Goal: Information Seeking & Learning: Learn about a topic

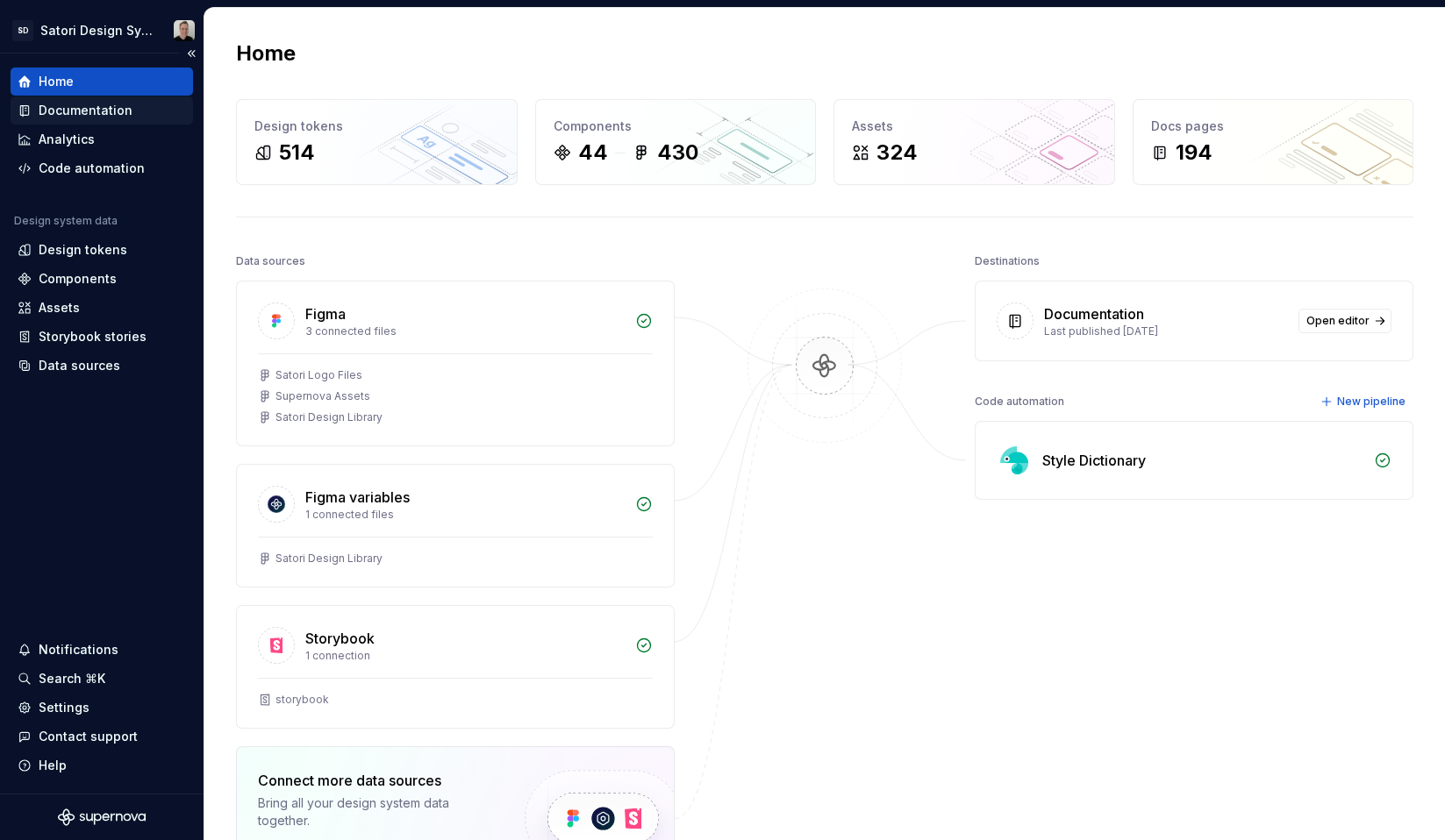
click at [105, 105] on div "Documentation" at bounding box center [85, 110] width 94 height 17
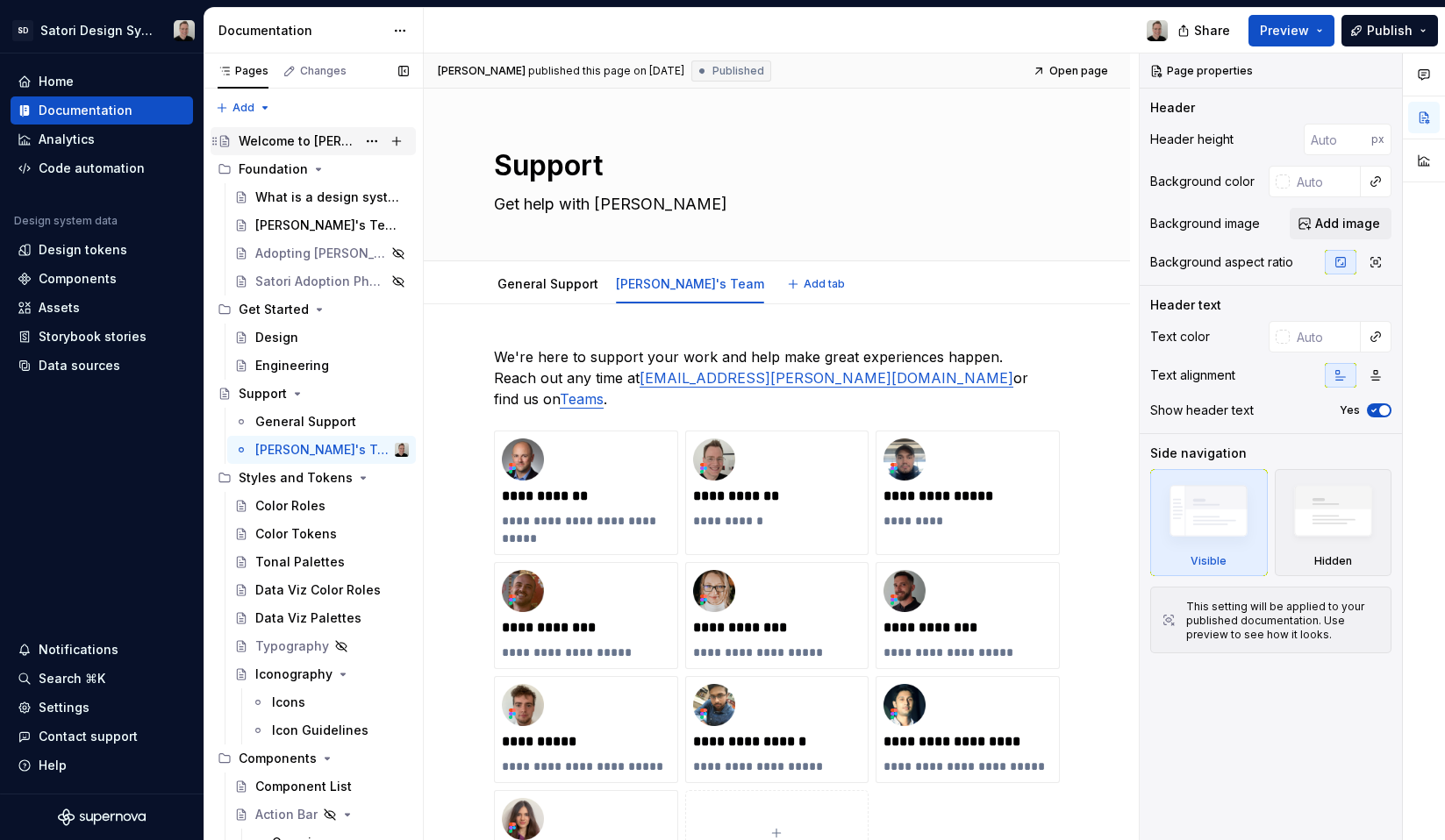
type textarea "*"
click at [66, 712] on div "Settings" at bounding box center [63, 708] width 51 height 17
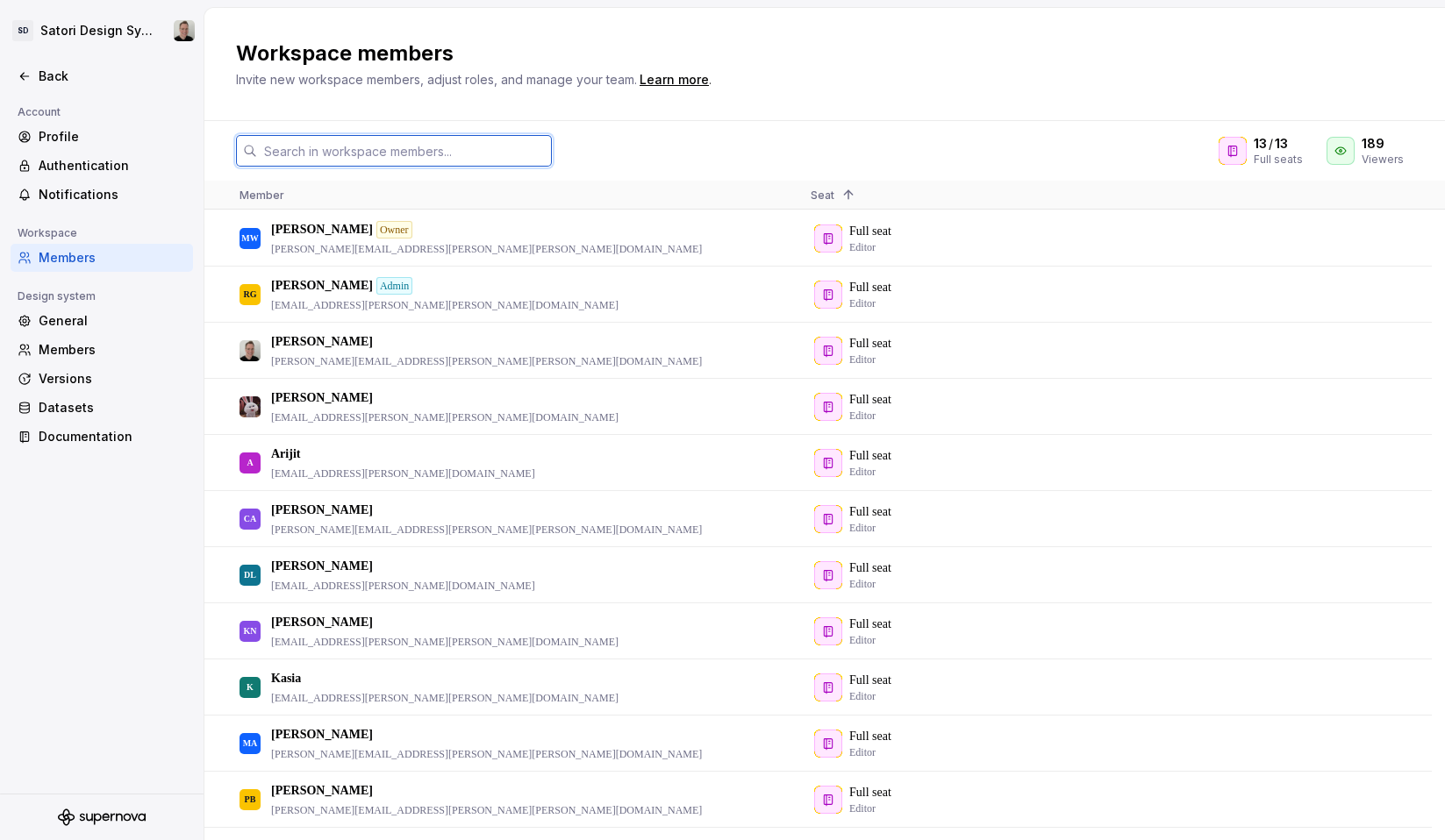
click at [426, 143] on input "text" at bounding box center [404, 151] width 295 height 31
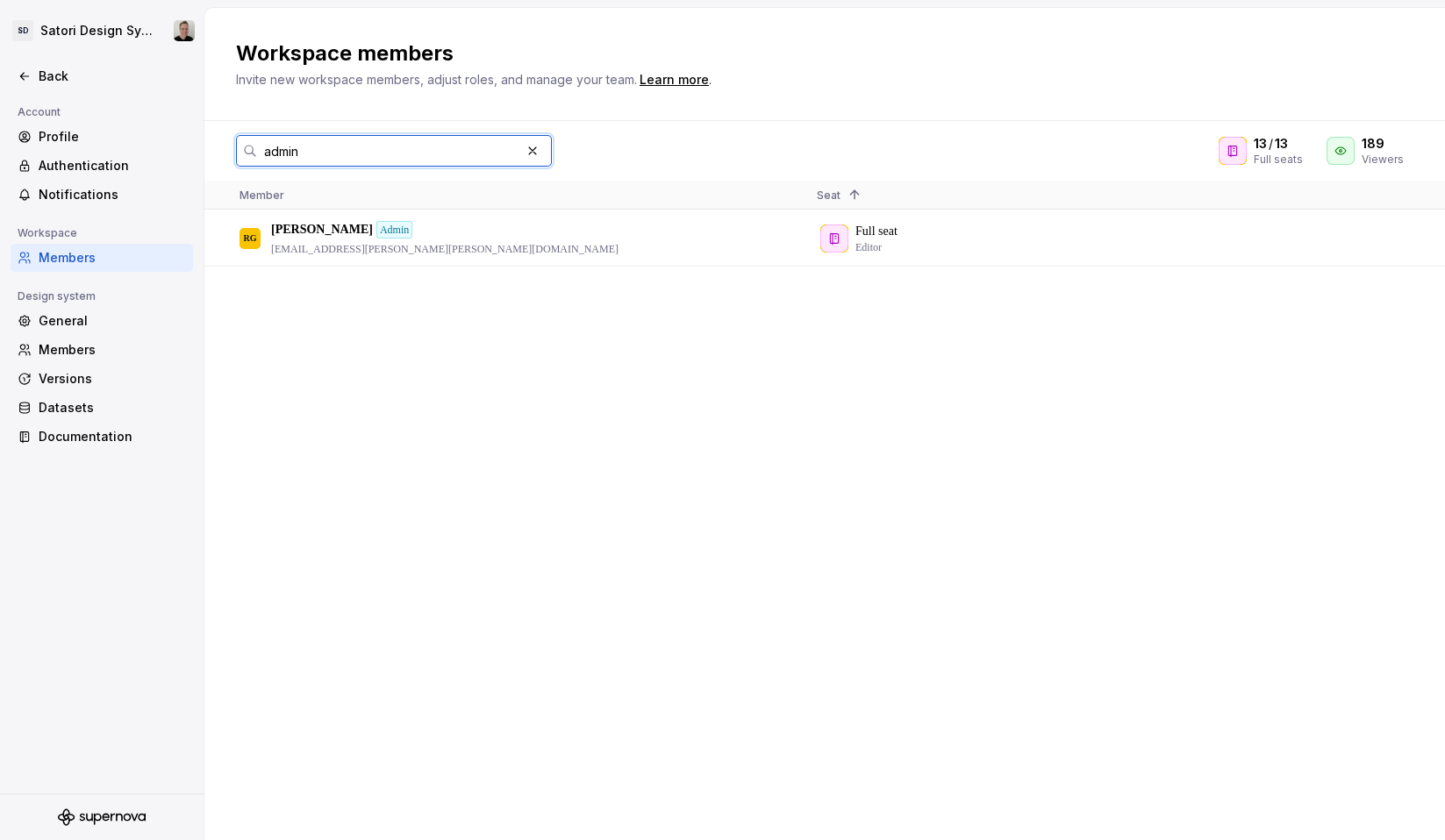
type input "admin"
click at [79, 263] on div "Members" at bounding box center [112, 257] width 147 height 17
click at [78, 326] on div "General" at bounding box center [112, 321] width 147 height 17
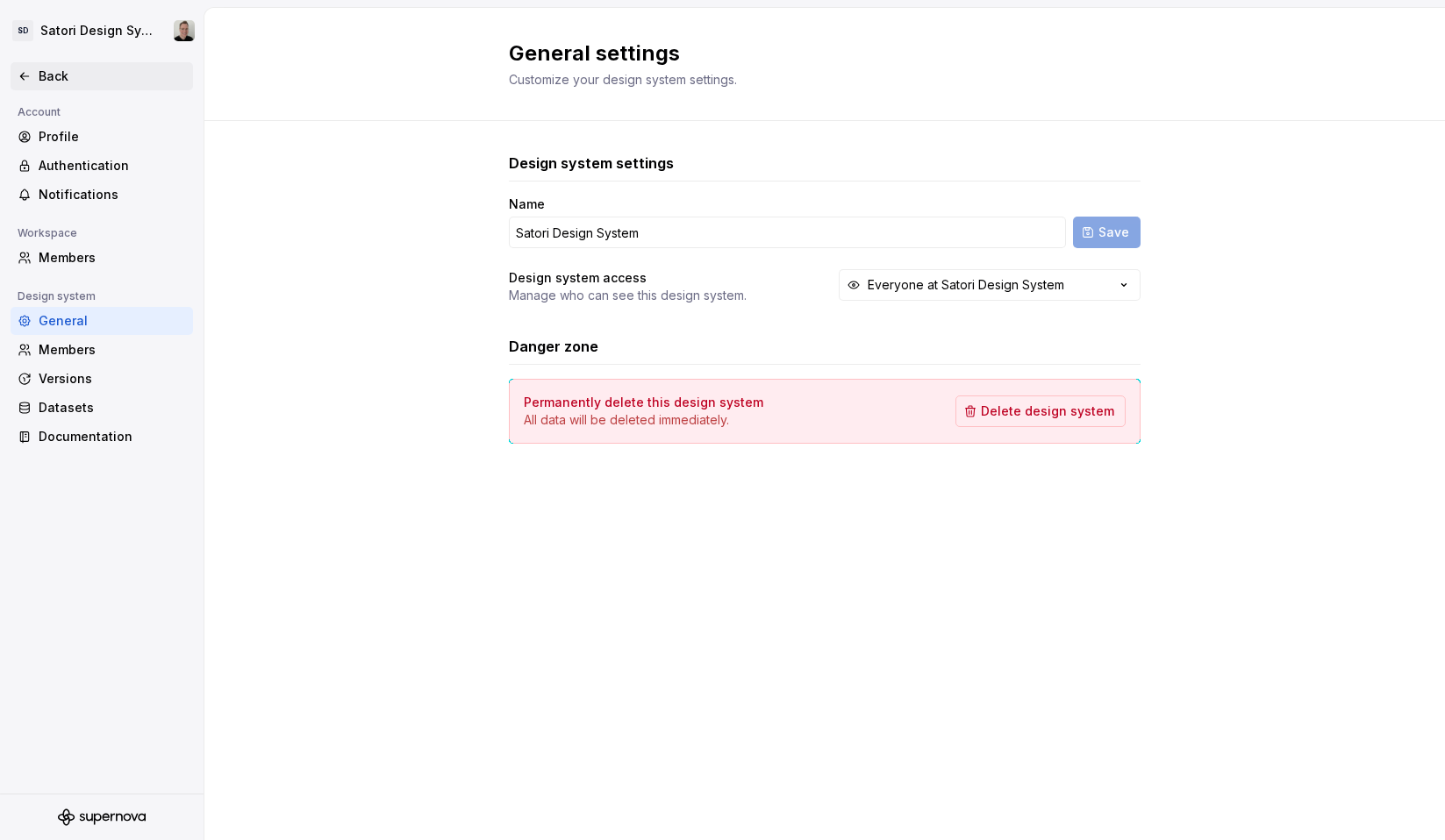
click at [55, 68] on div "Back" at bounding box center [112, 76] width 147 height 17
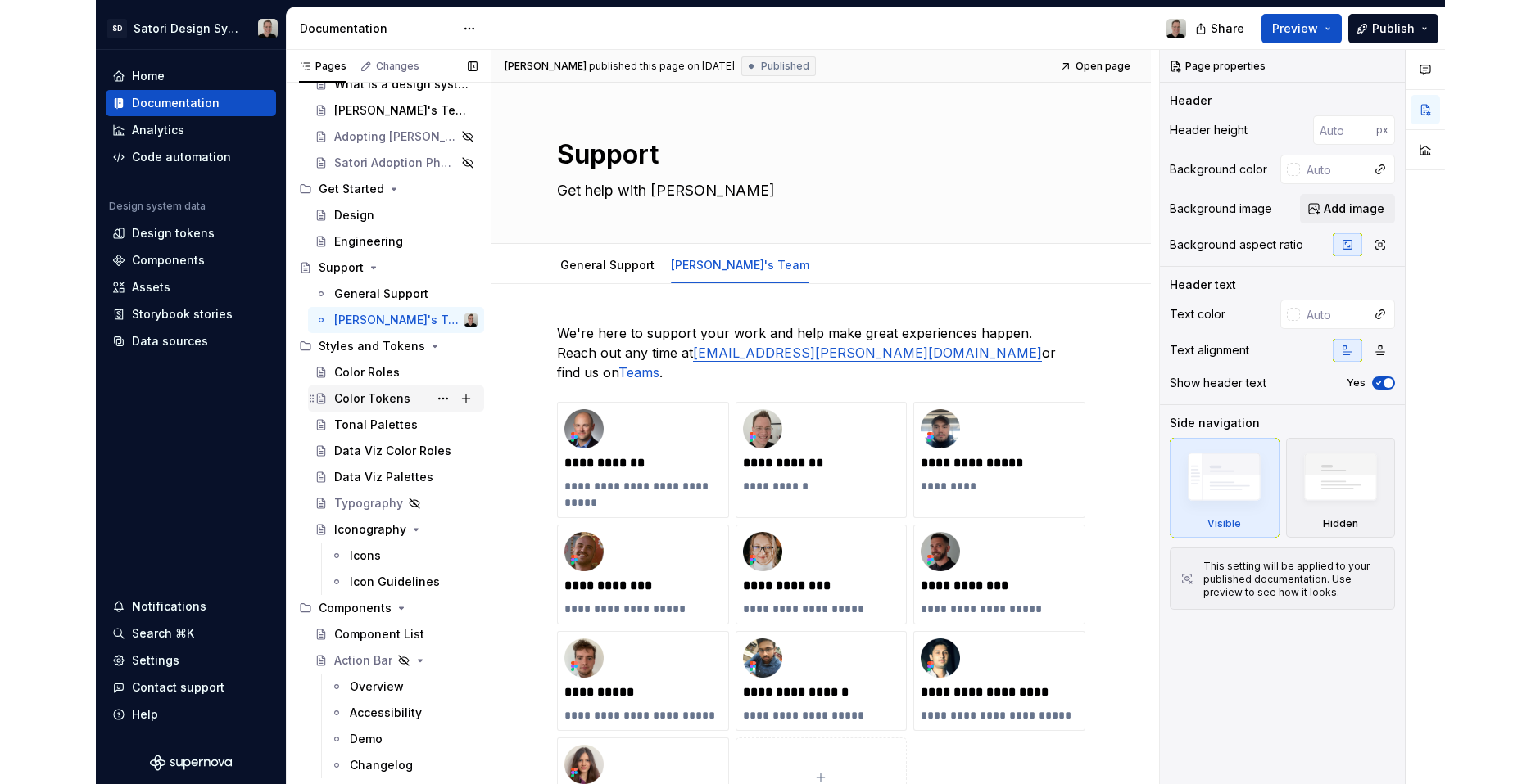
scroll to position [153, 0]
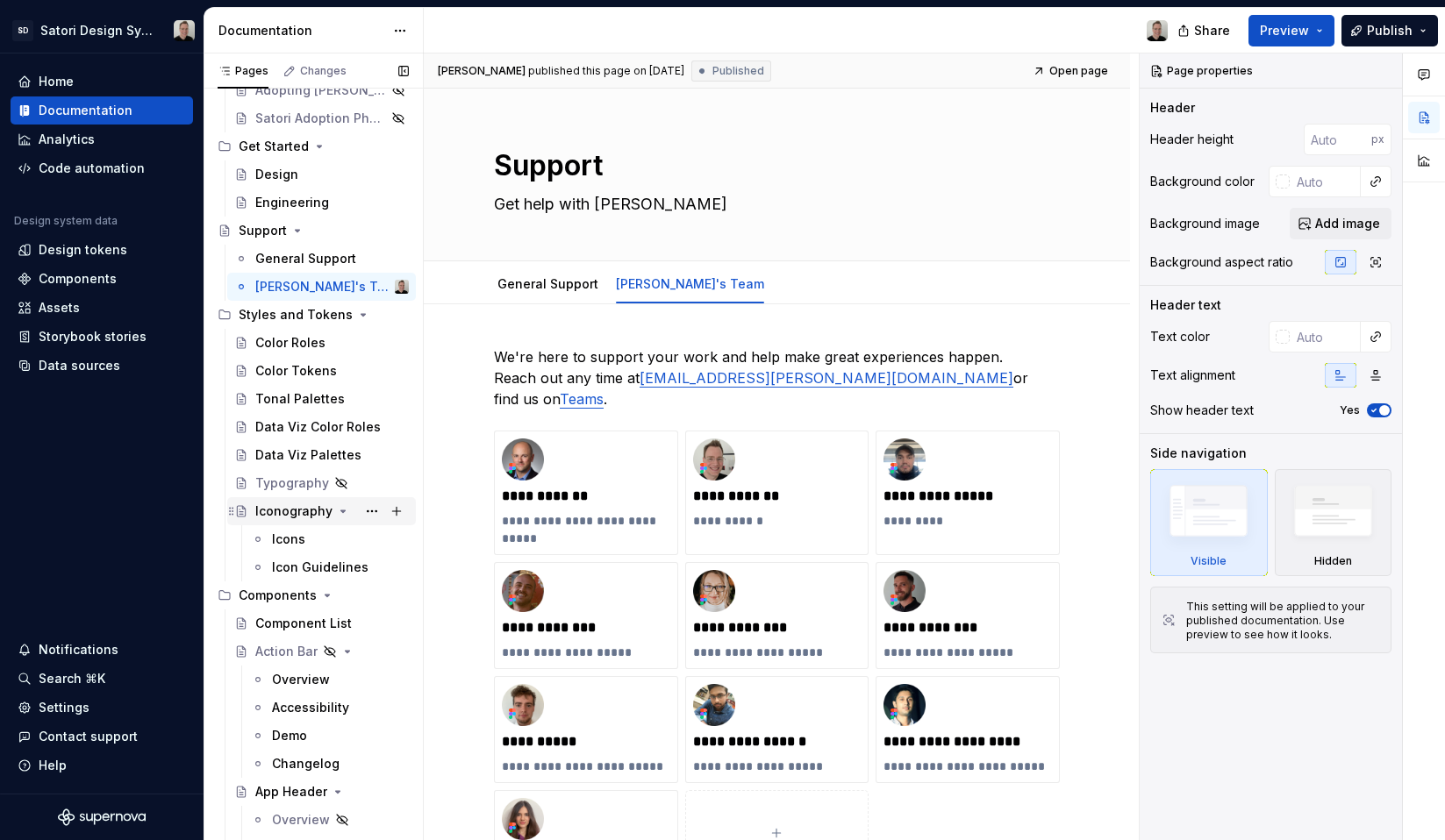
click at [341, 512] on icon "Page tree" at bounding box center [343, 512] width 5 height 2
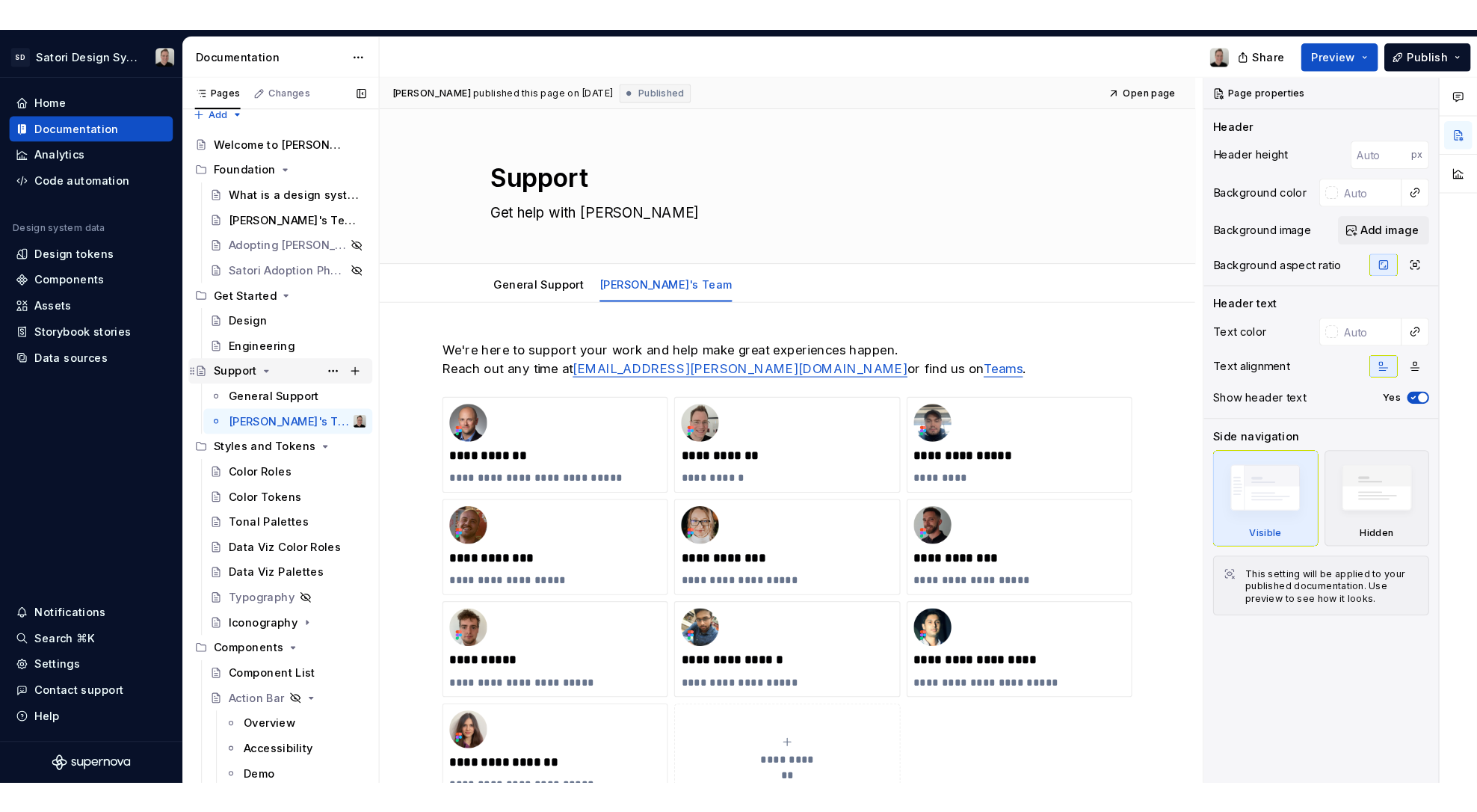
scroll to position [9, 0]
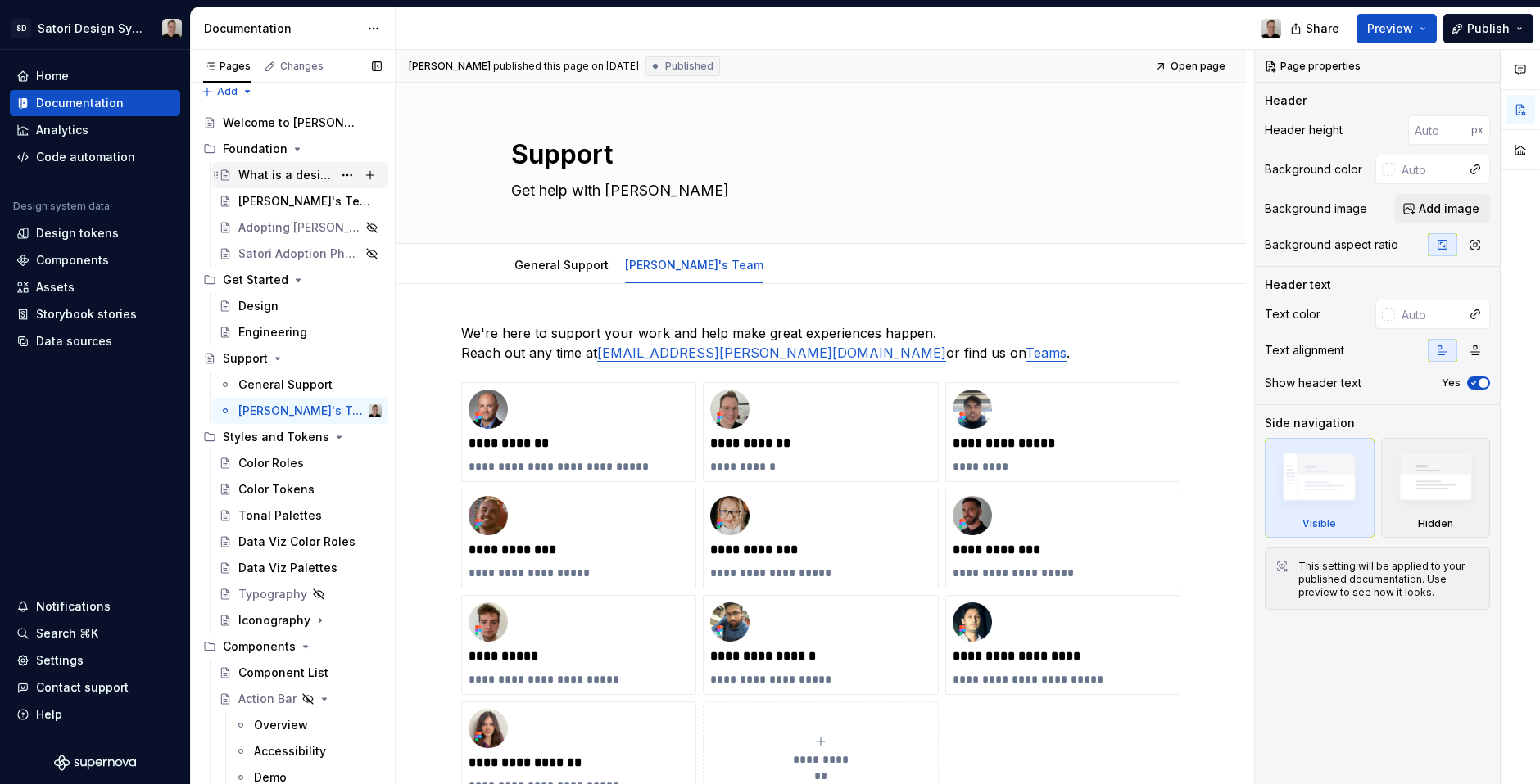
click at [265, 173] on div "What is a design system?" at bounding box center [286, 175] width 94 height 16
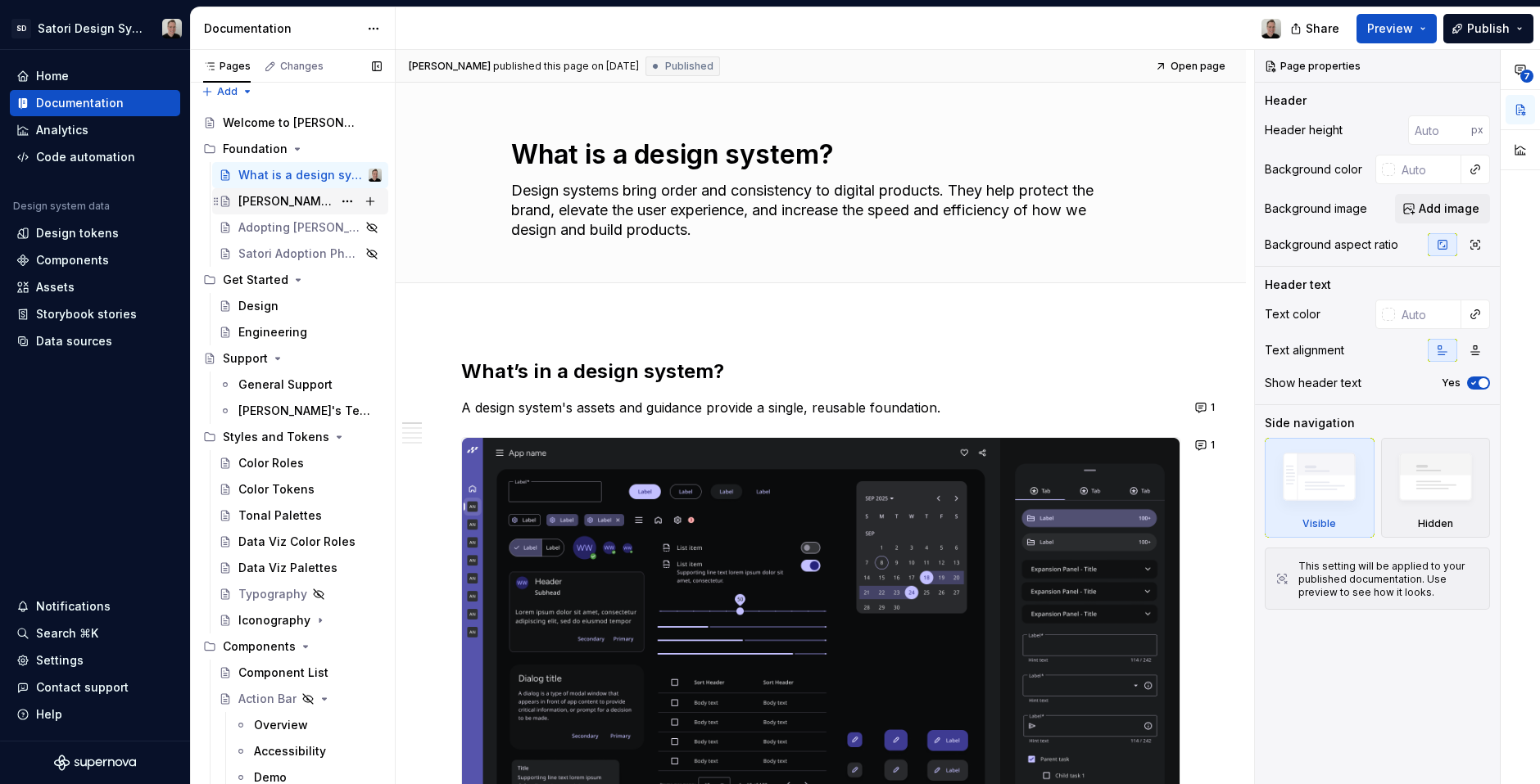
click at [246, 197] on div "[PERSON_NAME]'s Terminology" at bounding box center [286, 201] width 94 height 16
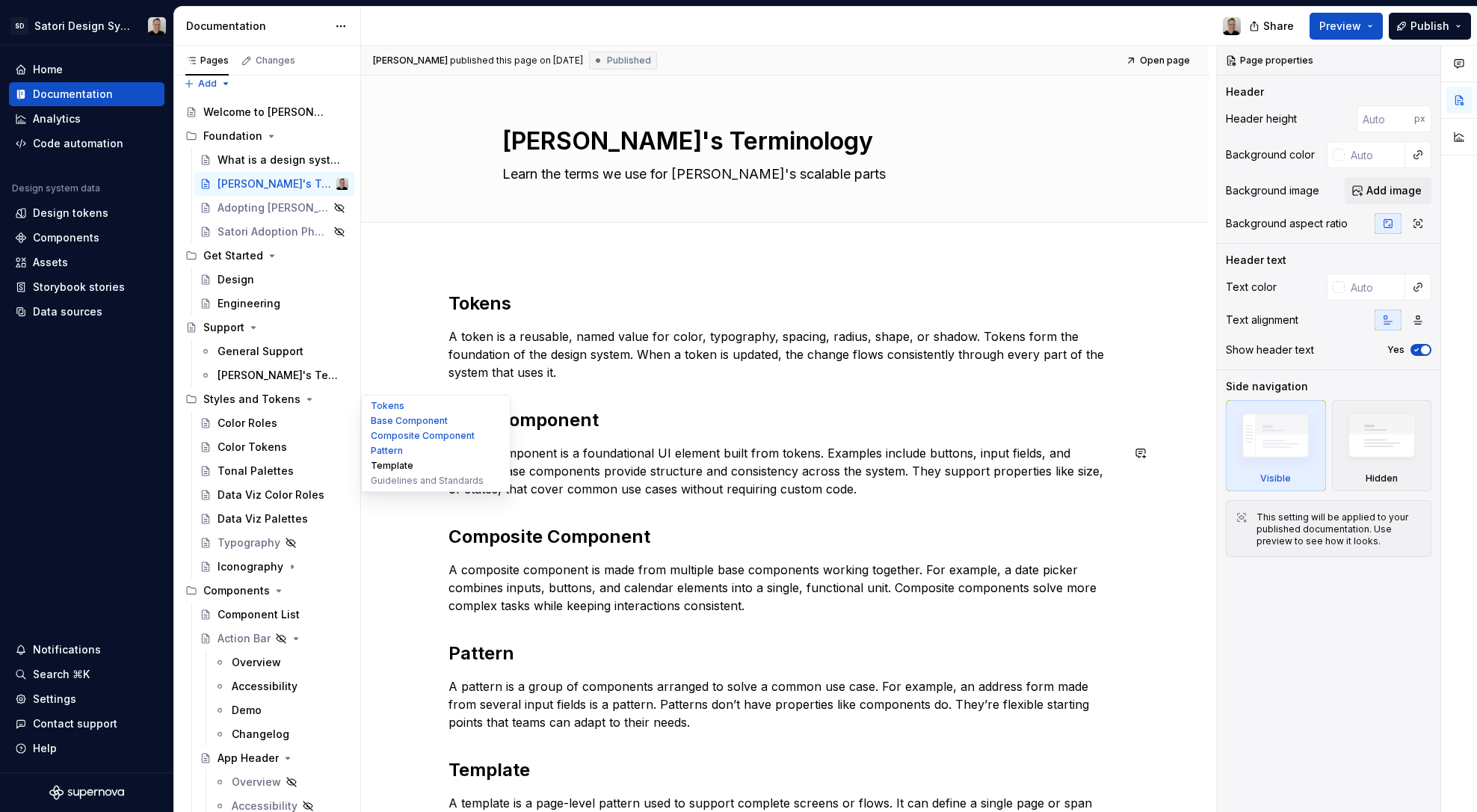
click at [387, 458] on button "Template" at bounding box center [435, 465] width 142 height 15
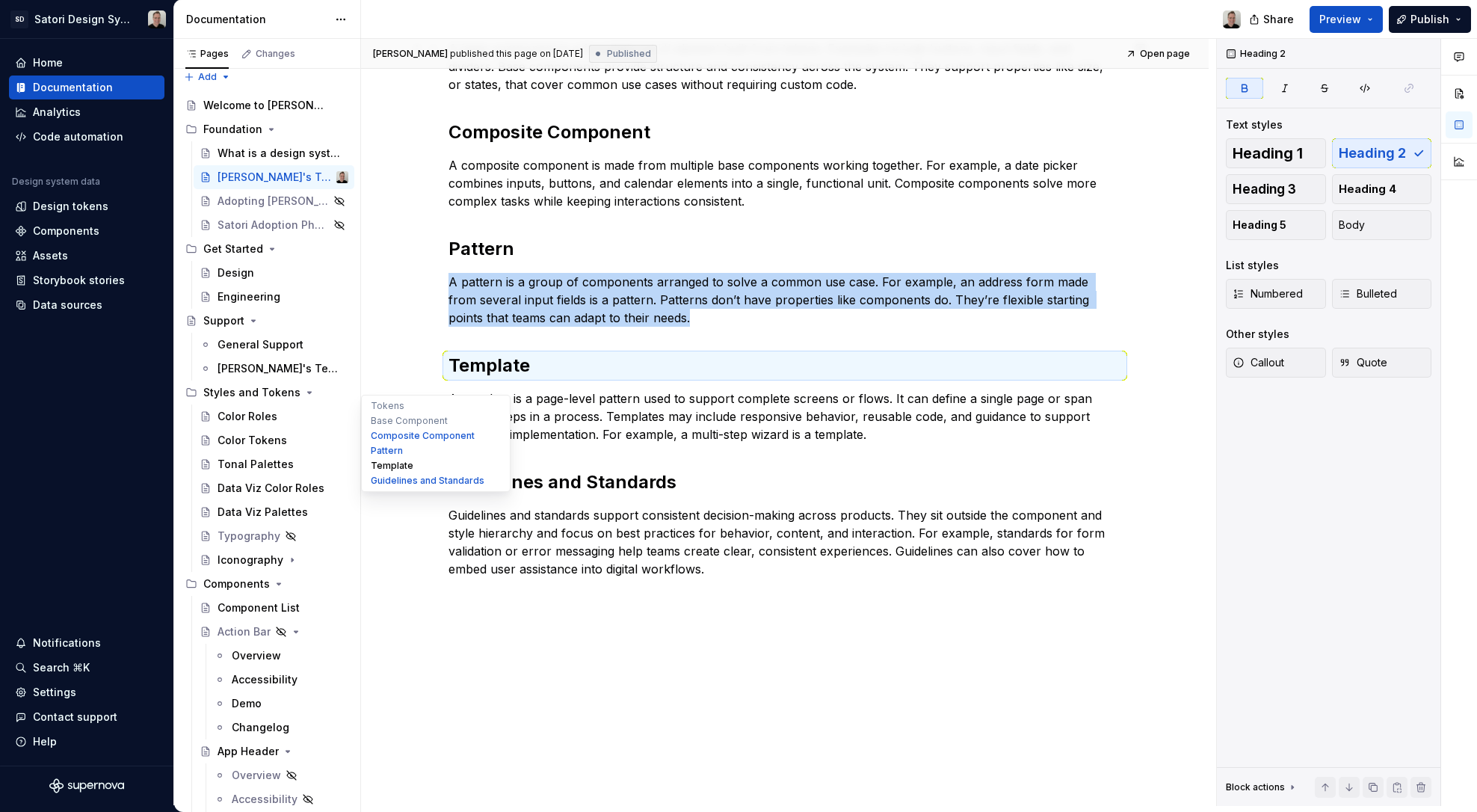
scroll to position [431, 0]
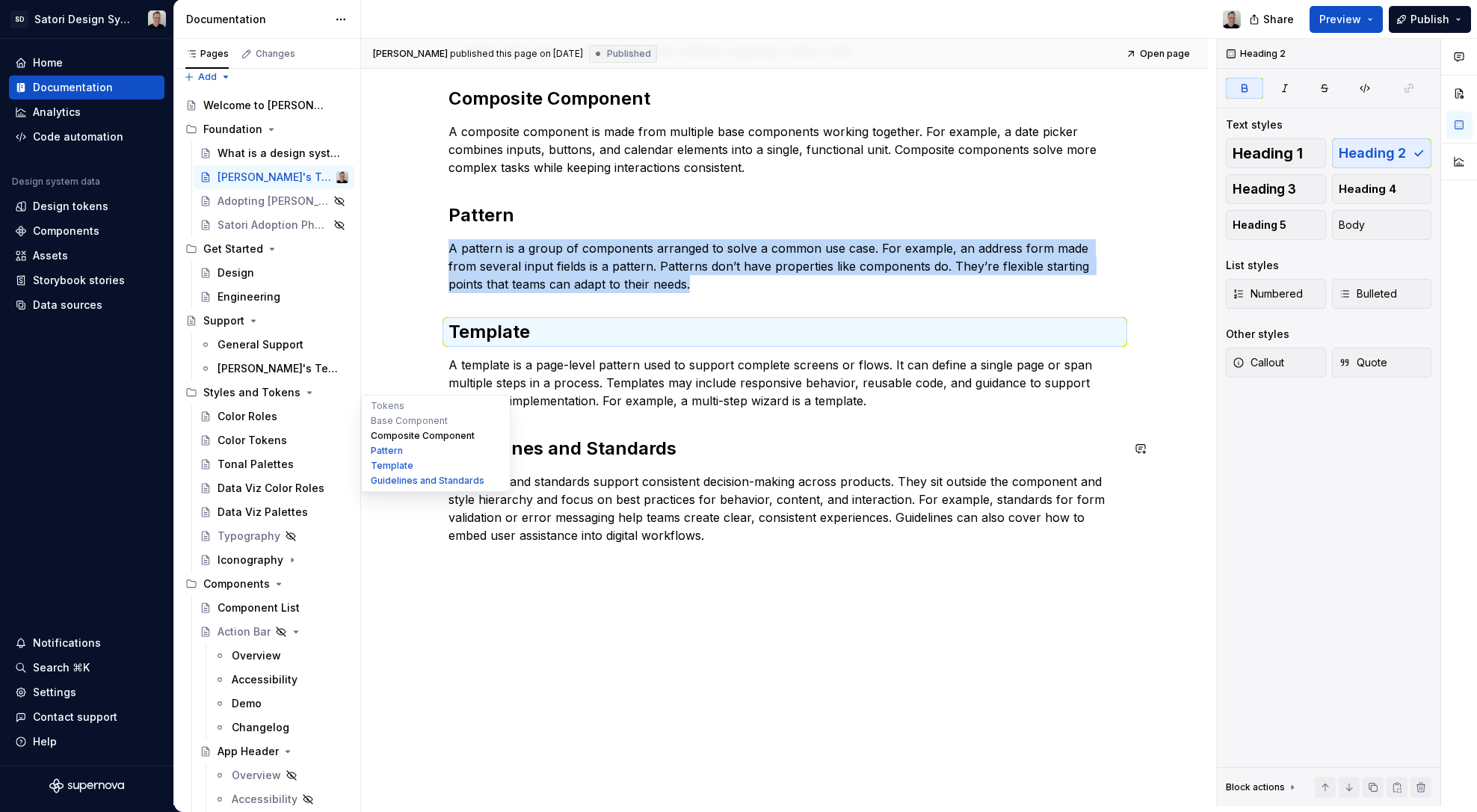
click at [386, 431] on button "Composite Component" at bounding box center [435, 435] width 142 height 15
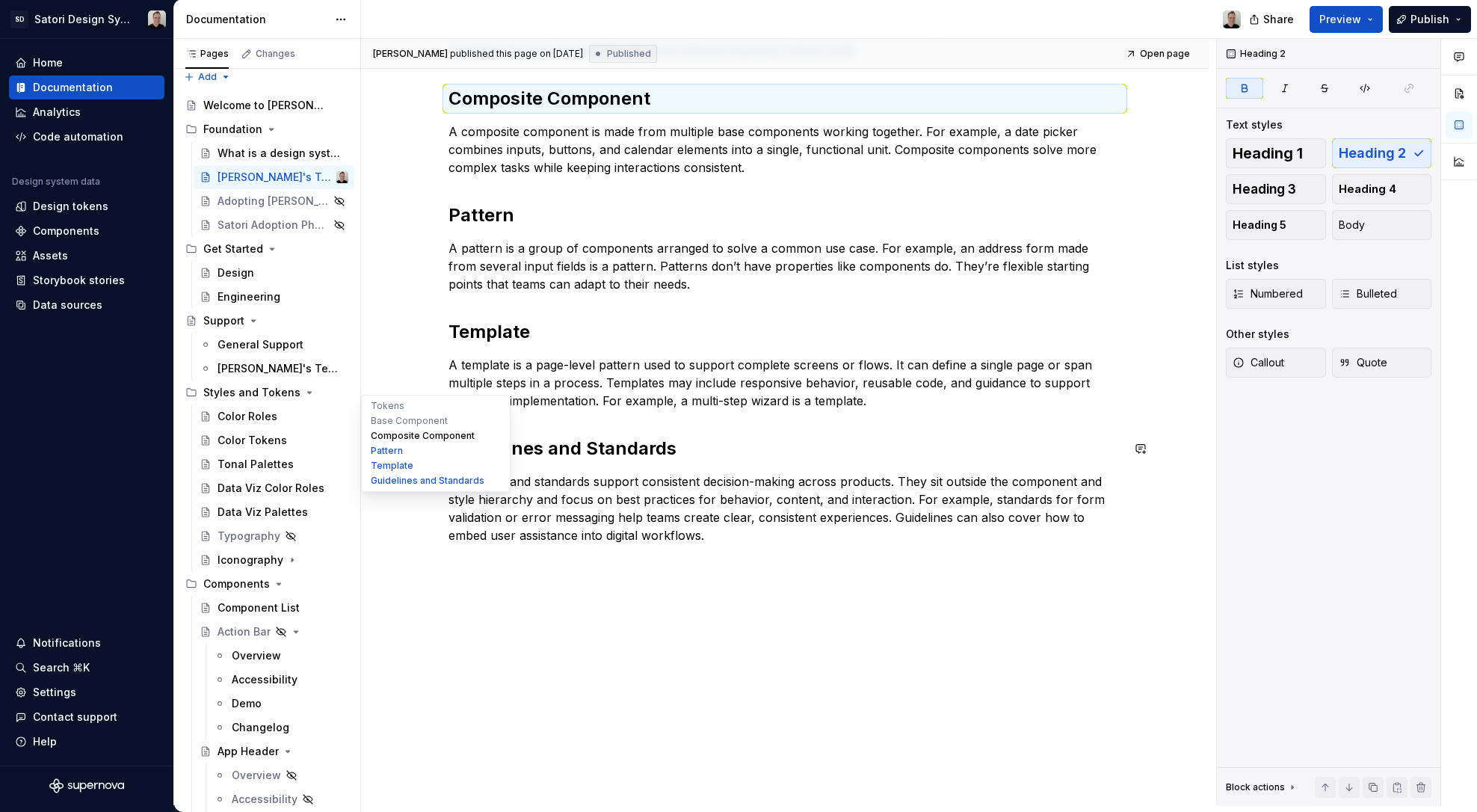
scroll to position [404, 0]
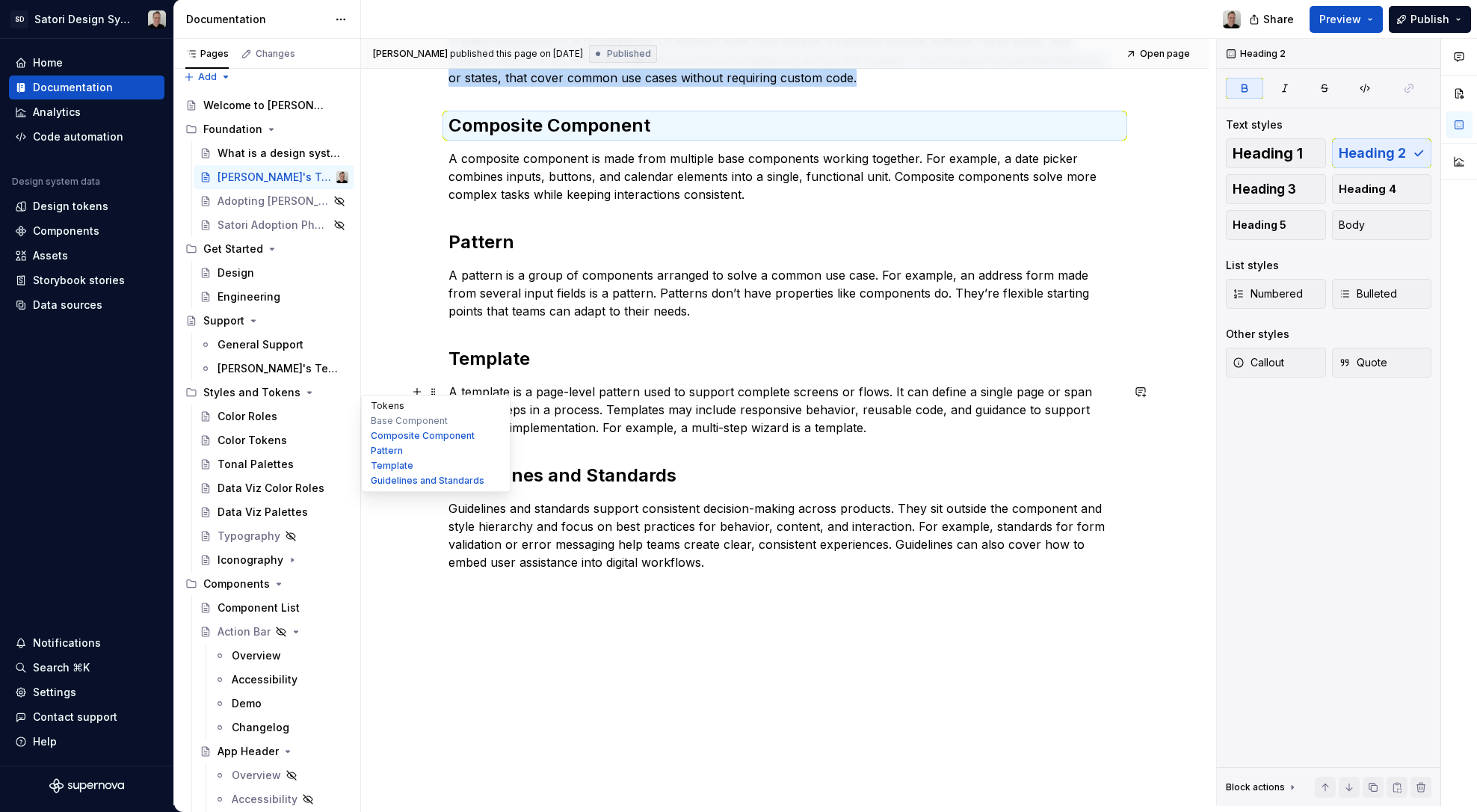
click at [387, 407] on button "Tokens" at bounding box center [435, 406] width 142 height 15
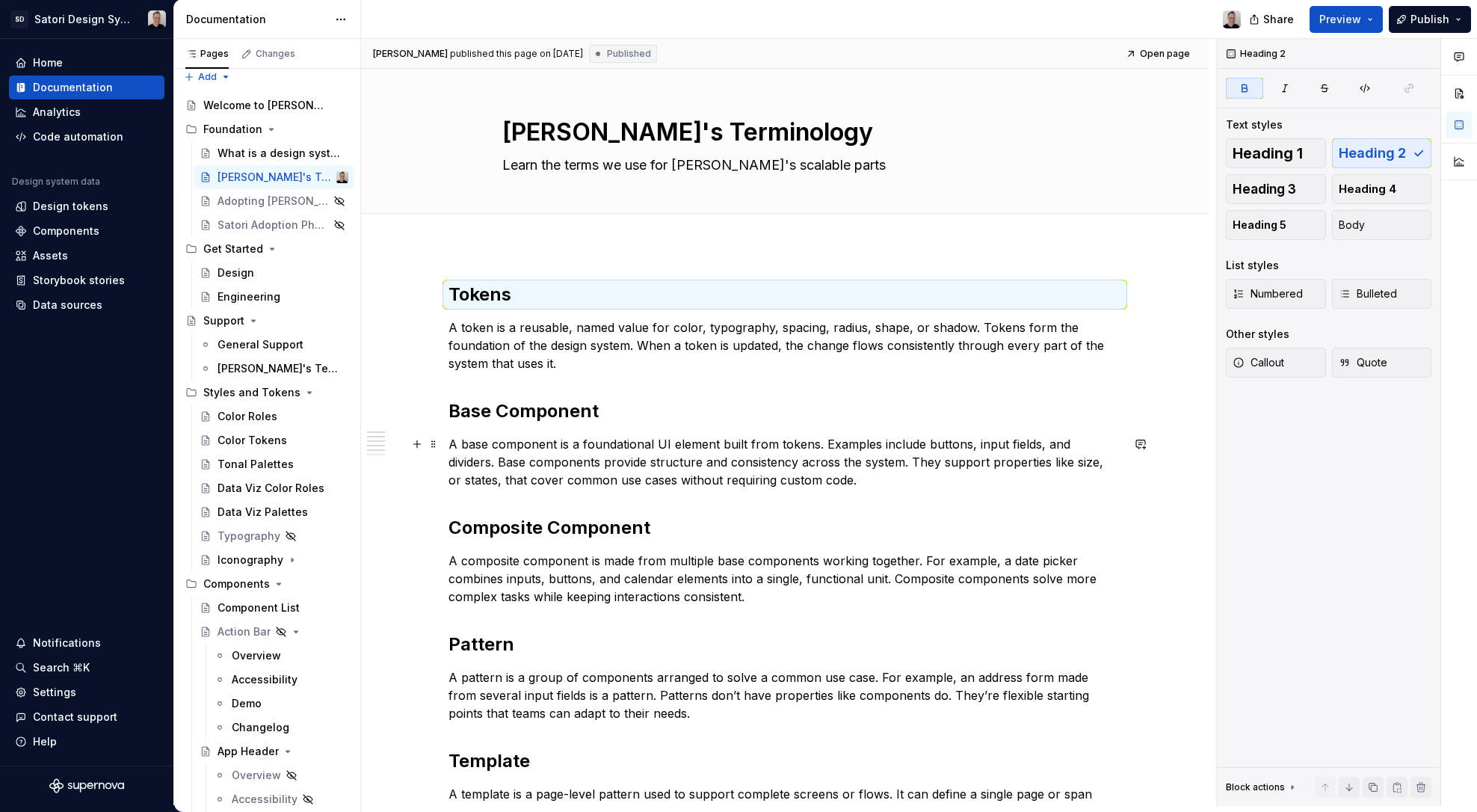
scroll to position [0, 0]
click at [229, 151] on div "What is a design system?" at bounding box center [261, 153] width 86 height 15
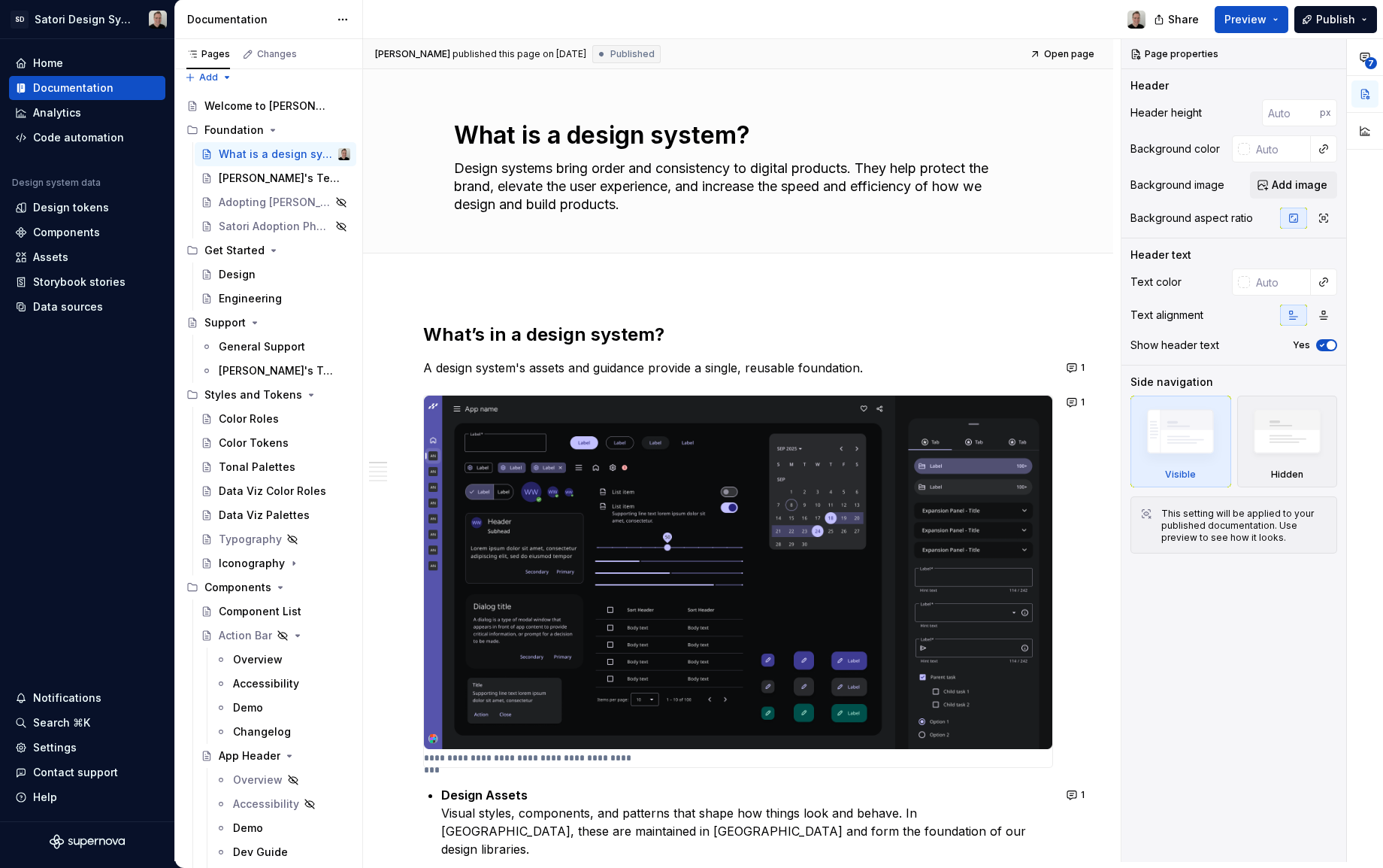
type textarea "*"
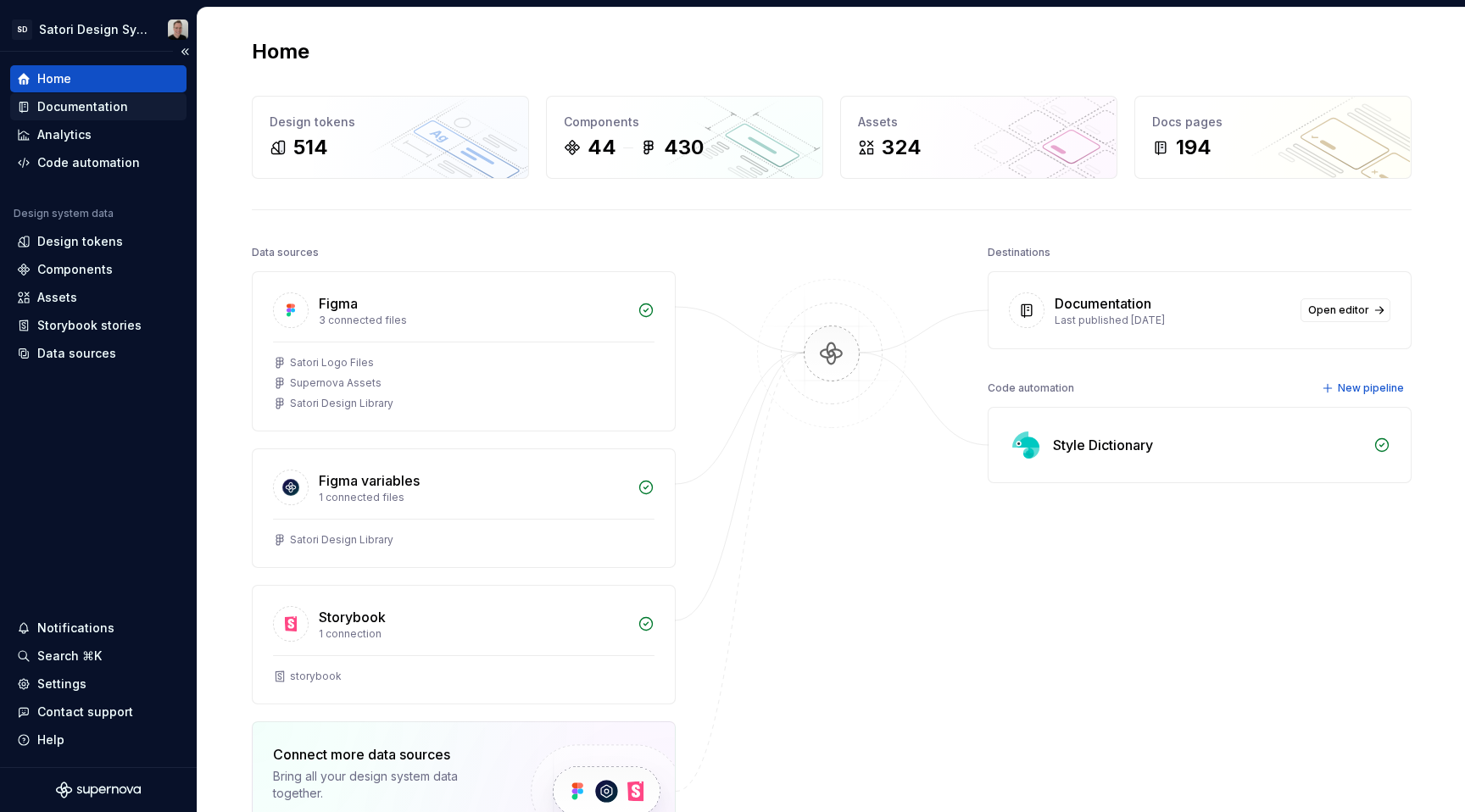
click at [93, 111] on div "Documentation" at bounding box center [83, 107] width 91 height 17
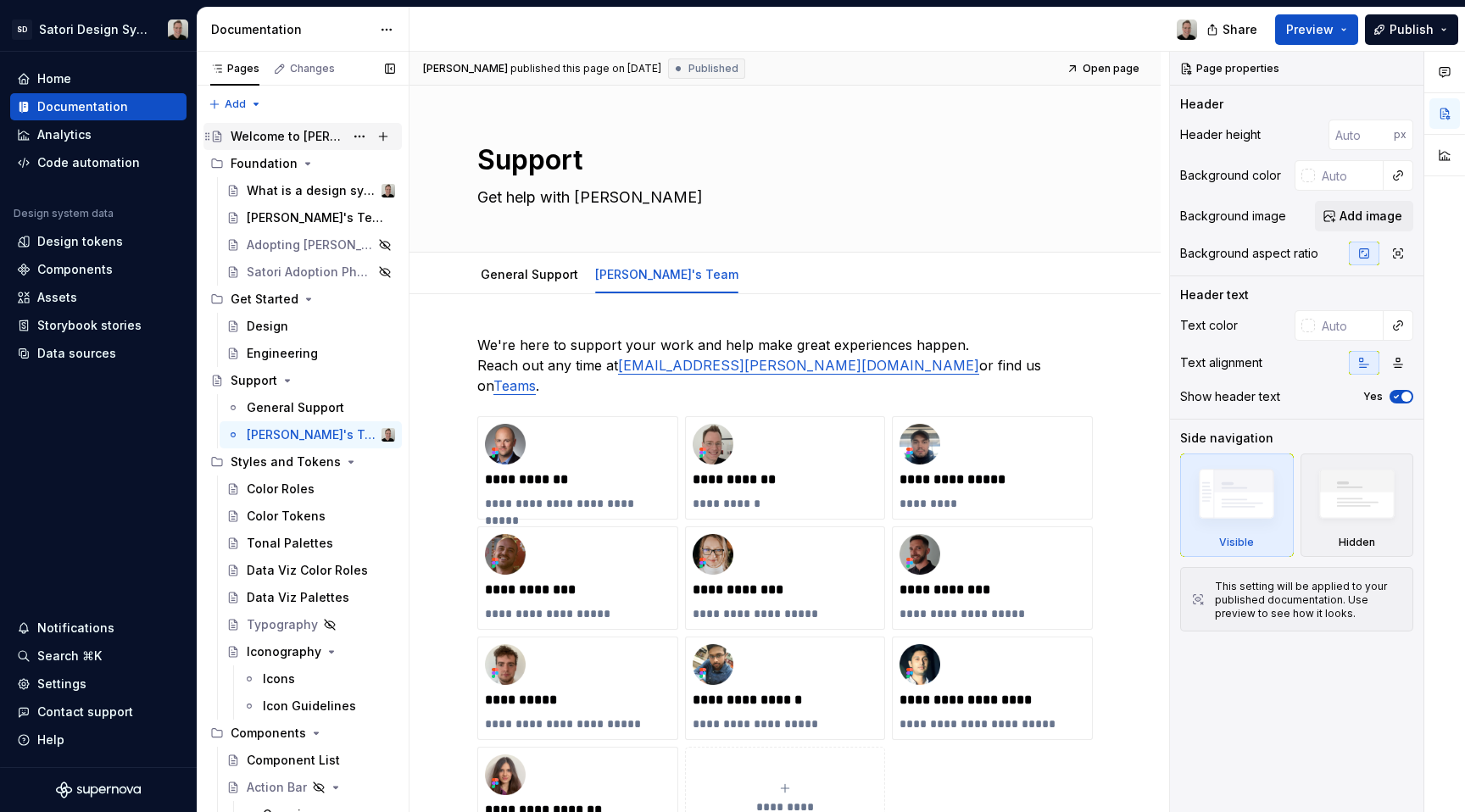
click at [271, 131] on div "Welcome to [PERSON_NAME]!" at bounding box center [288, 136] width 114 height 17
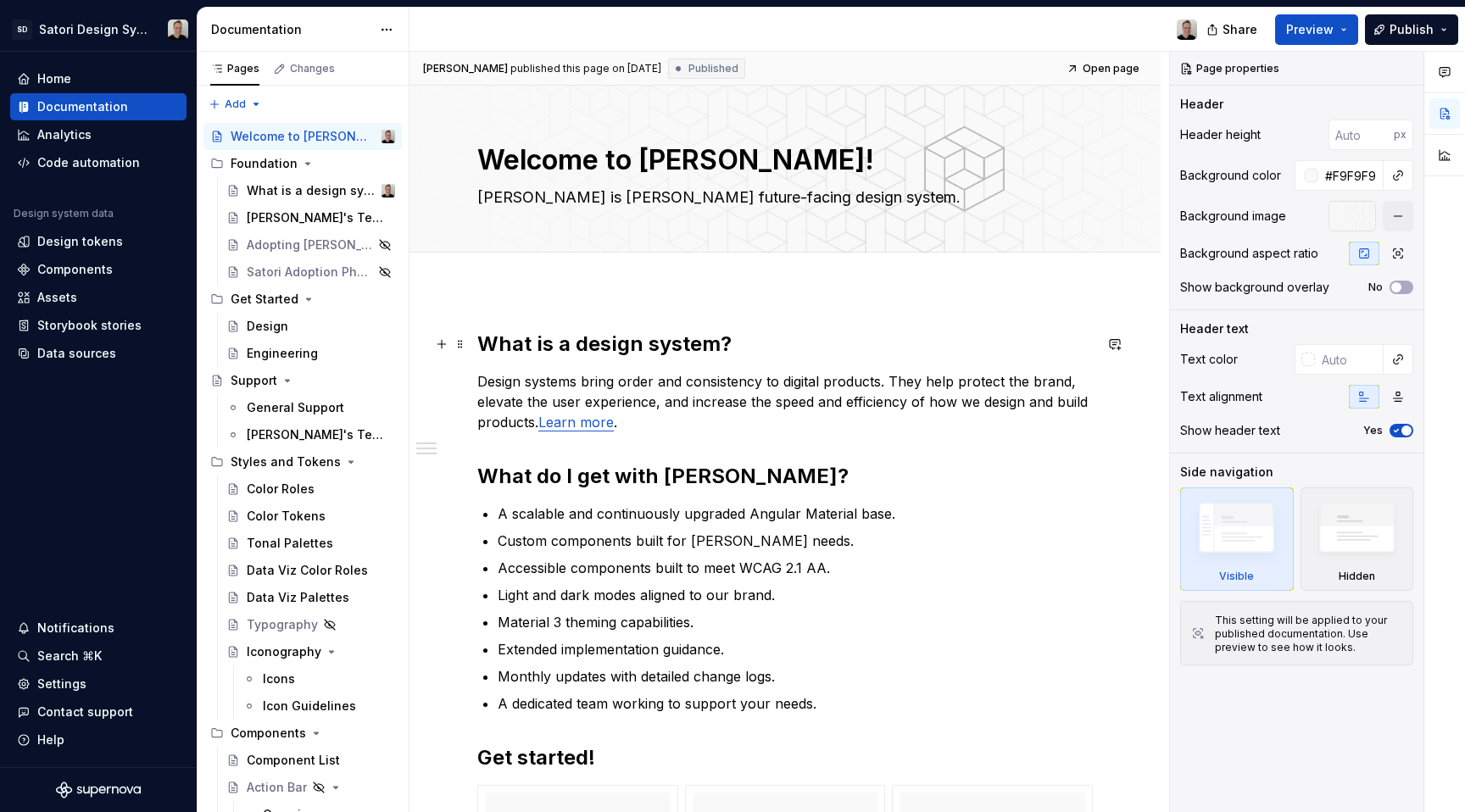
type textarea "*"
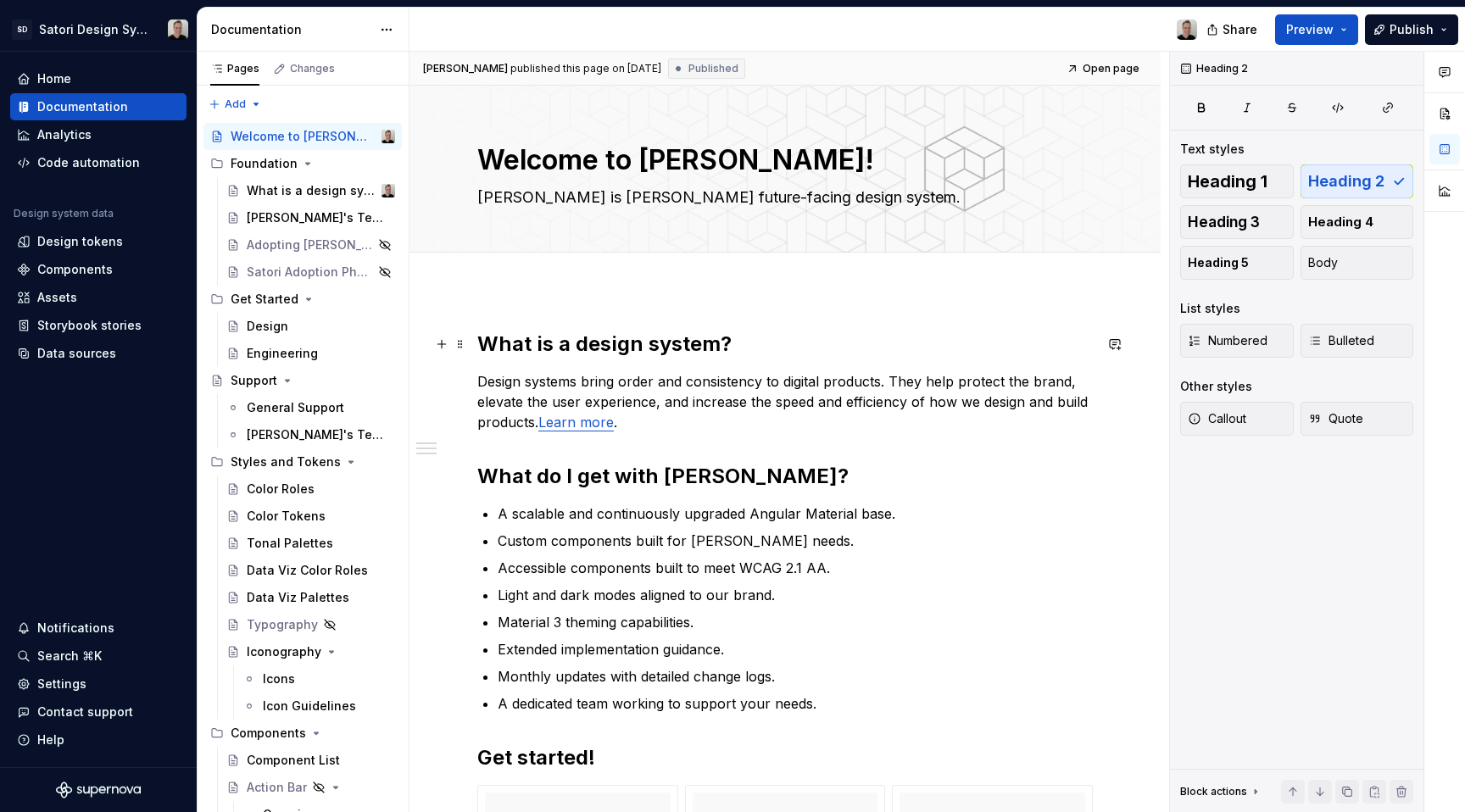
click at [740, 338] on h2 "What is a design system?" at bounding box center [784, 344] width 616 height 28
click at [729, 430] on p "Design systems bring order and consistency to digital products. They help prote…" at bounding box center [784, 402] width 616 height 61
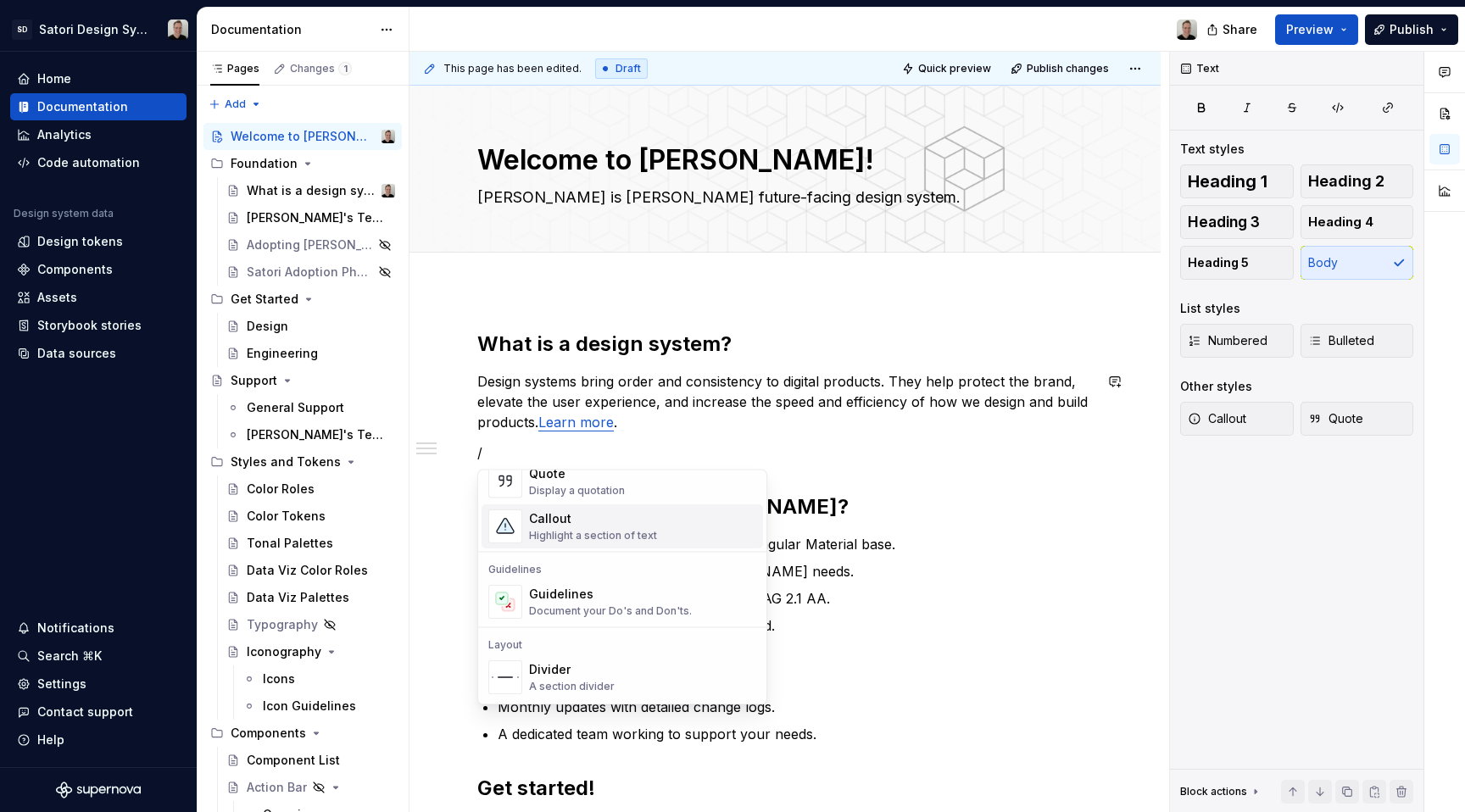
scroll to position [441, 0]
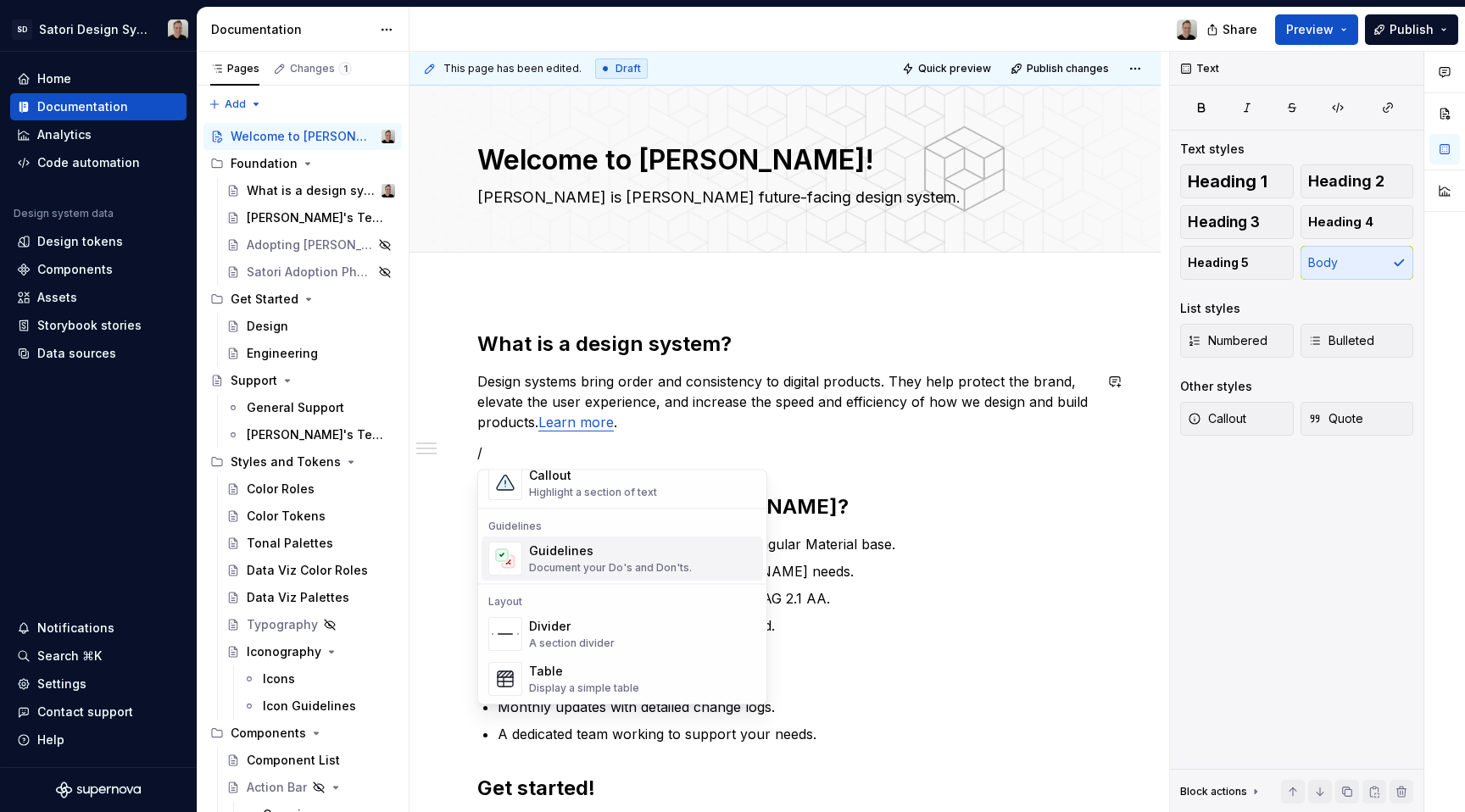
click at [597, 569] on div "Document your Do's and Don'ts." at bounding box center [610, 568] width 163 height 13
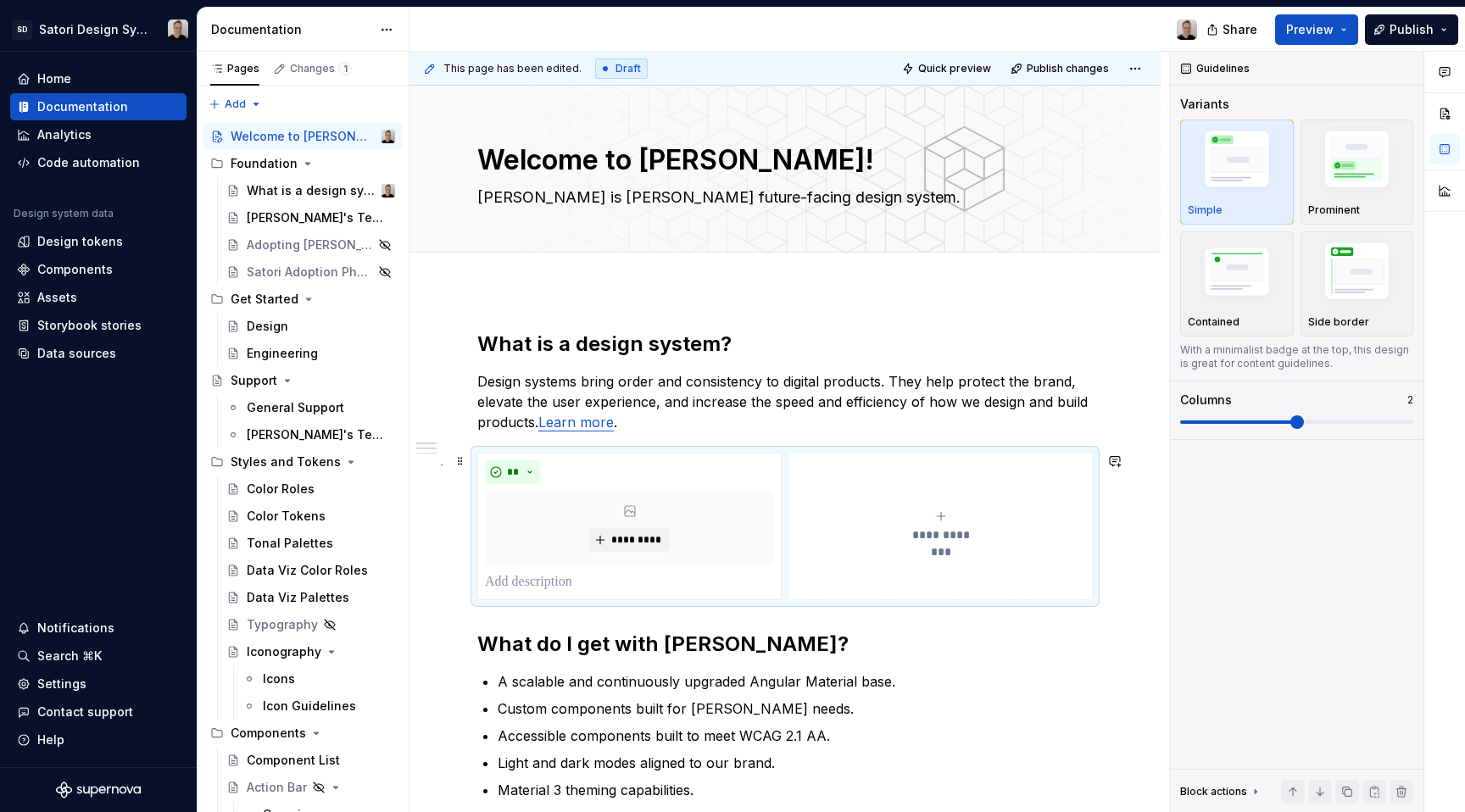
click at [840, 477] on button "**********" at bounding box center [941, 527] width 305 height 147
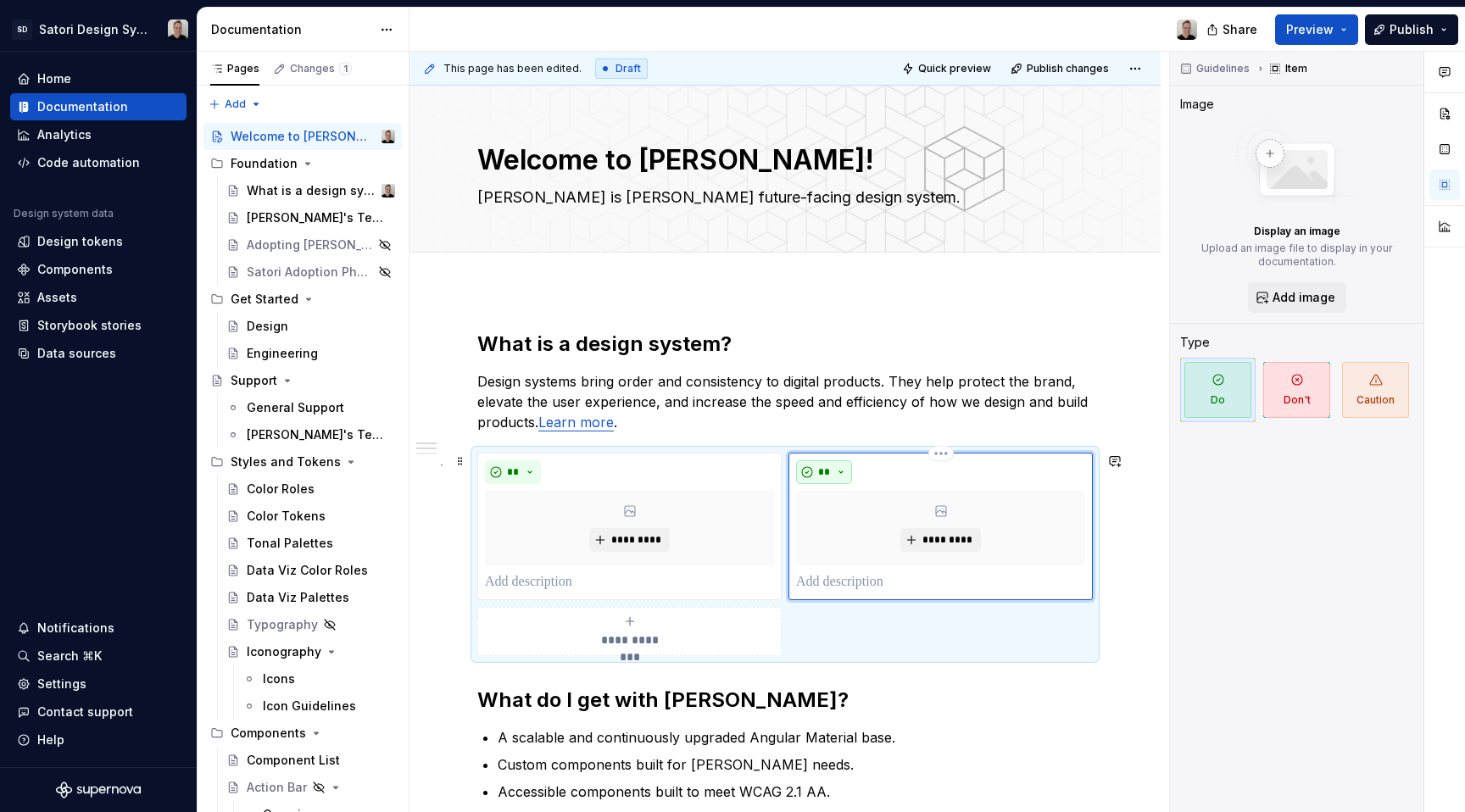
click at [829, 474] on span "**" at bounding box center [824, 472] width 13 height 13
click at [850, 535] on div "Don't" at bounding box center [864, 532] width 31 height 17
click at [462, 459] on span at bounding box center [460, 461] width 13 height 24
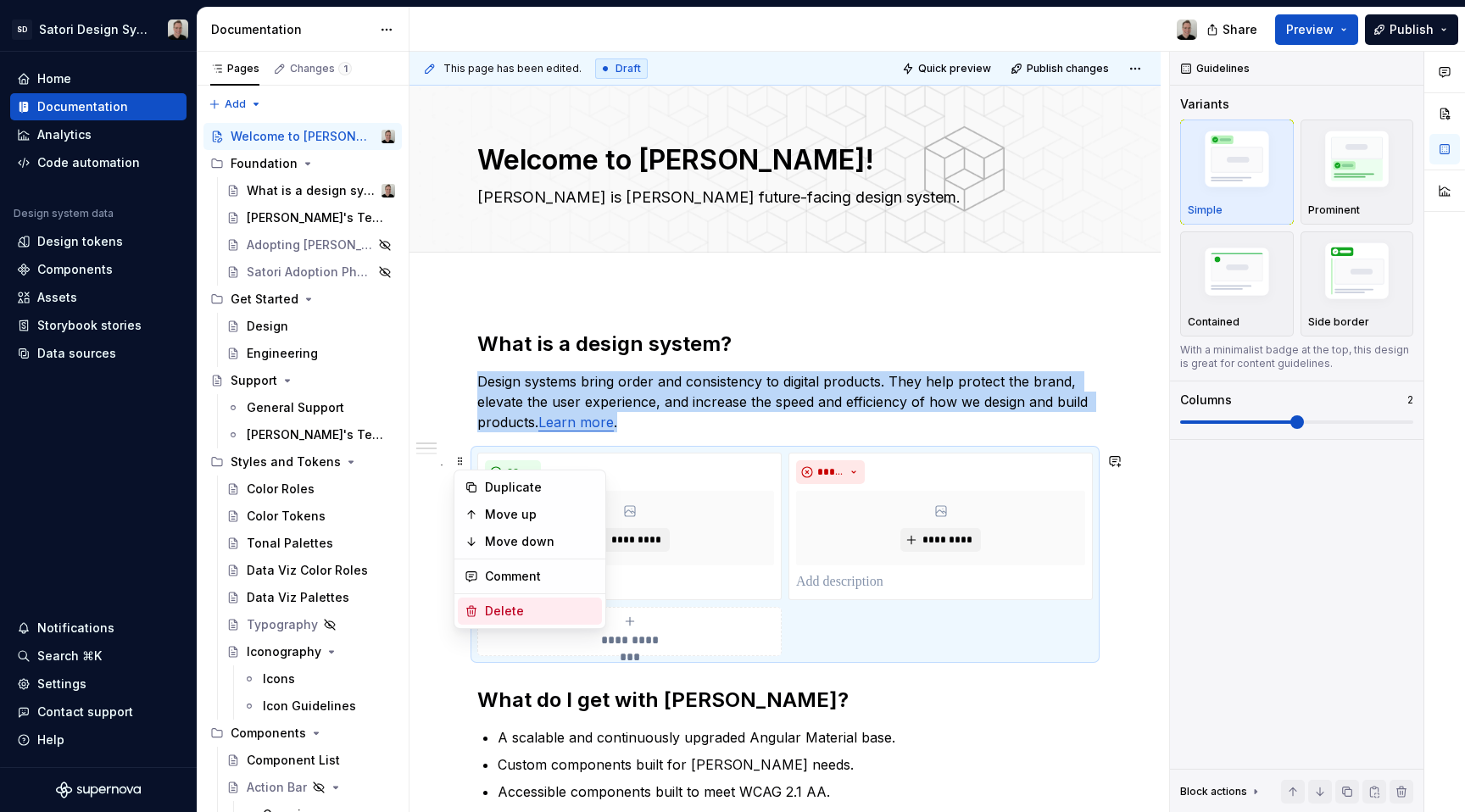
click at [514, 617] on div "Delete" at bounding box center [540, 611] width 110 height 17
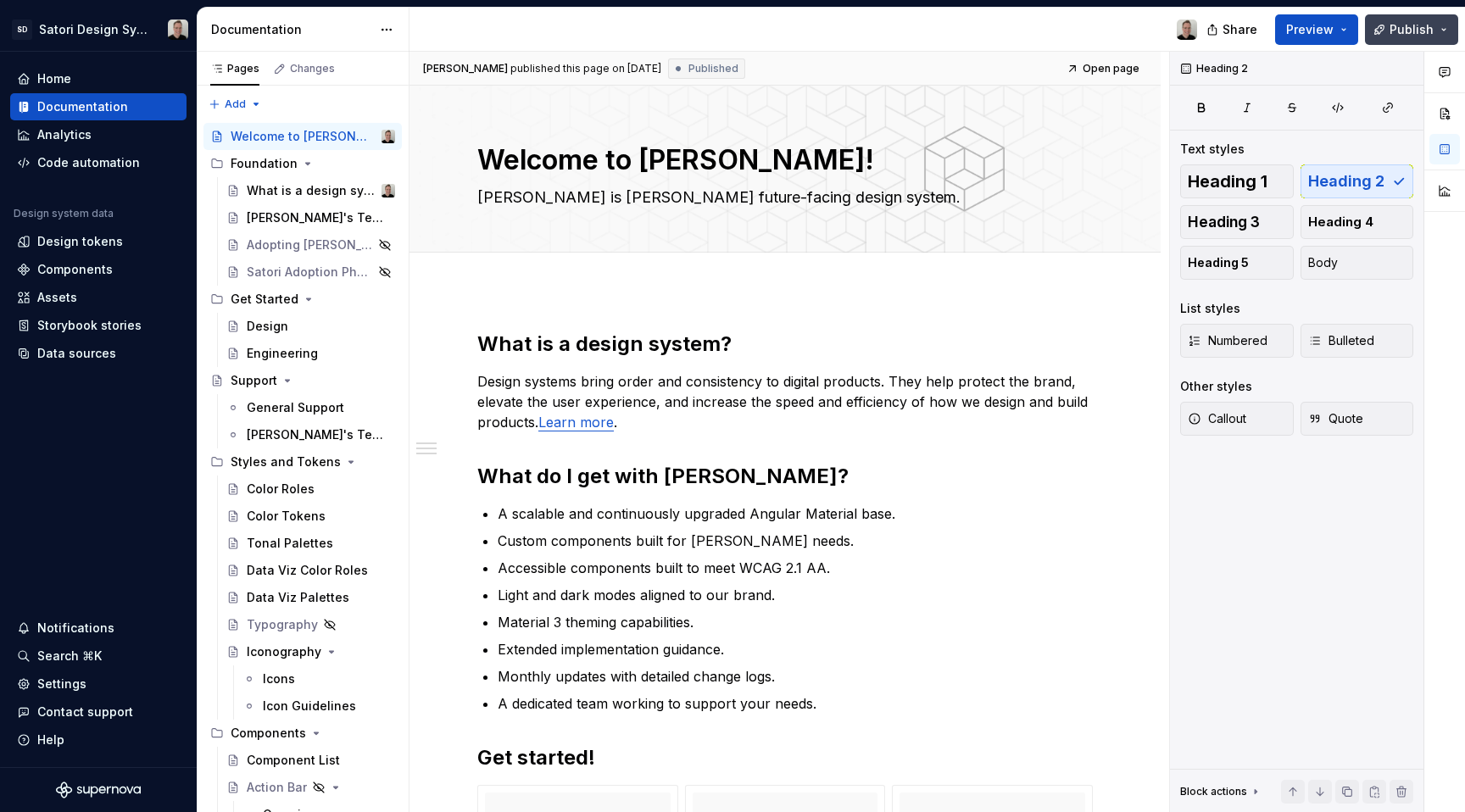
drag, startPoint x: 1381, startPoint y: 34, endPoint x: 1377, endPoint y: 44, distance: 10.8
click at [1381, 33] on button "Publish" at bounding box center [1412, 29] width 93 height 30
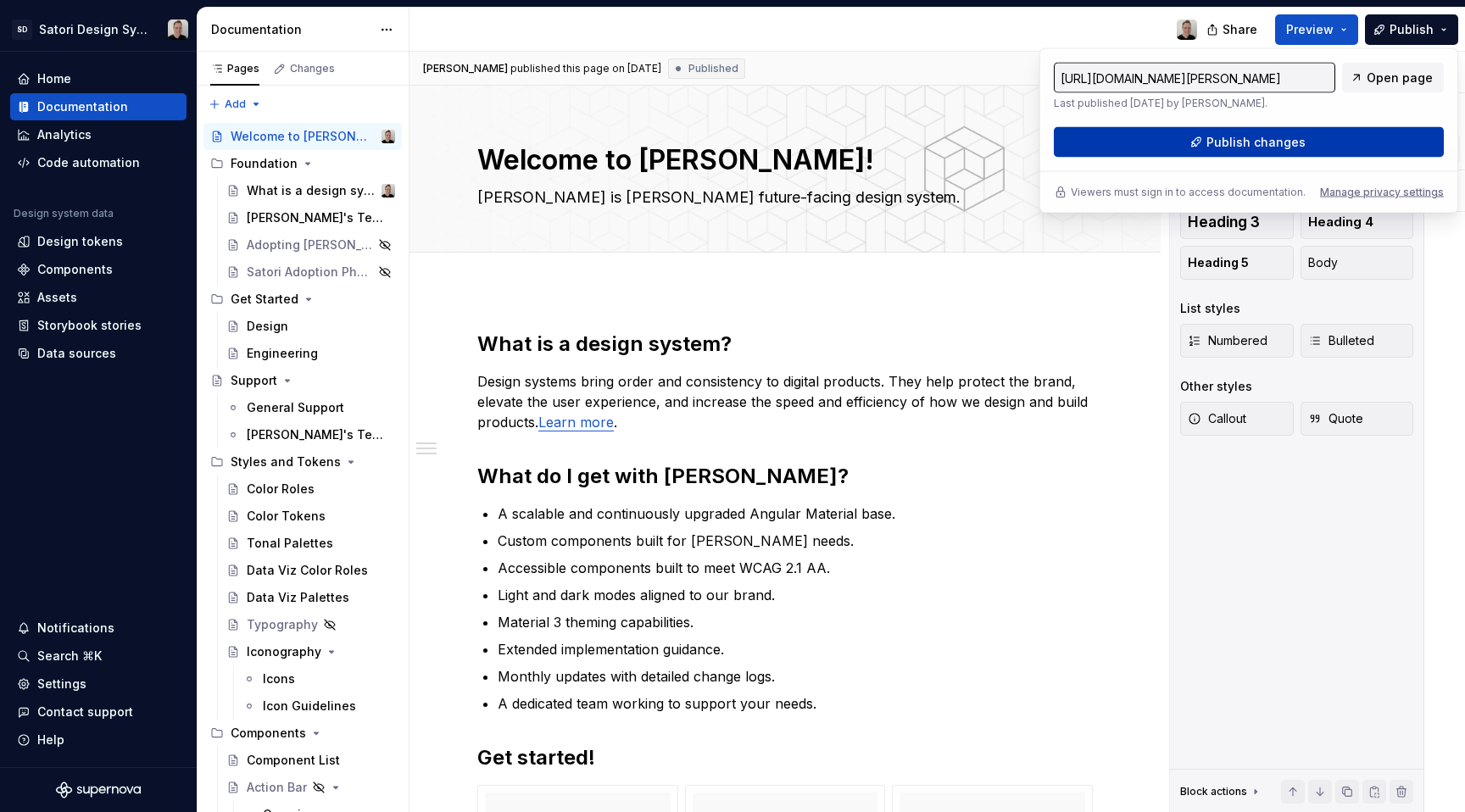
click at [1334, 130] on button "Publish changes" at bounding box center [1249, 142] width 390 height 30
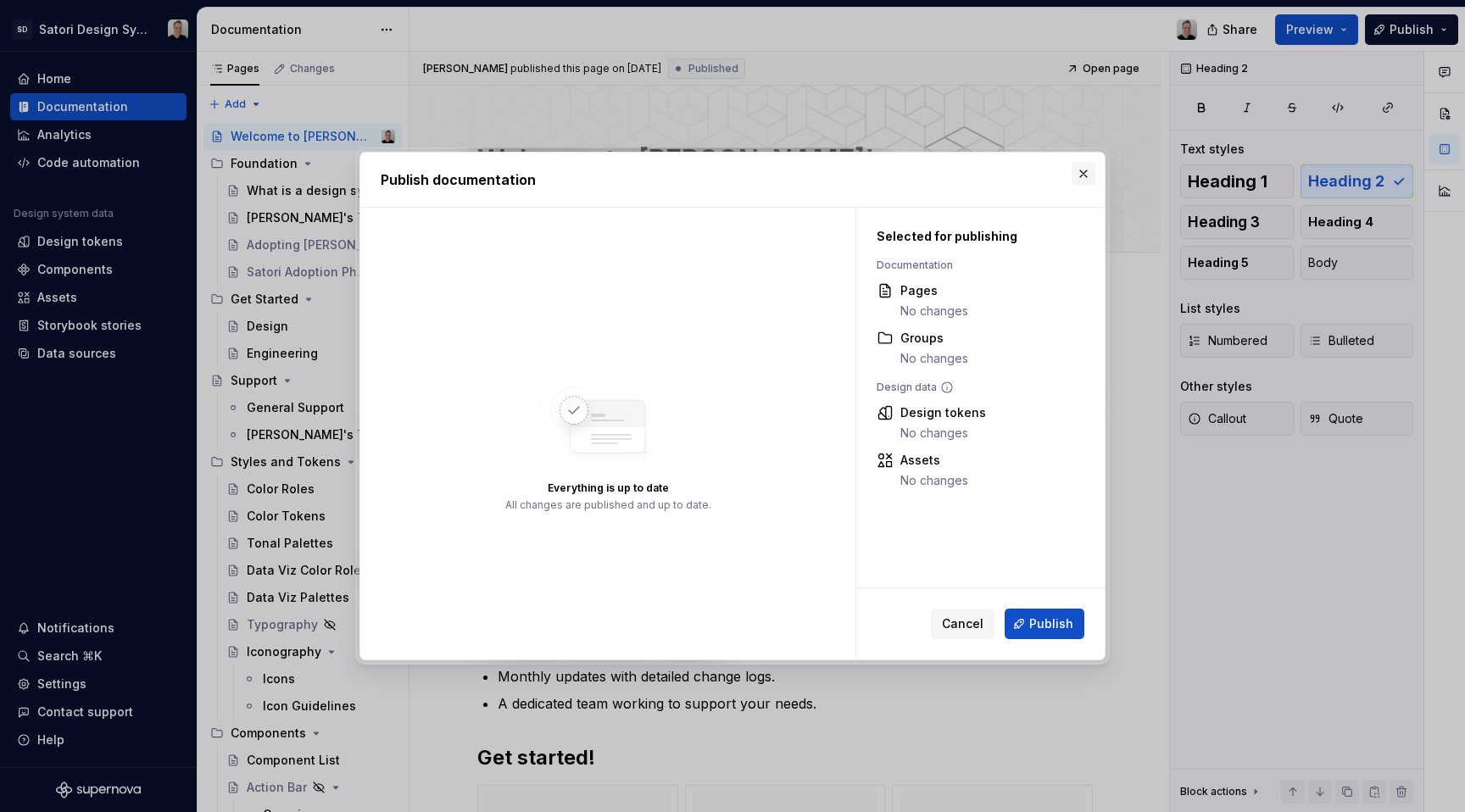
click at [1080, 175] on button "button" at bounding box center [1084, 173] width 24 height 24
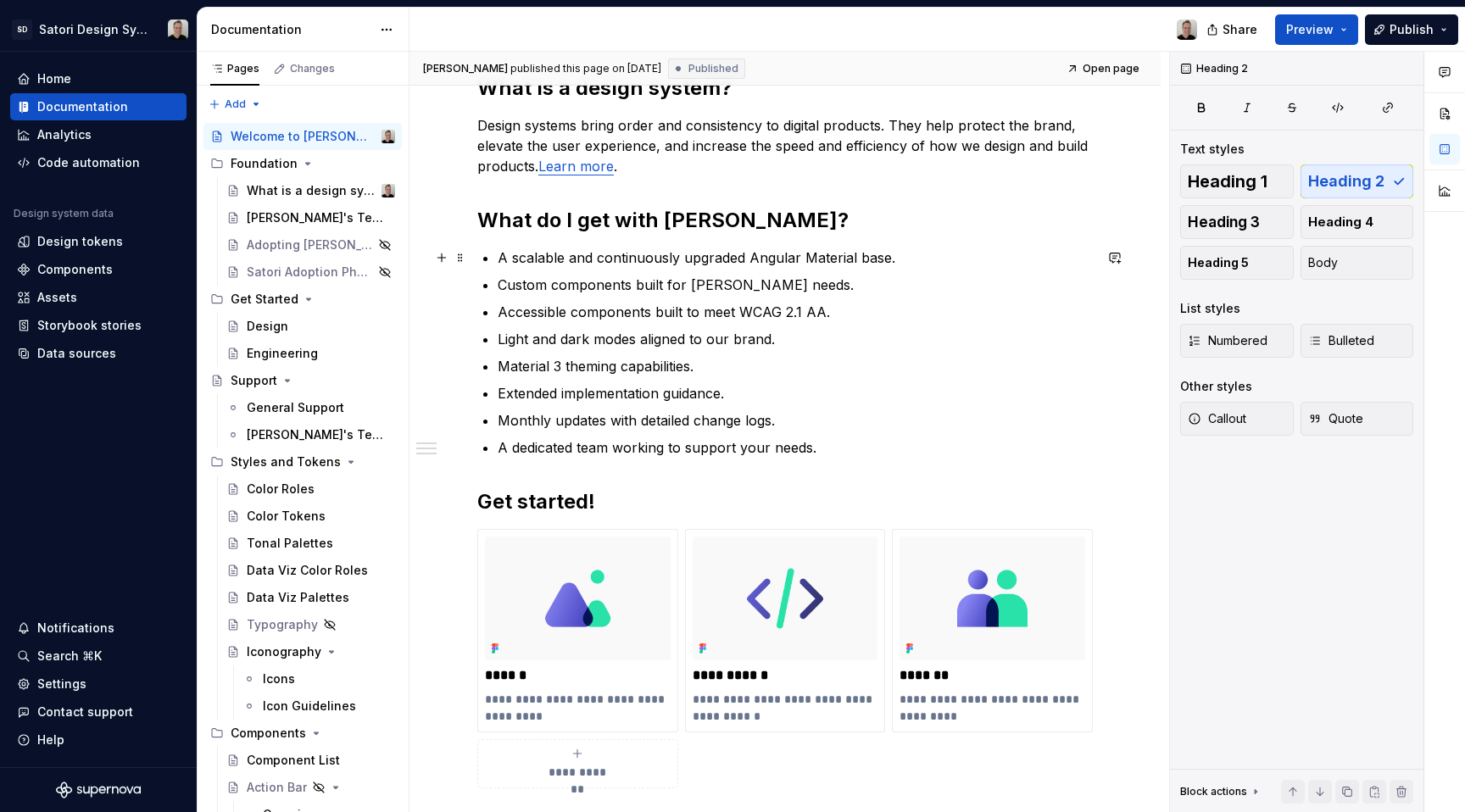
scroll to position [263, 0]
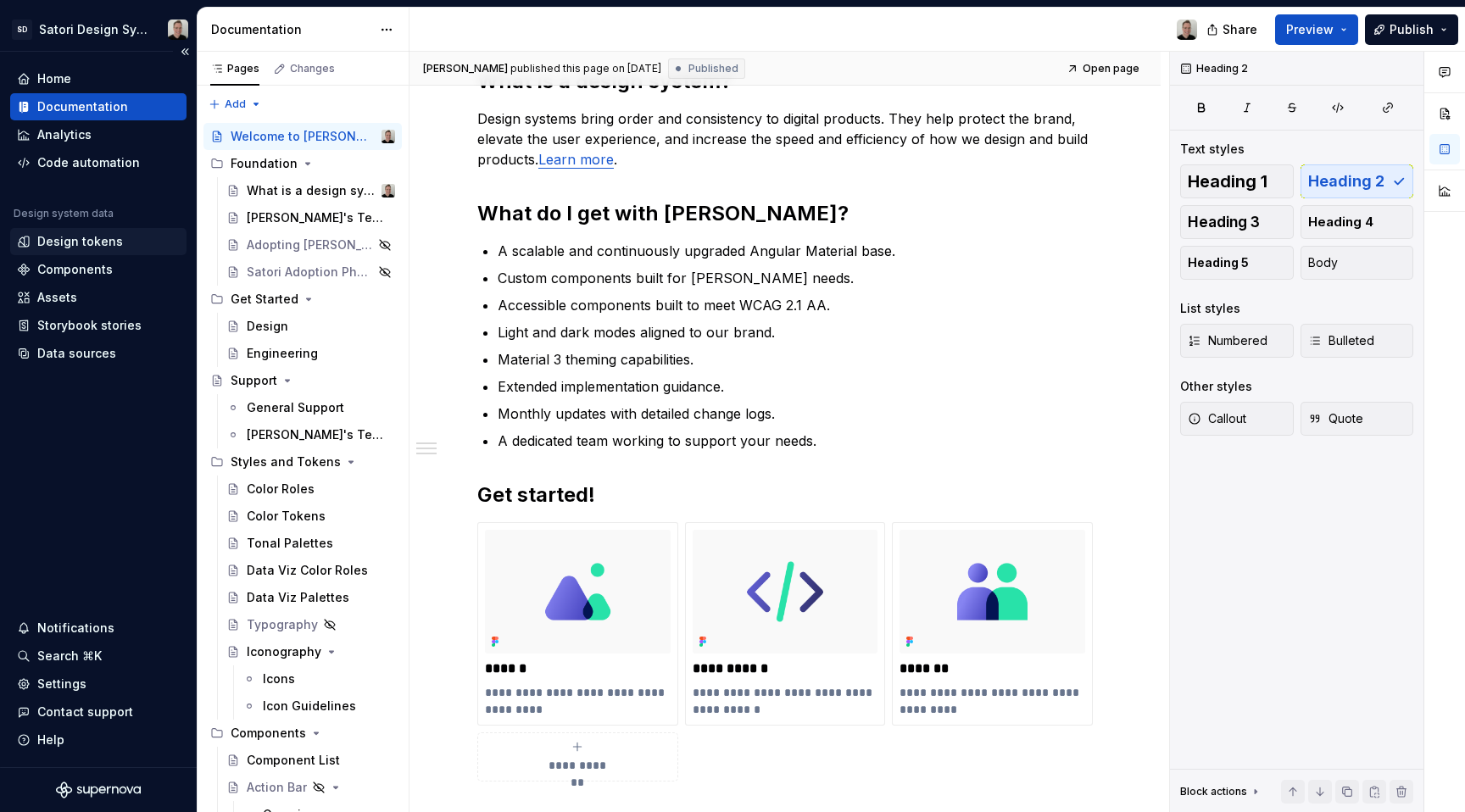
click at [76, 244] on div "Design tokens" at bounding box center [80, 242] width 85 height 17
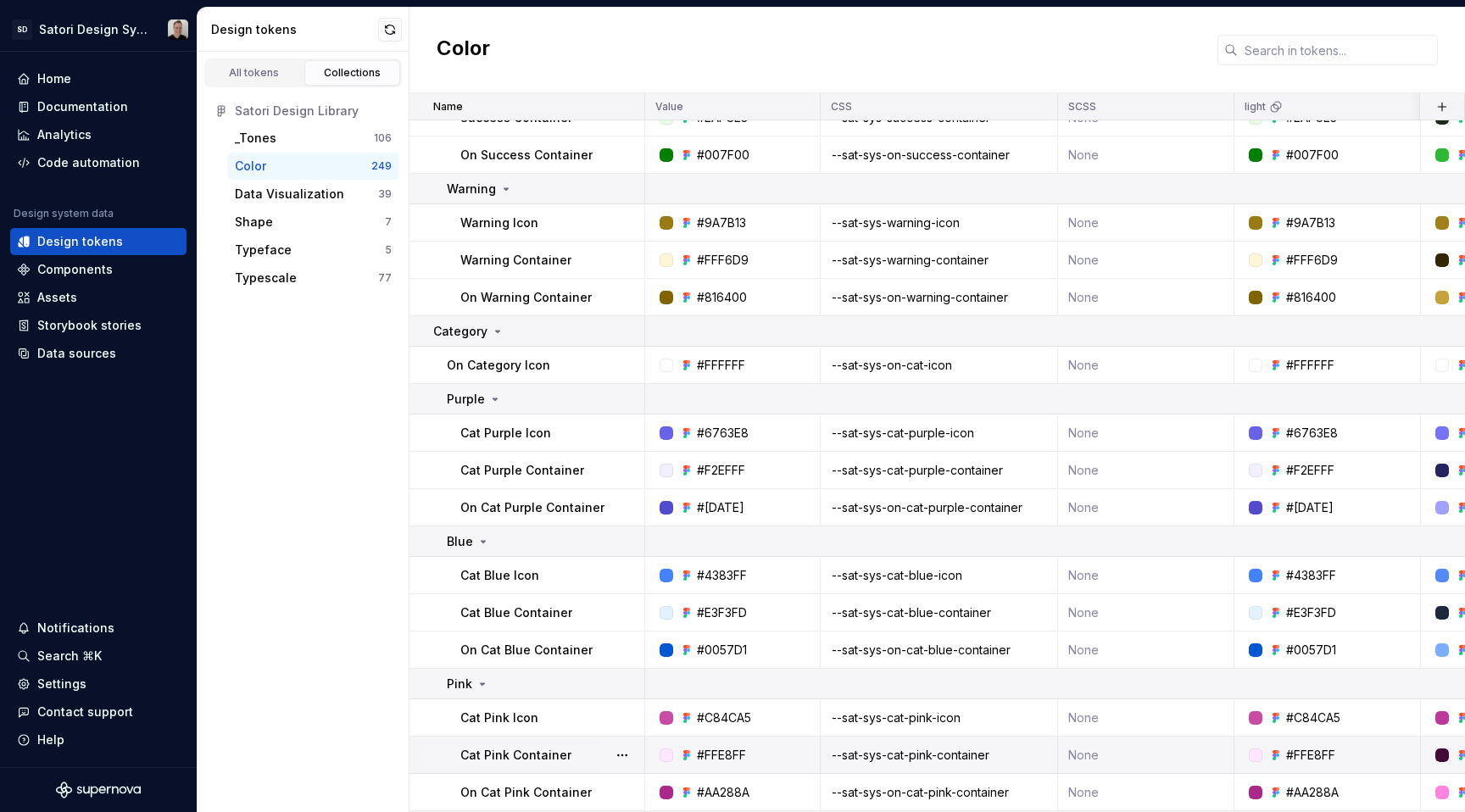
scroll to position [1783, 0]
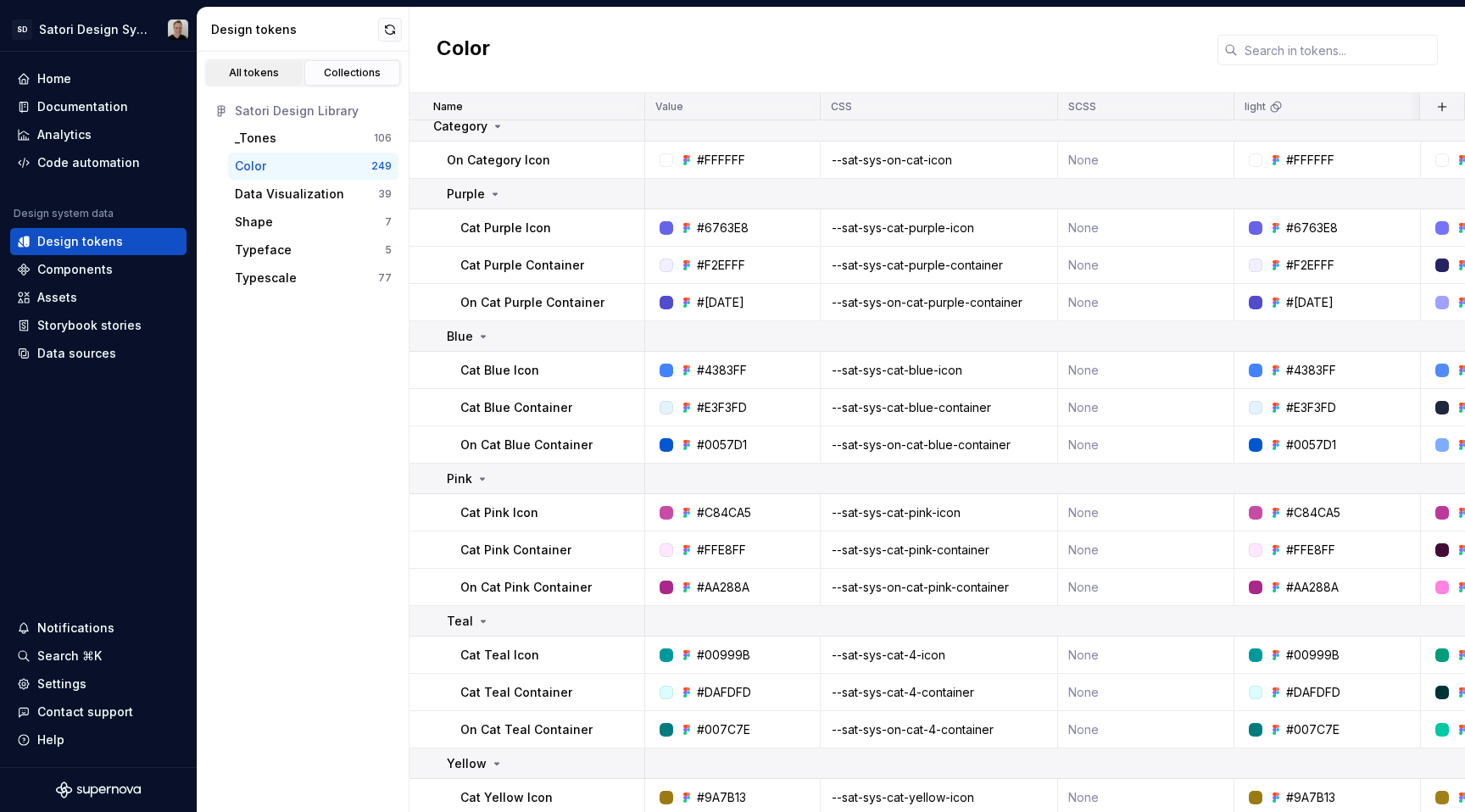
click at [271, 71] on div "All tokens" at bounding box center [254, 72] width 84 height 13
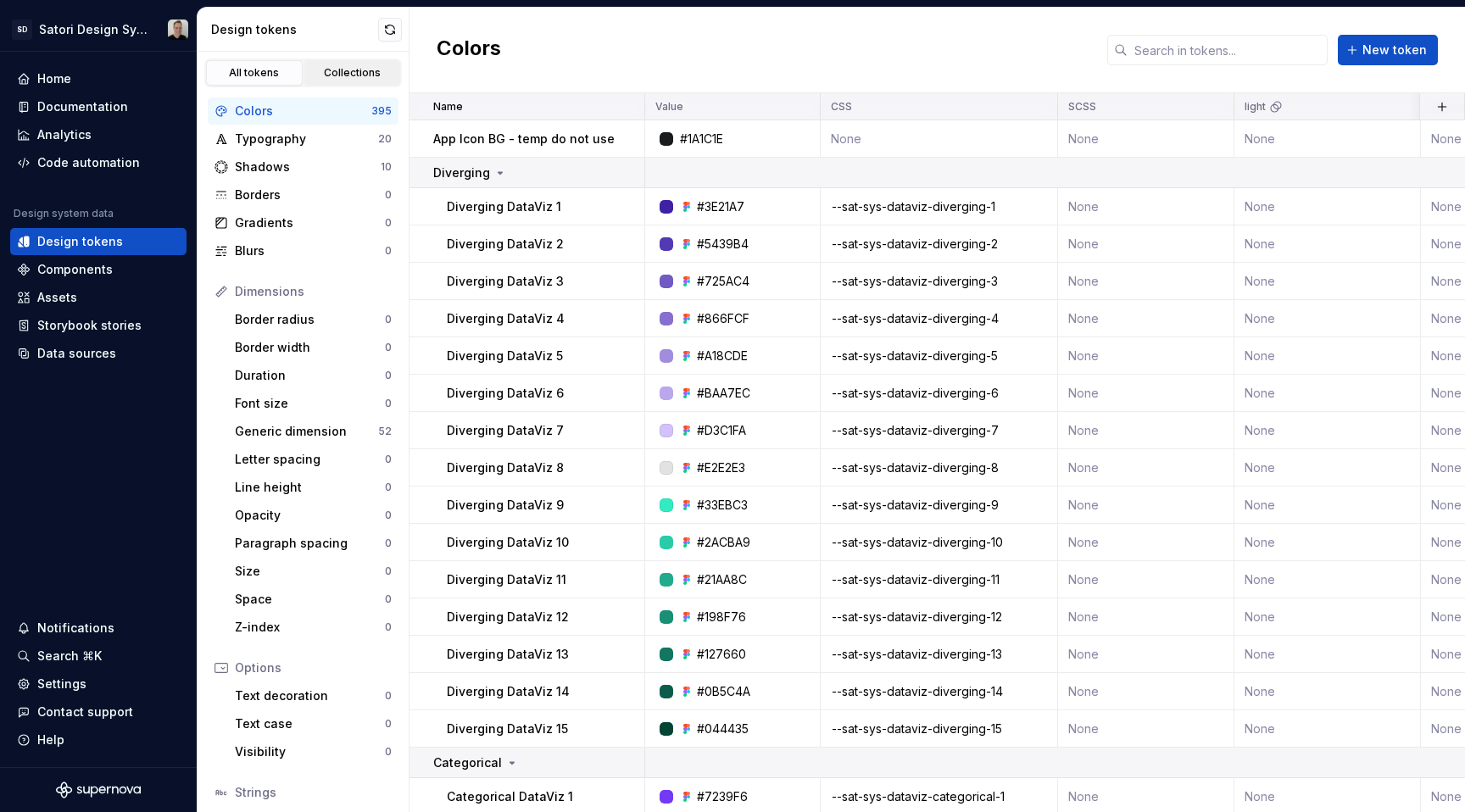
click at [333, 72] on div "Collections" at bounding box center [352, 72] width 84 height 13
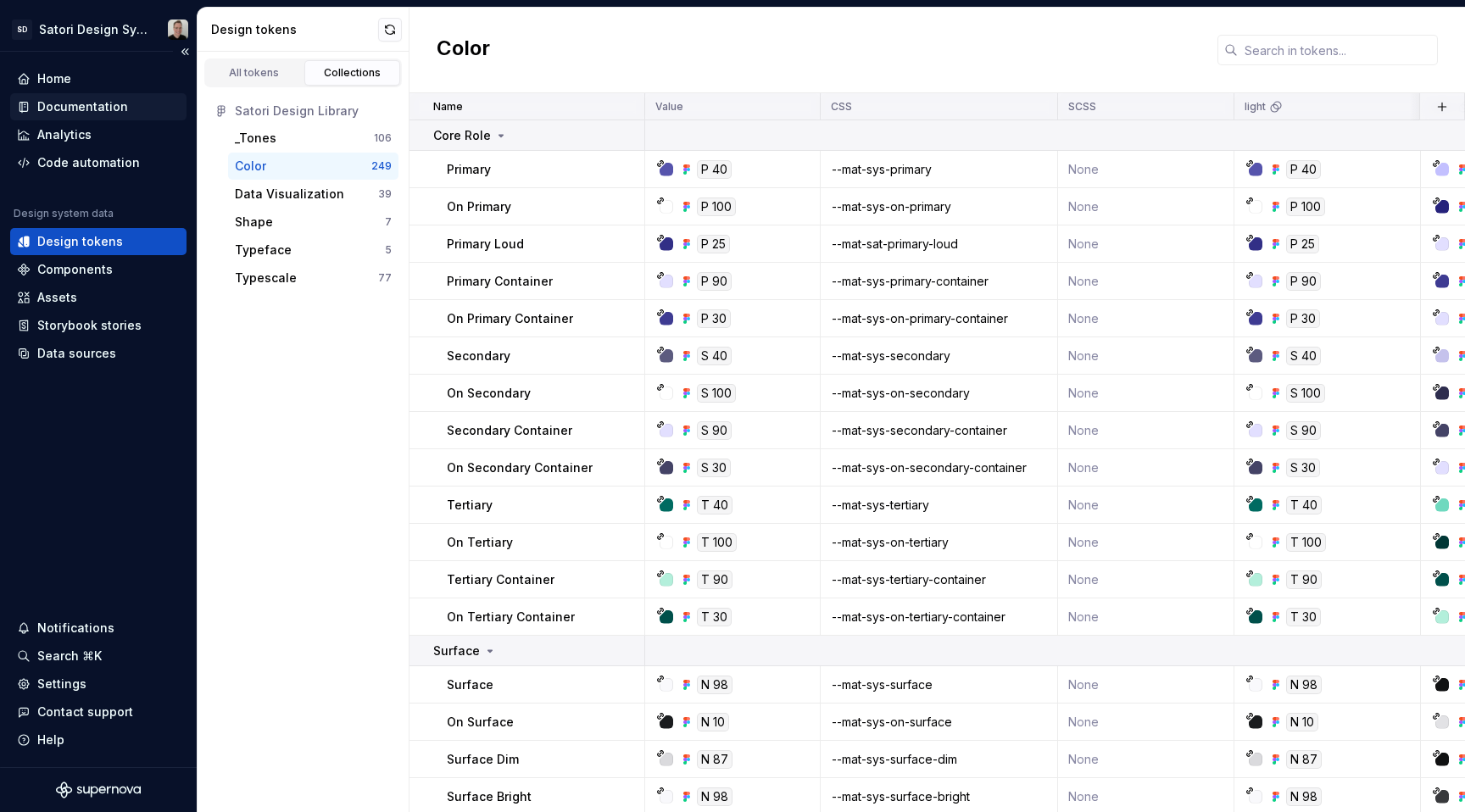
click at [73, 100] on div "Documentation" at bounding box center [83, 107] width 91 height 17
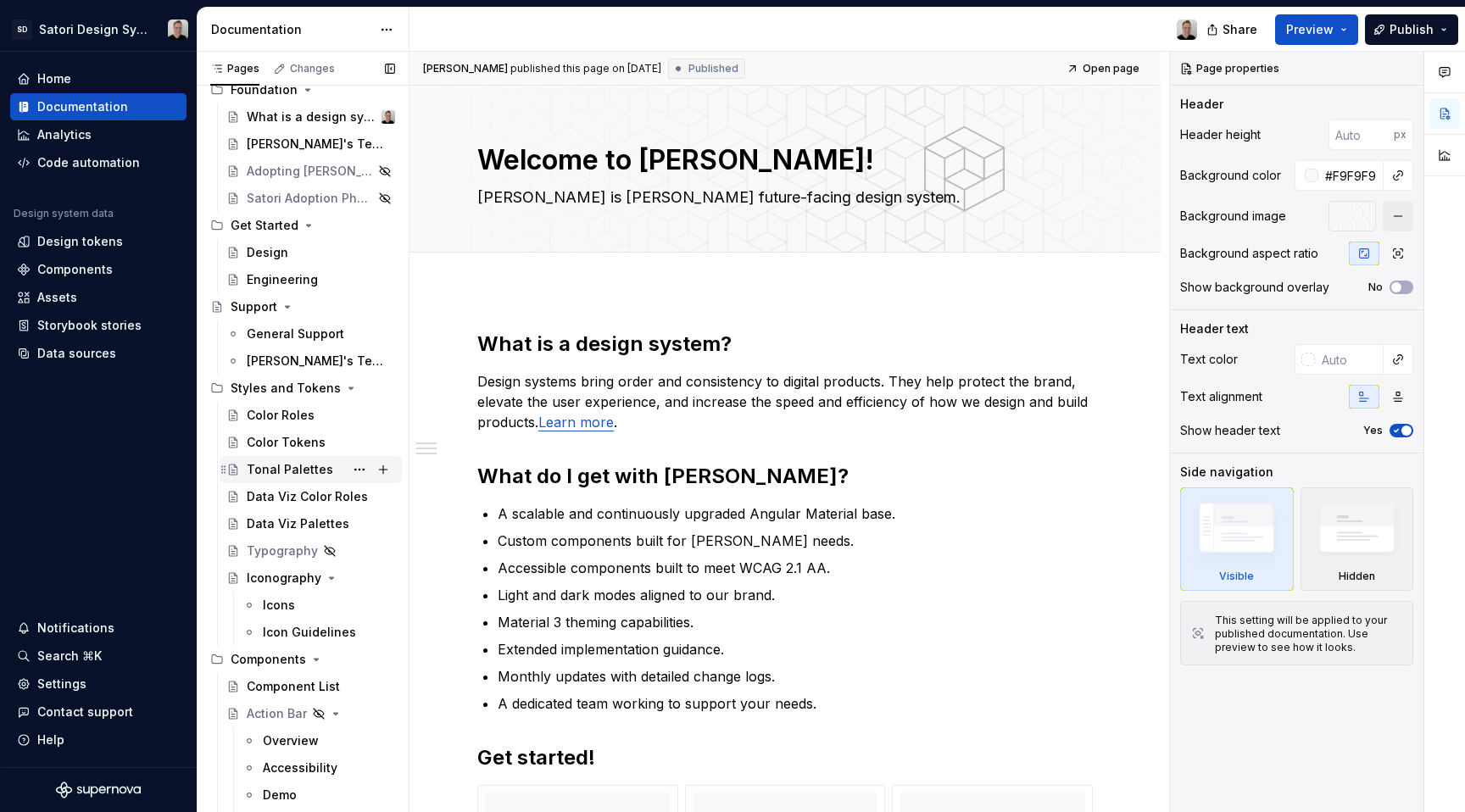
scroll to position [111, 0]
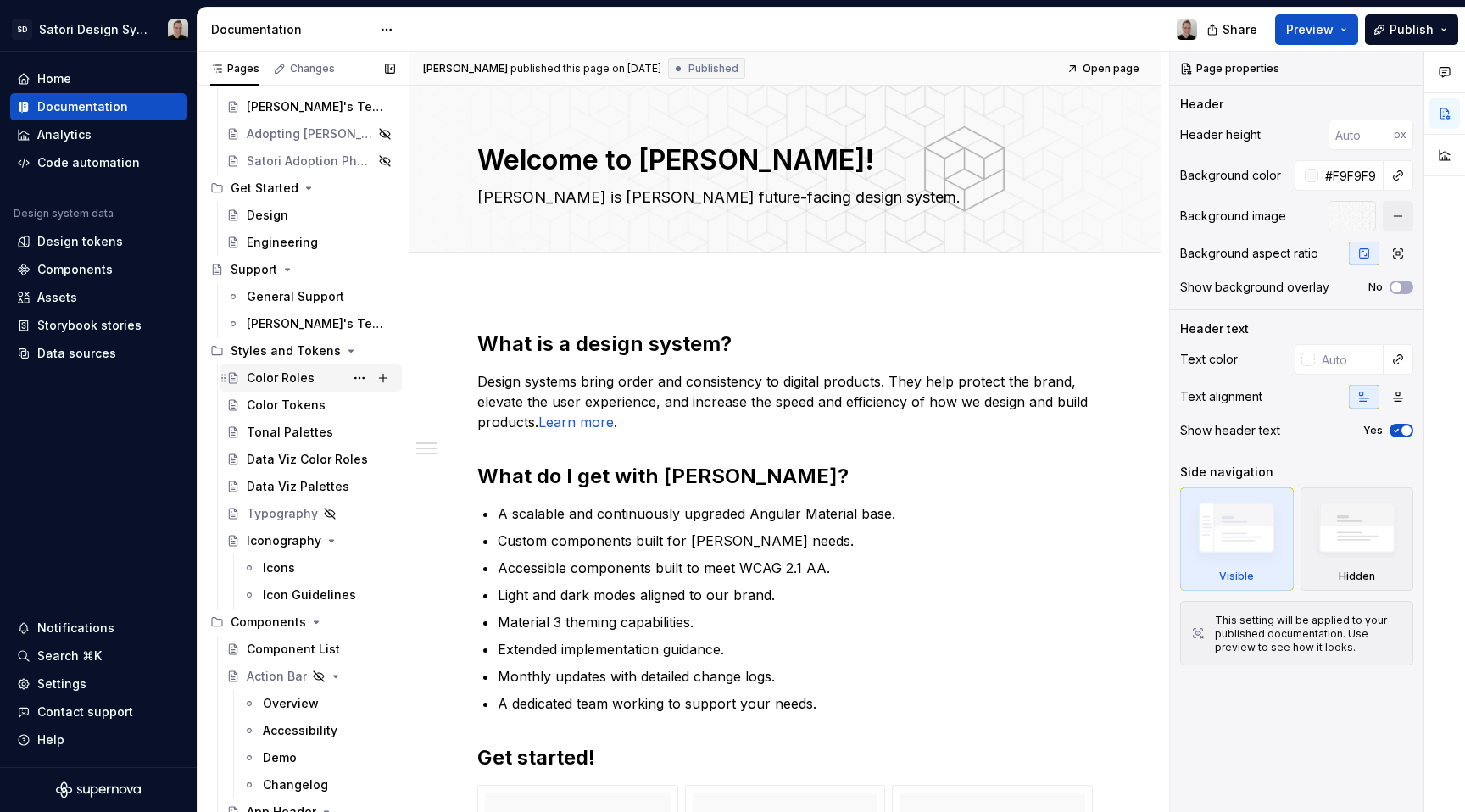
click at [277, 376] on div "Color Roles" at bounding box center [281, 378] width 68 height 17
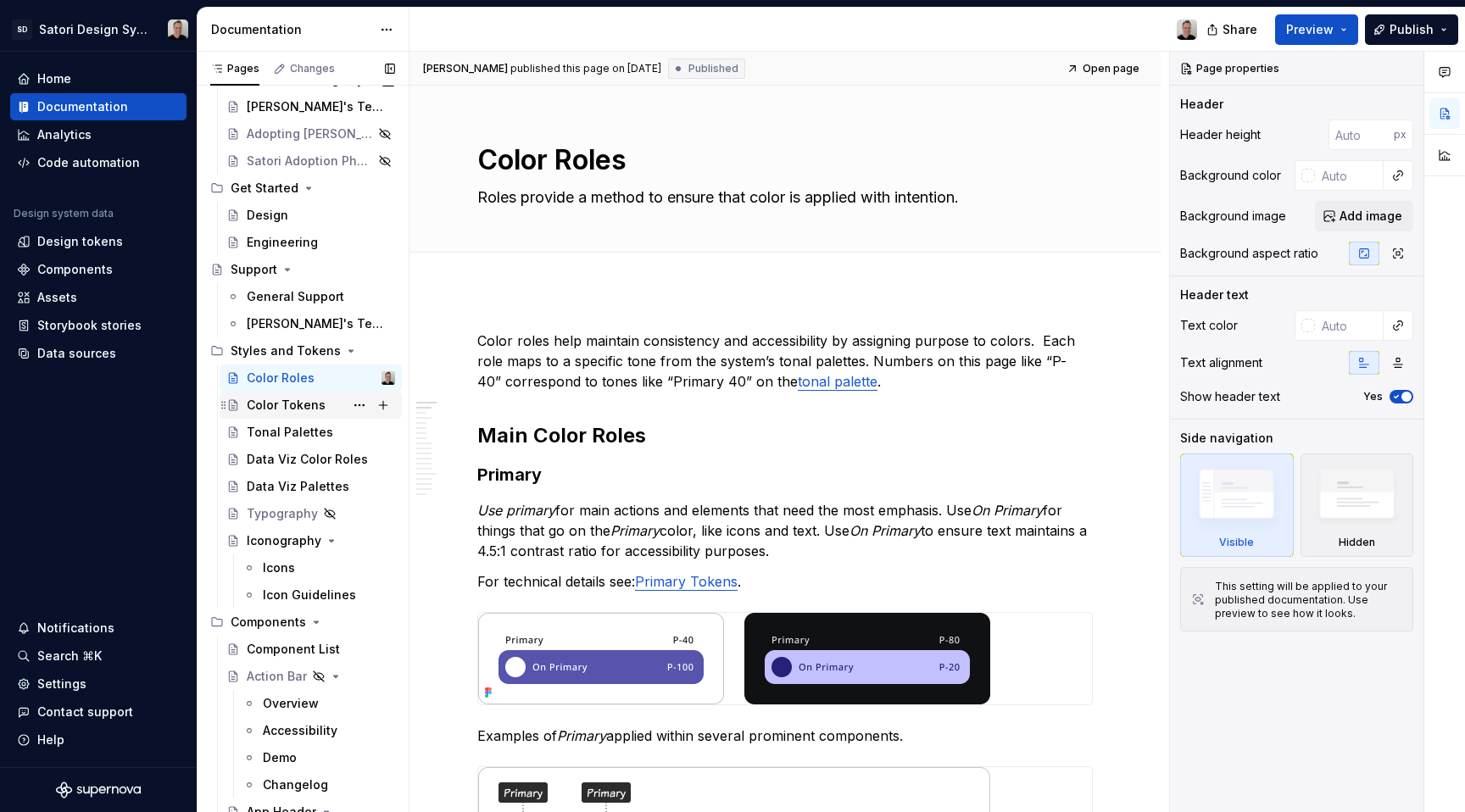
click at [289, 411] on div "Color Tokens" at bounding box center [286, 405] width 79 height 17
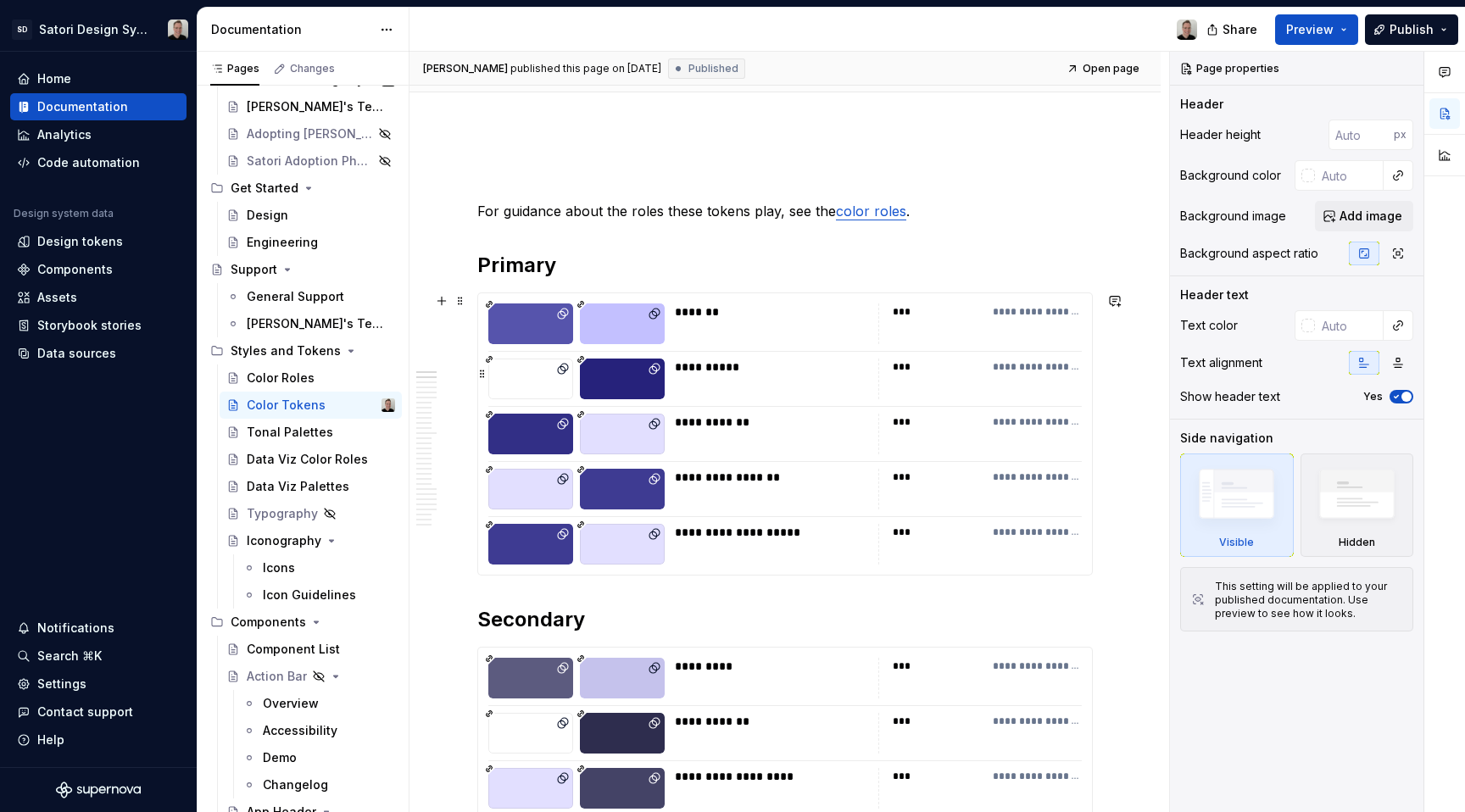
scroll to position [184, 0]
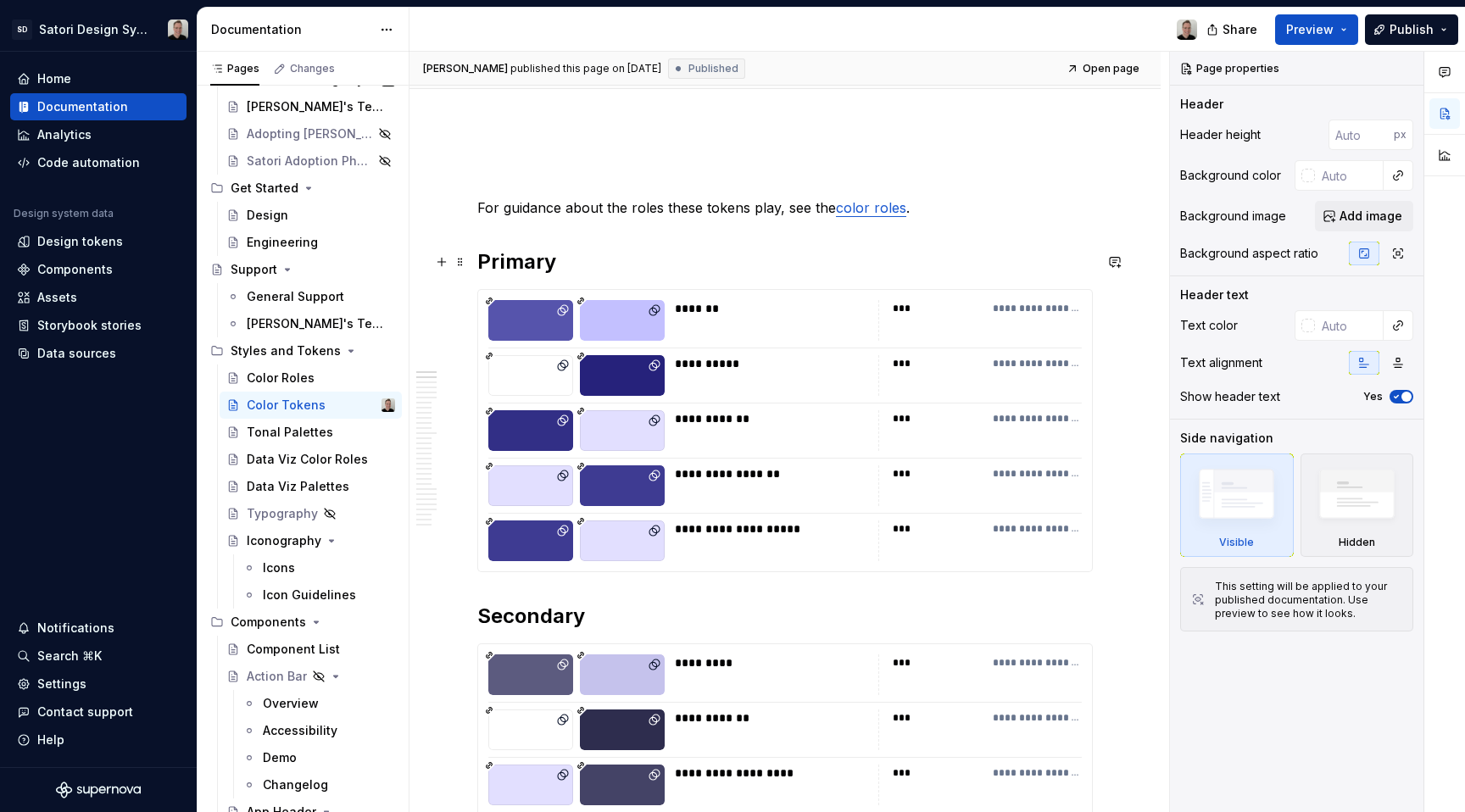
click at [614, 267] on h2 "Primary" at bounding box center [784, 262] width 616 height 28
type textarea "*"
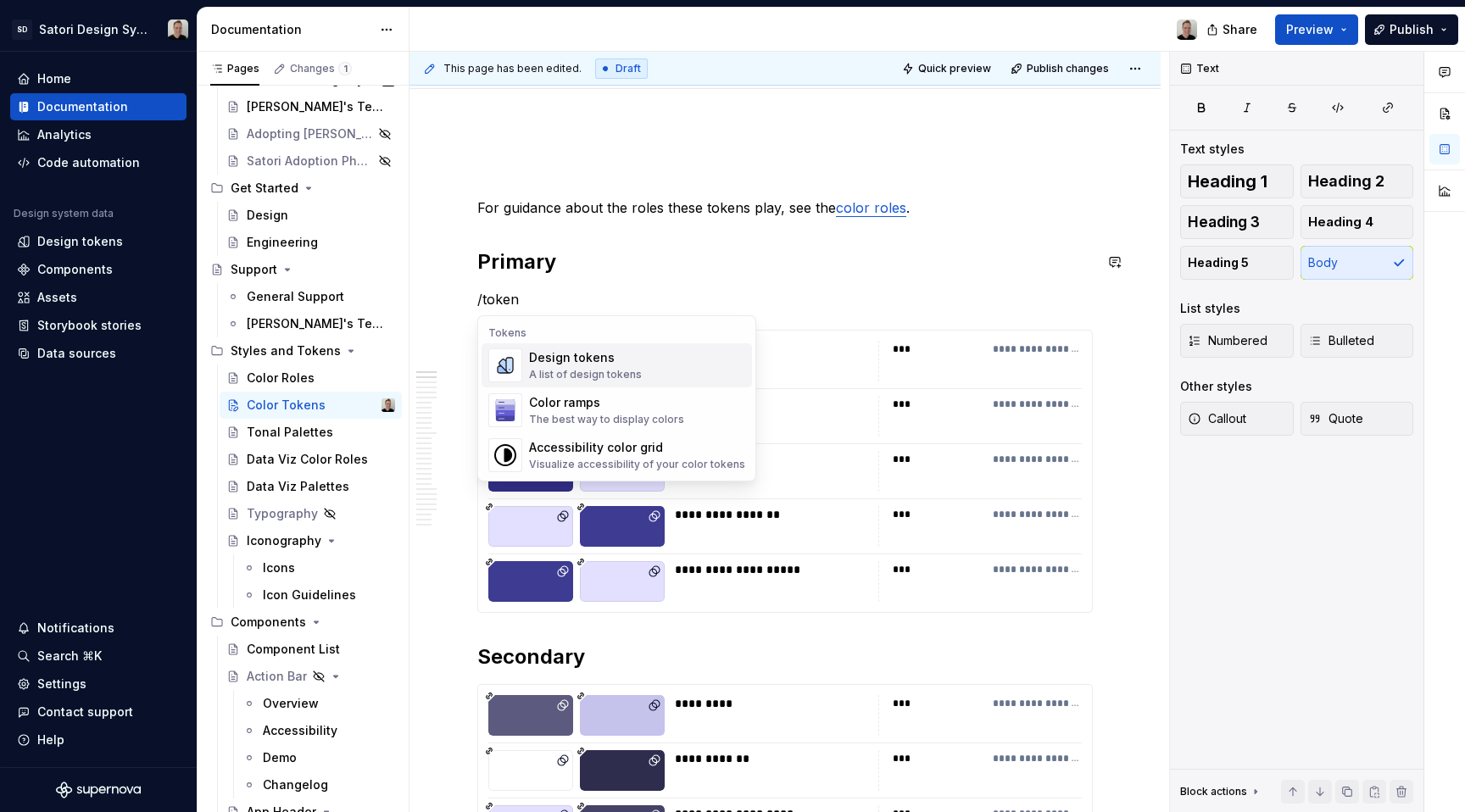
click at [617, 360] on div "Design tokens" at bounding box center [585, 357] width 113 height 17
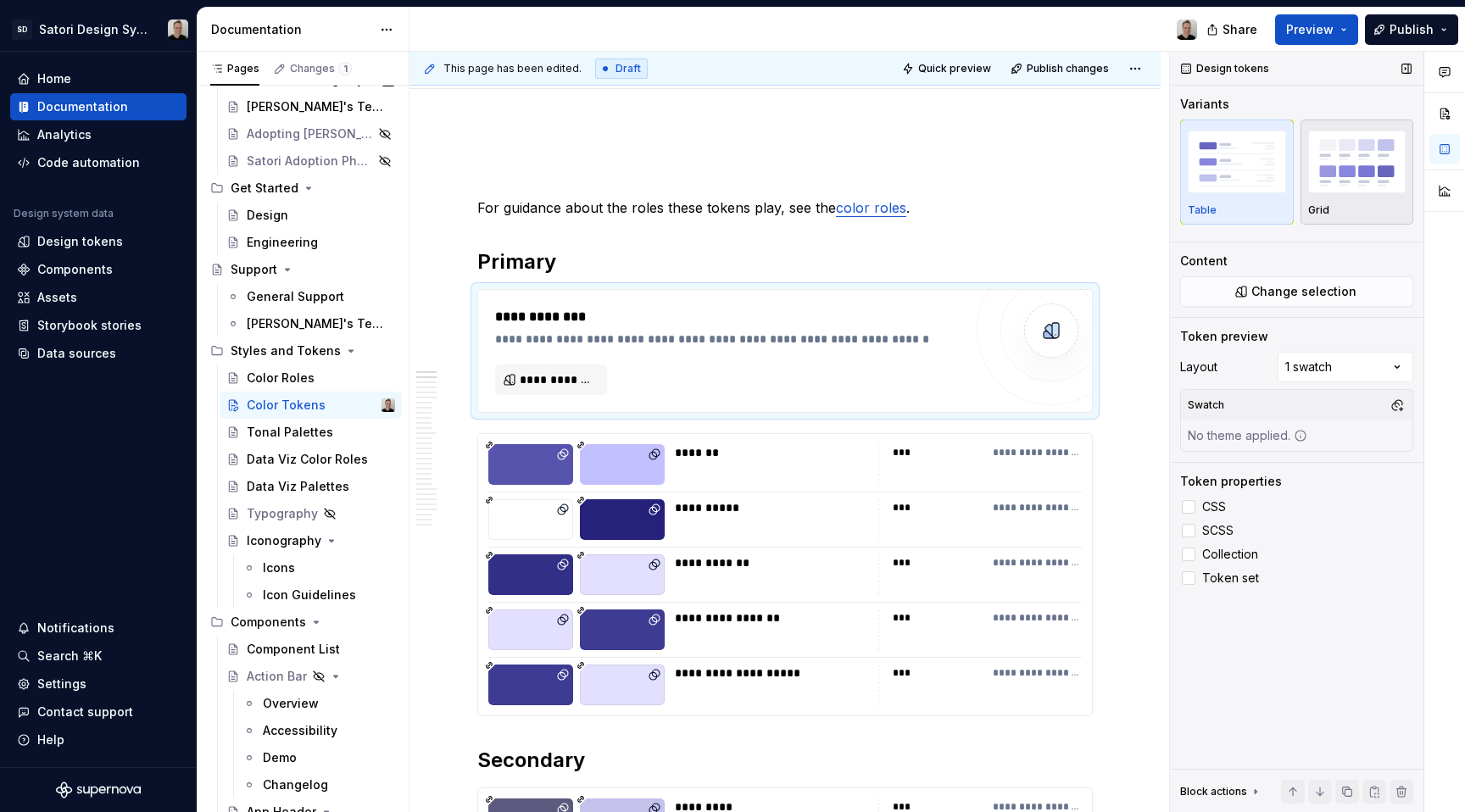
click at [1372, 205] on div "Grid" at bounding box center [1358, 210] width 99 height 13
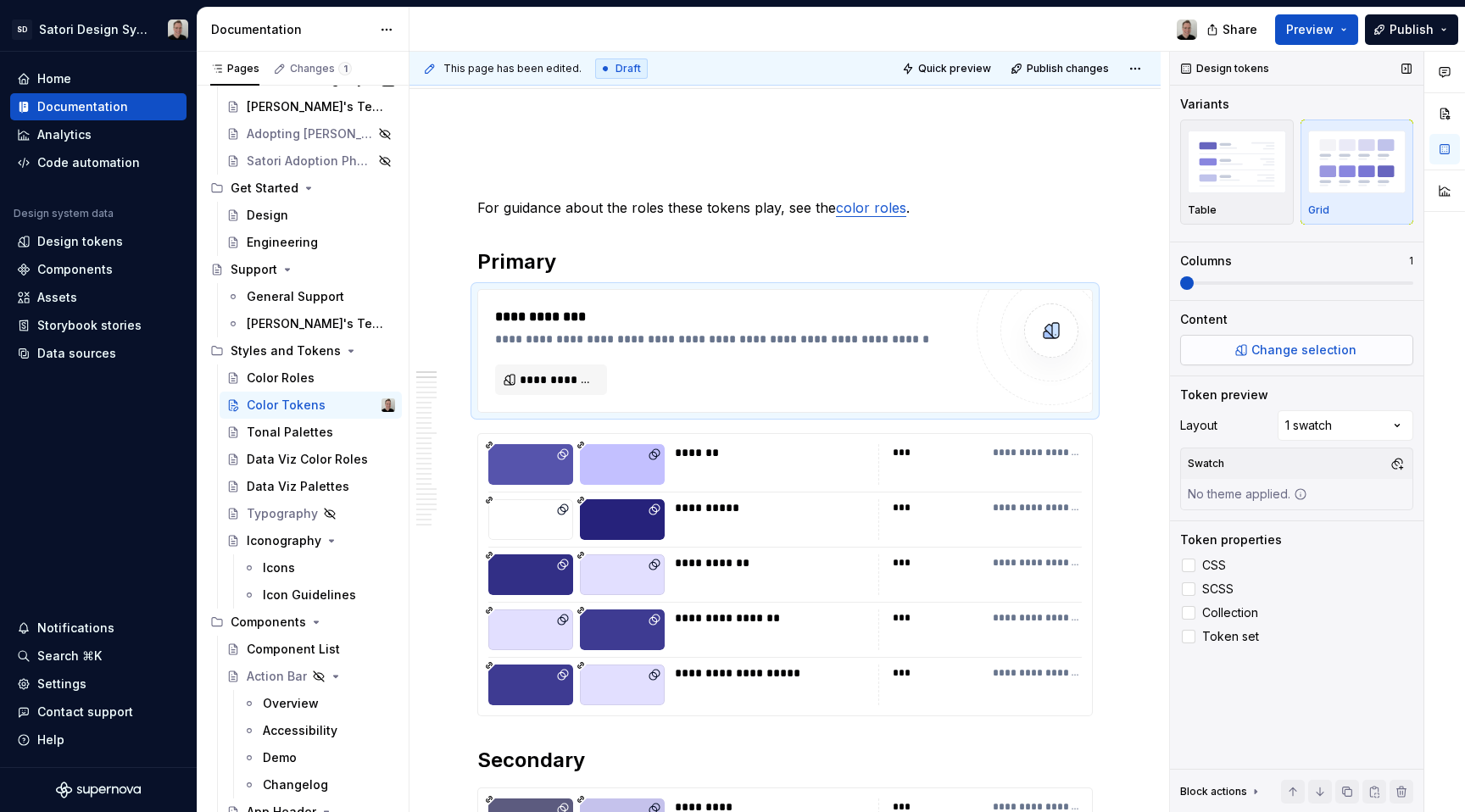
click at [1334, 345] on span "Change selection" at bounding box center [1304, 350] width 105 height 17
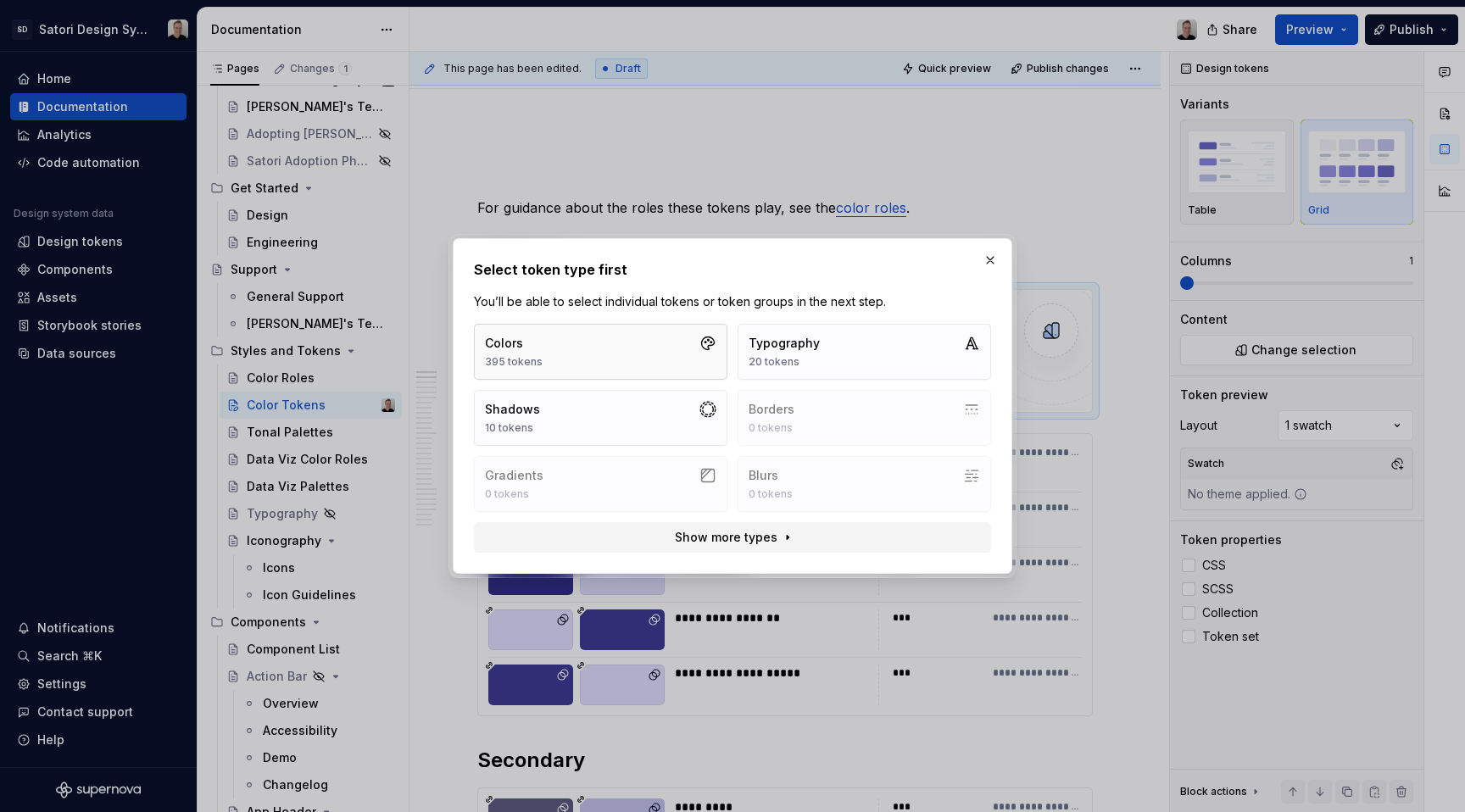
click at [642, 359] on button "Colors 395 tokens" at bounding box center [601, 352] width 253 height 56
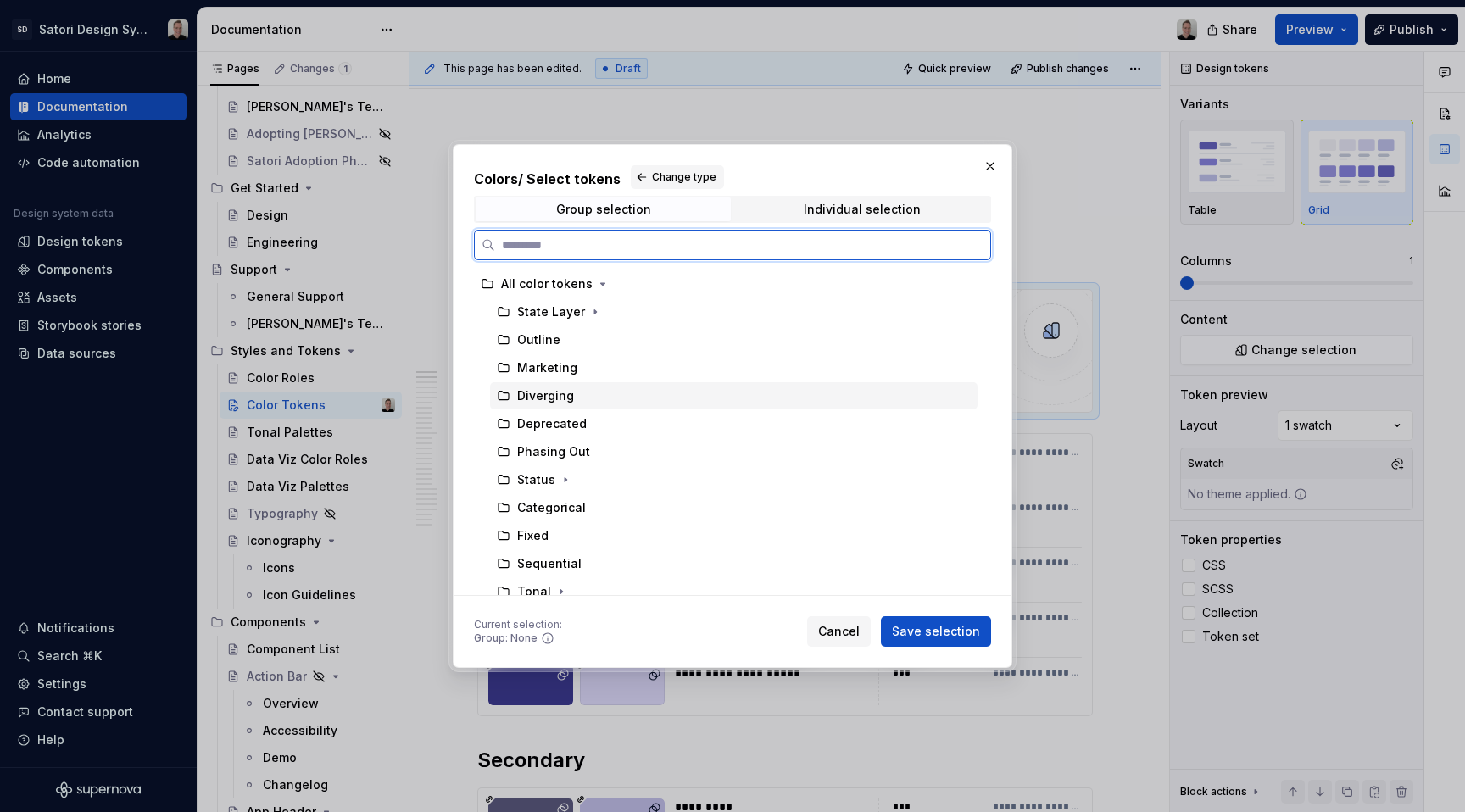
click at [551, 406] on div "Diverging" at bounding box center [734, 396] width 488 height 28
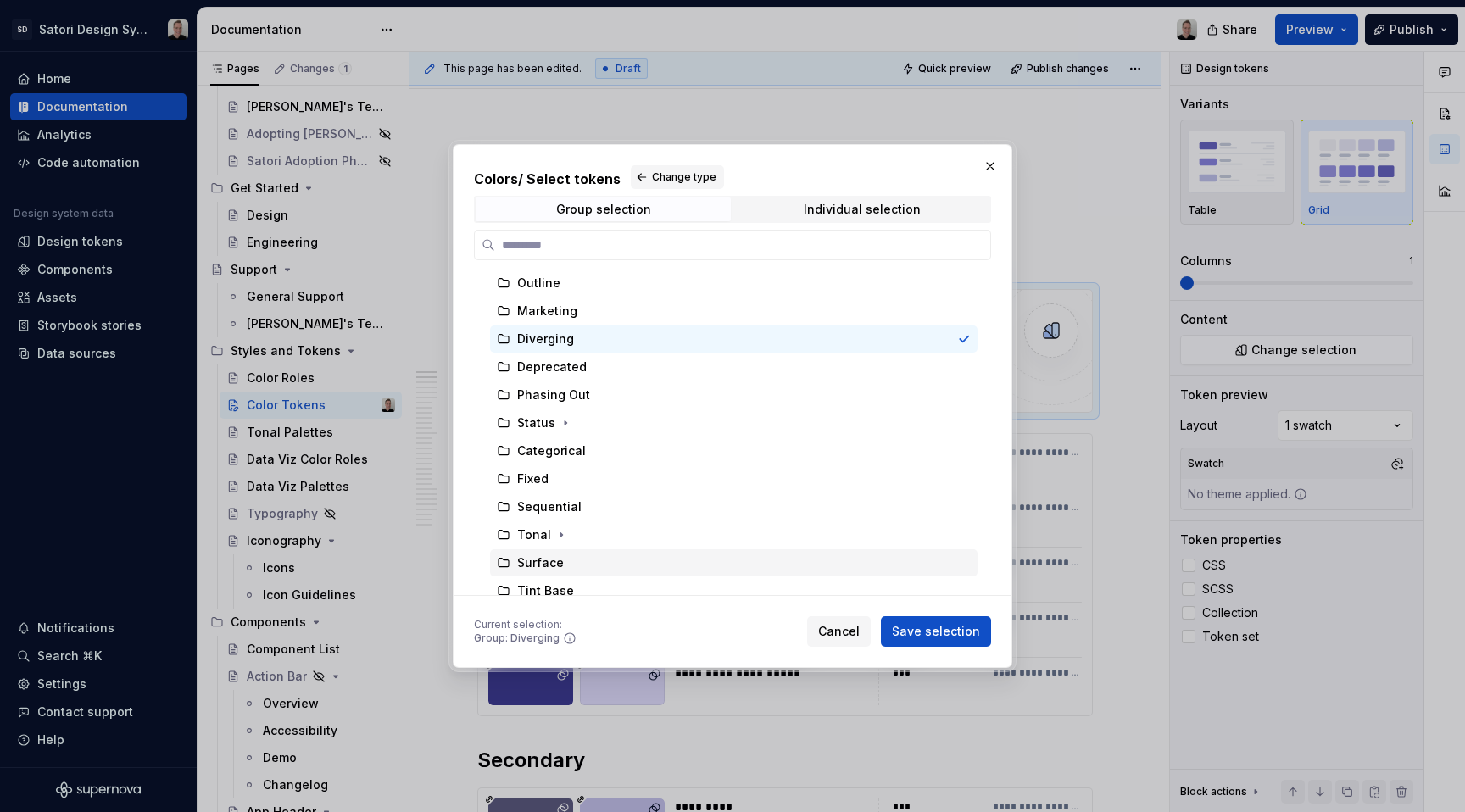
scroll to position [0, 0]
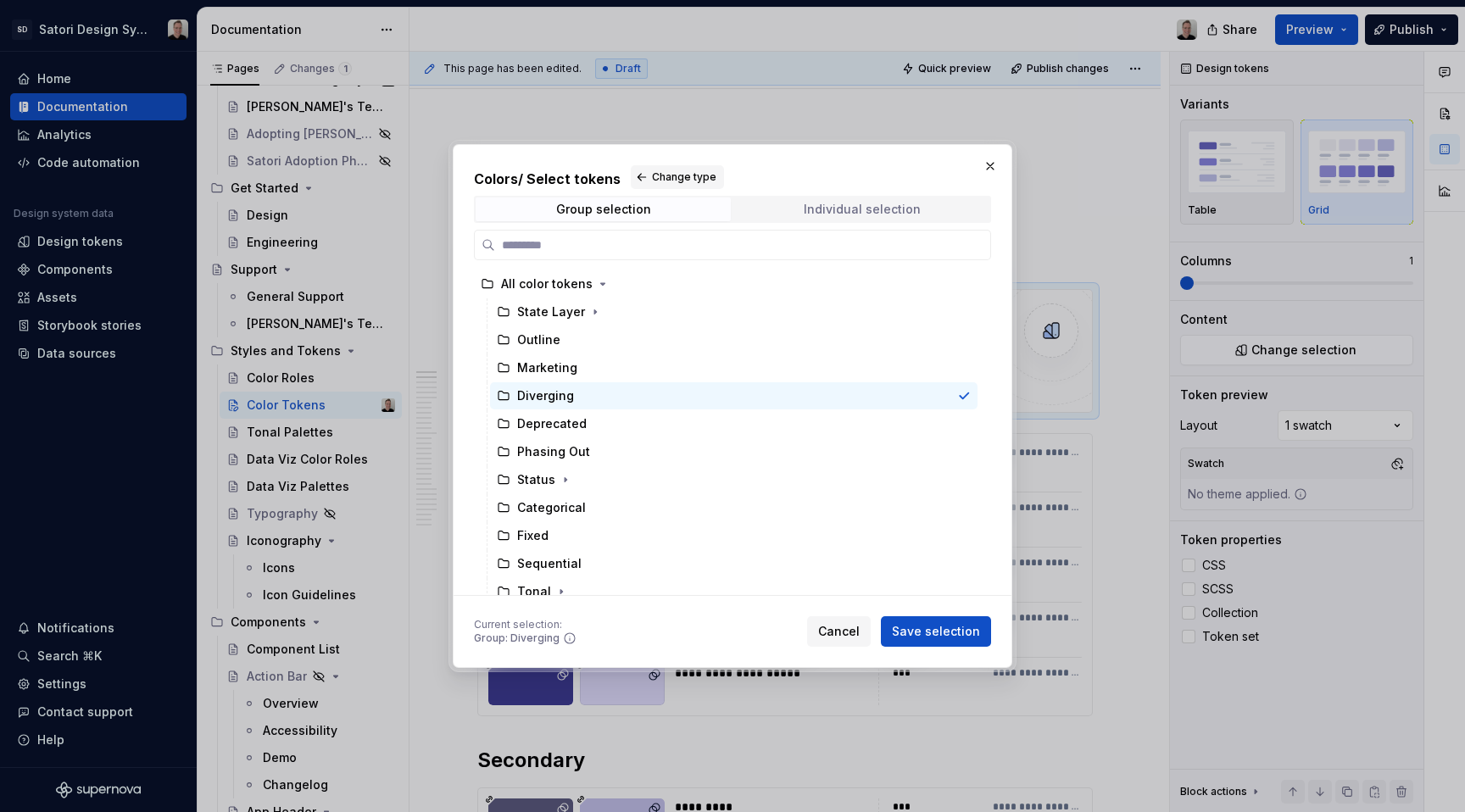
click at [836, 211] on div "Individual selection" at bounding box center [863, 209] width 117 height 13
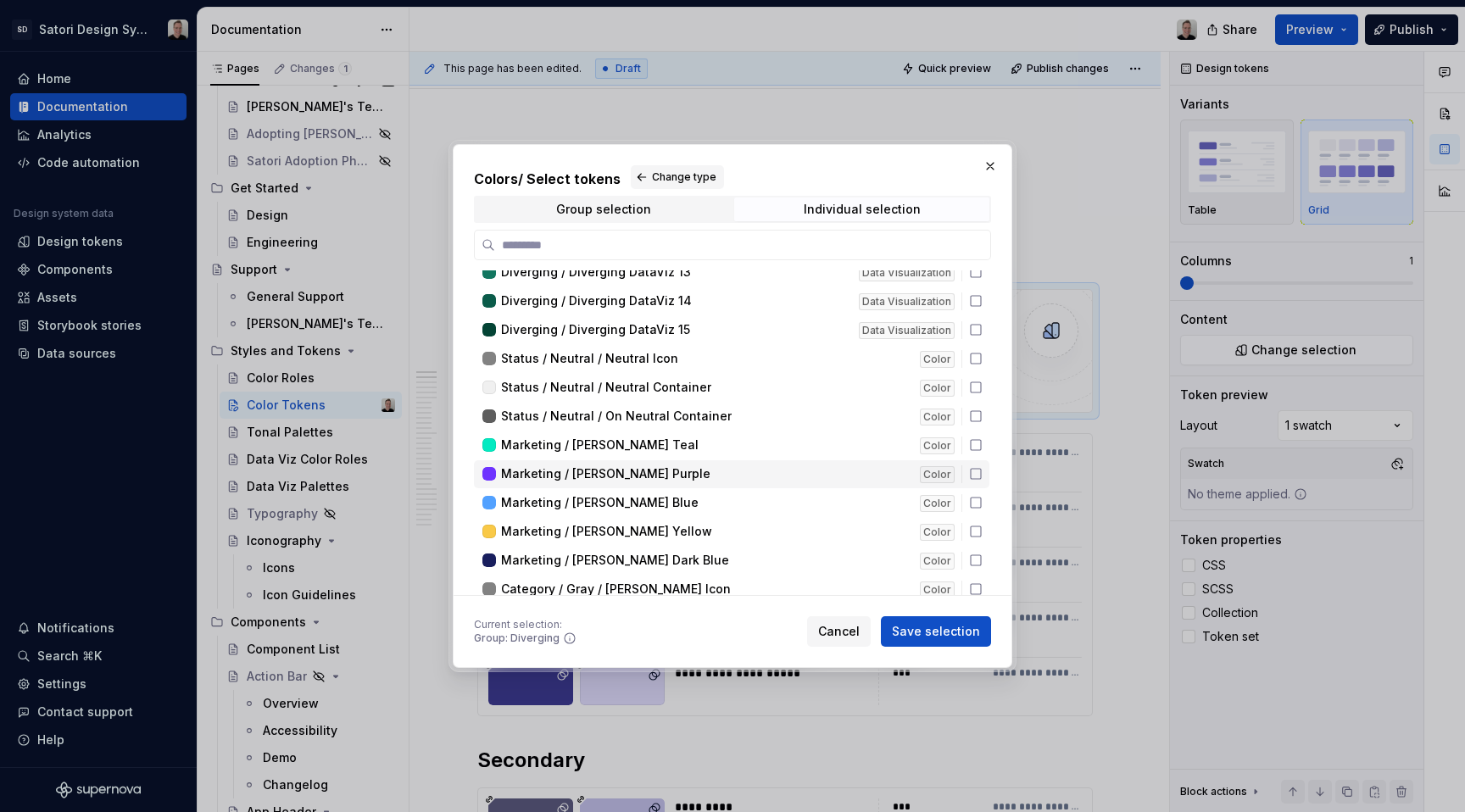
scroll to position [9174, 0]
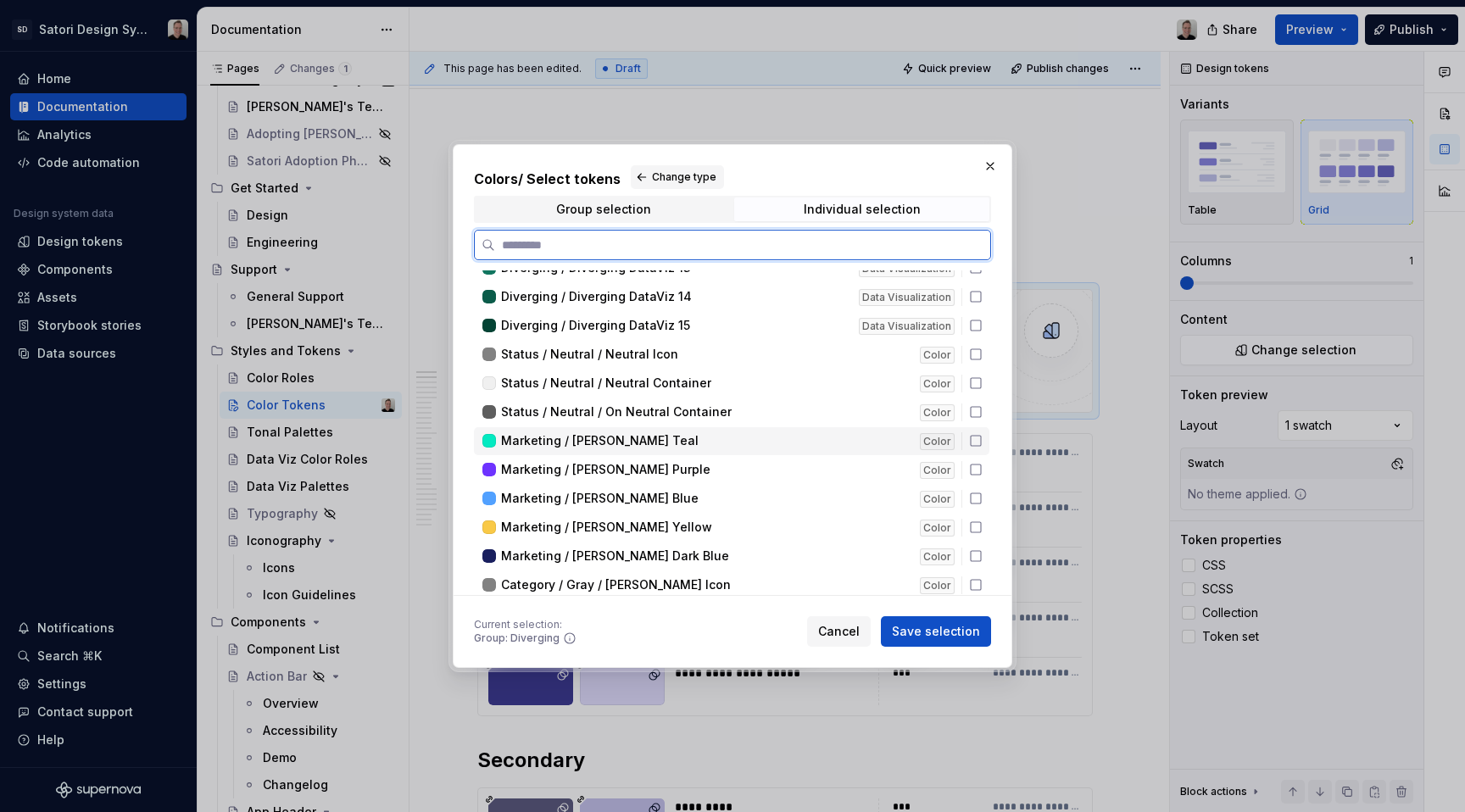
click at [972, 441] on icon at bounding box center [975, 441] width 13 height 13
drag, startPoint x: 977, startPoint y: 476, endPoint x: 977, endPoint y: 490, distance: 14.0
click at [976, 475] on icon at bounding box center [975, 469] width 10 height 10
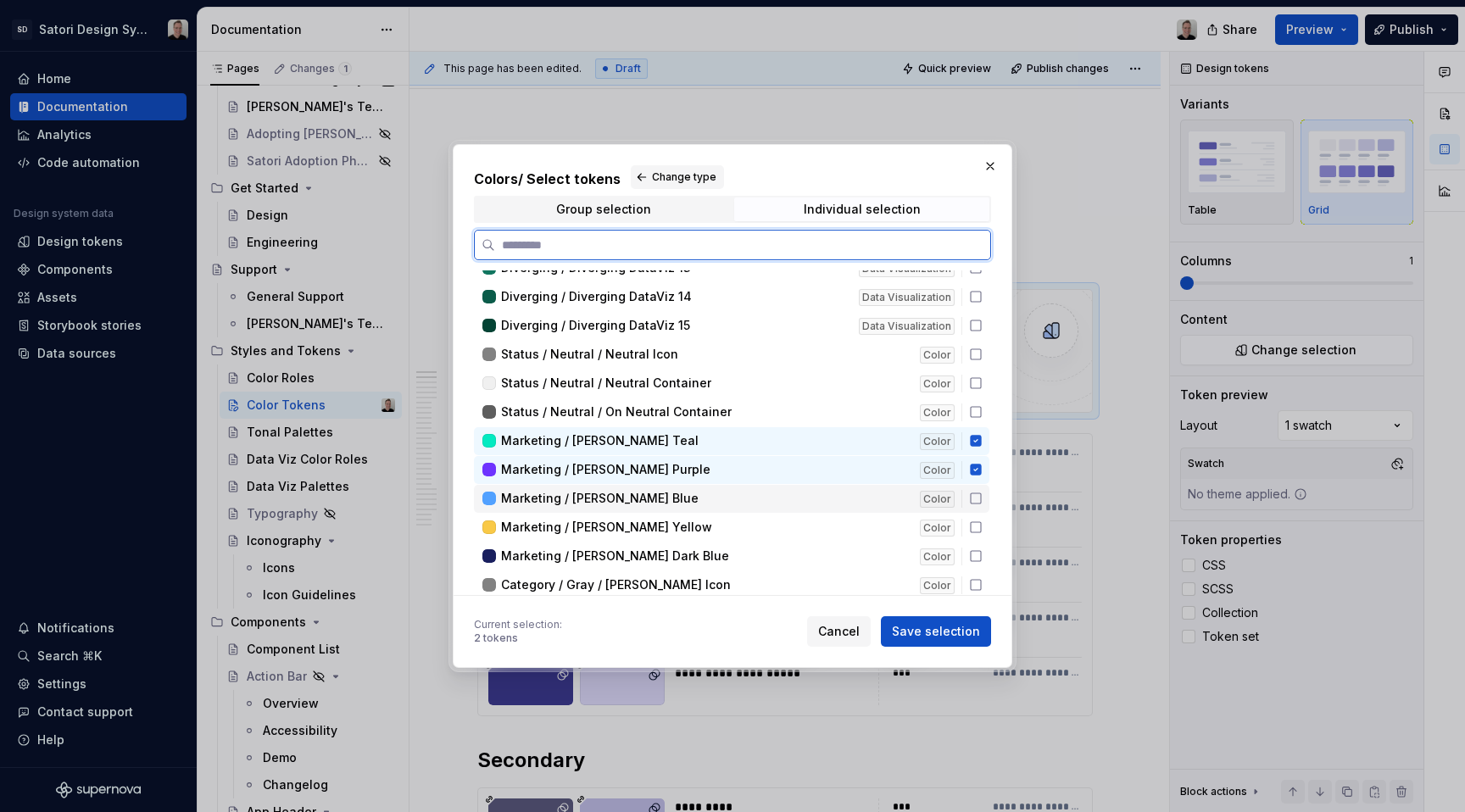
click at [974, 498] on icon at bounding box center [975, 498] width 13 height 13
click at [975, 527] on icon at bounding box center [975, 527] width 13 height 13
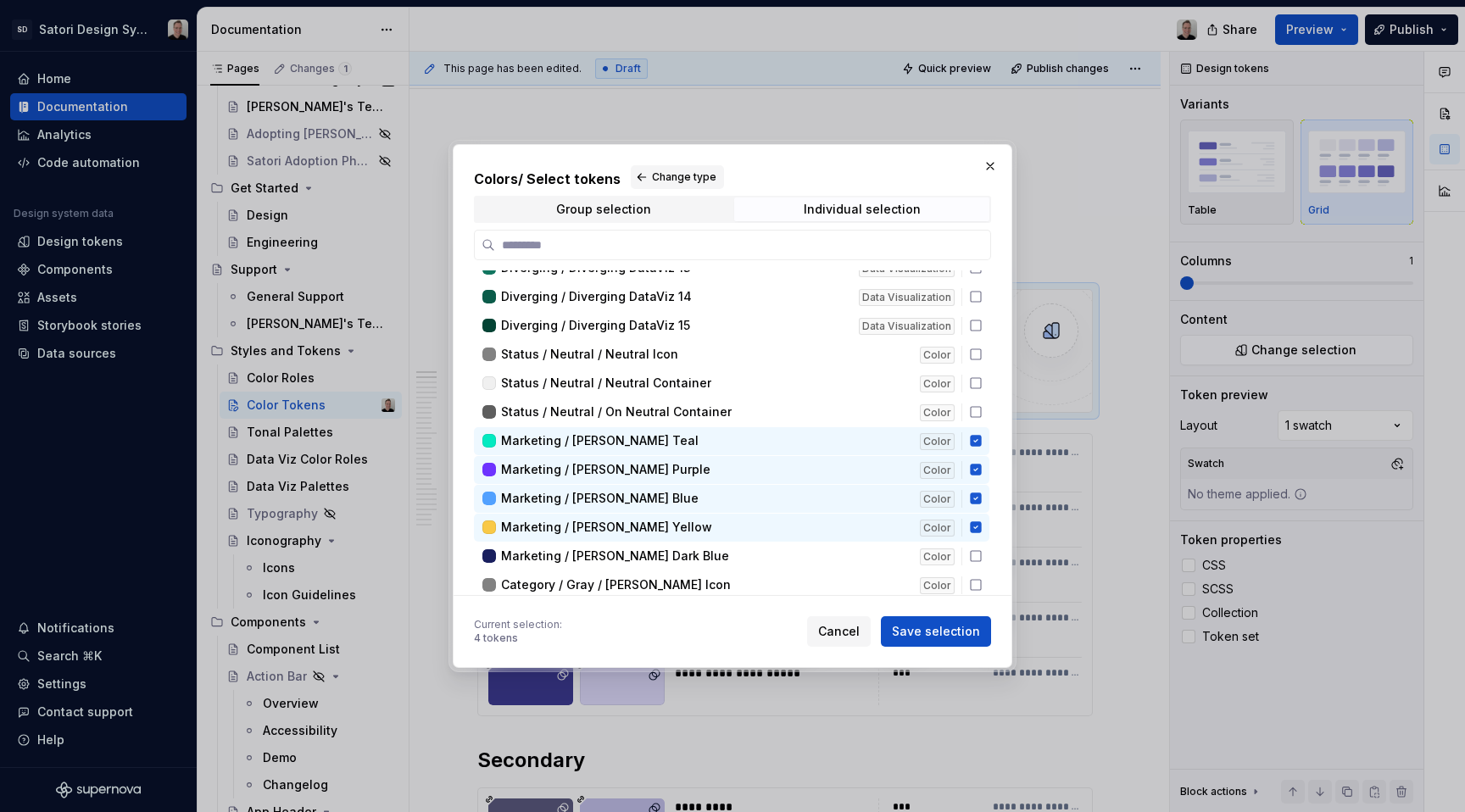
click at [948, 633] on span "Save selection" at bounding box center [936, 632] width 88 height 17
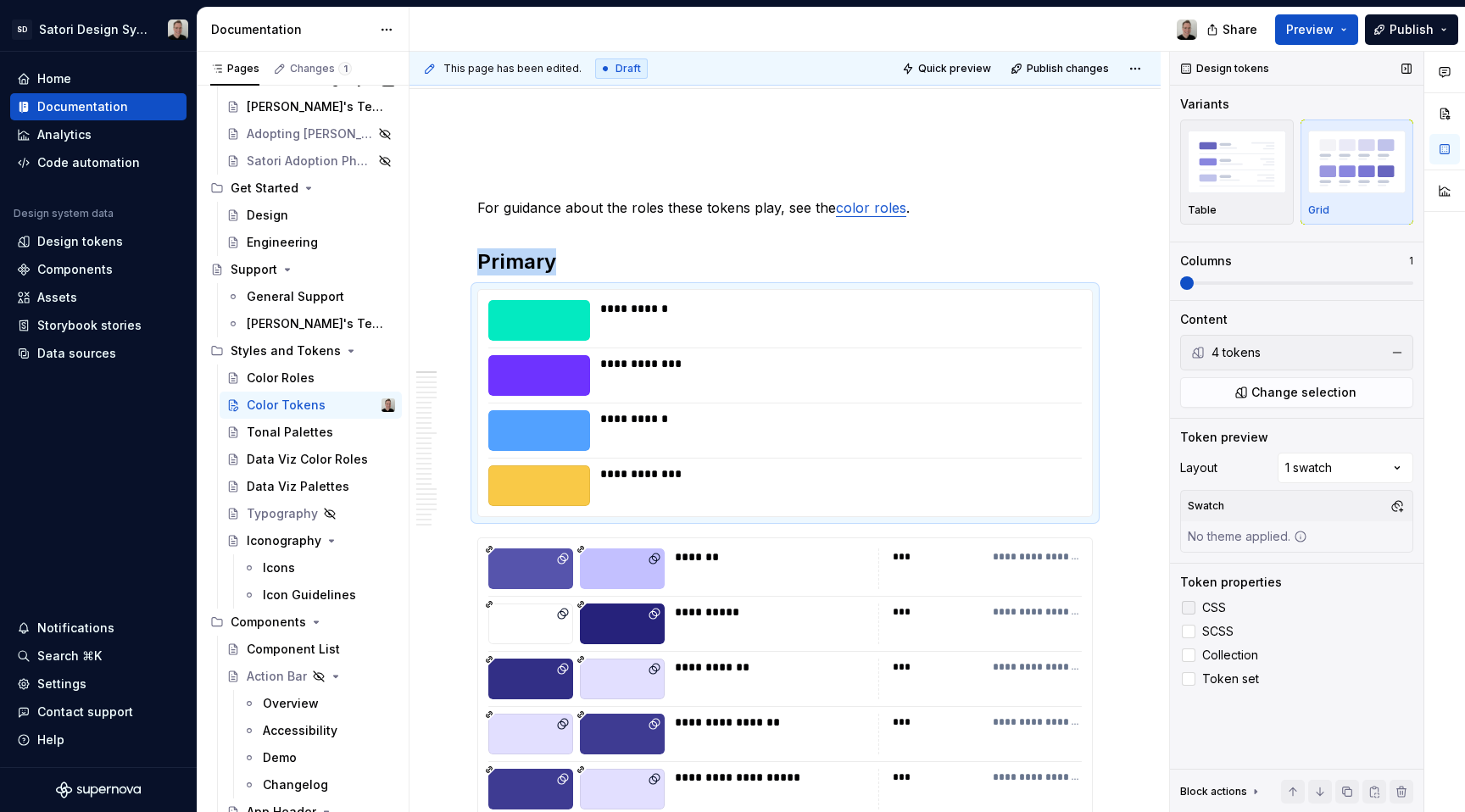
click at [1212, 607] on span "CSS" at bounding box center [1214, 608] width 24 height 13
click at [1338, 475] on div "Comments Open comments No comments yet Select ‘Comment’ from the block context …" at bounding box center [1318, 432] width 295 height 761
click at [1309, 432] on div "Comments Open comments No comments yet Select ‘Comment’ from the block context …" at bounding box center [1318, 432] width 295 height 761
click at [461, 296] on span at bounding box center [460, 298] width 13 height 24
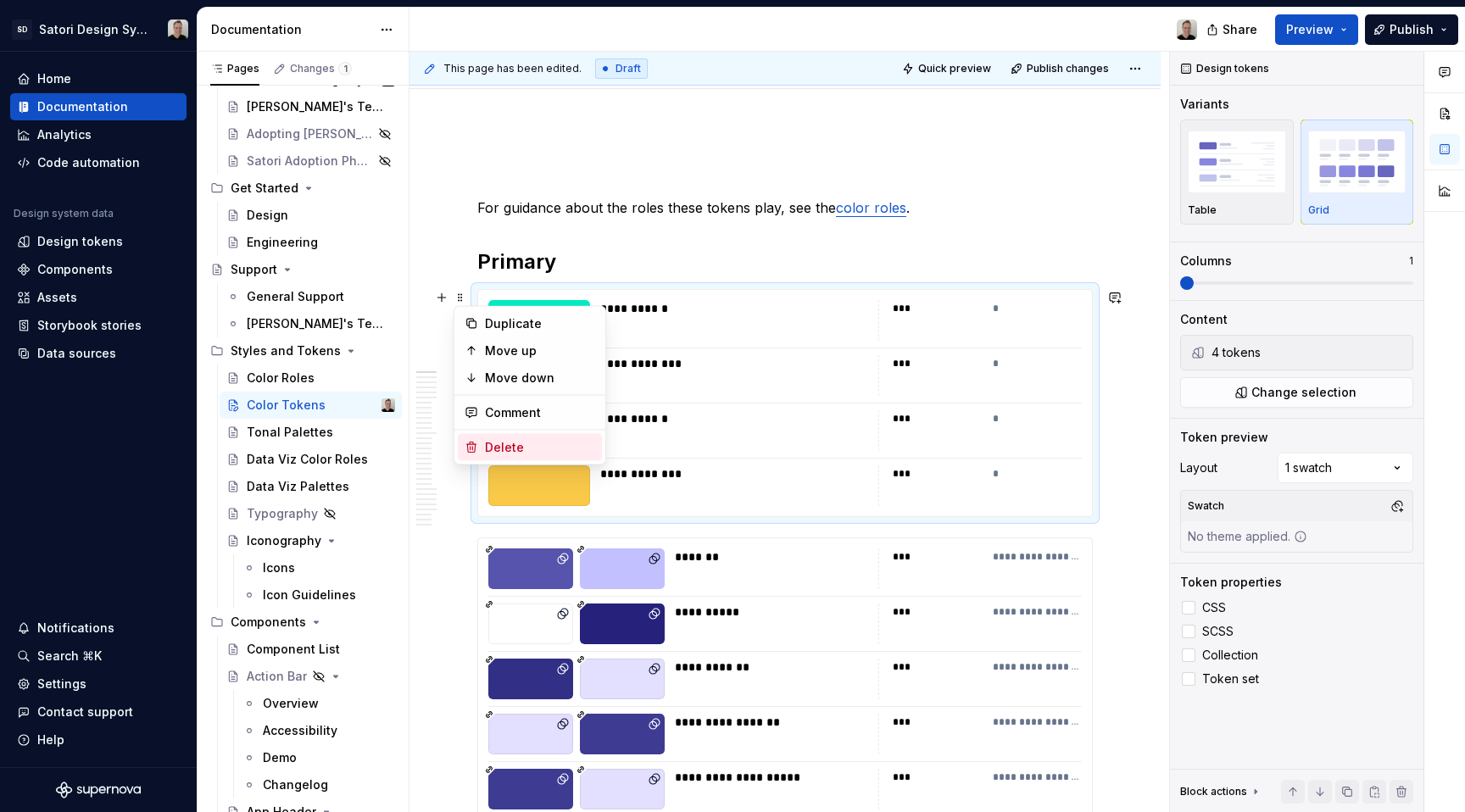
click at [522, 439] on div "Delete" at bounding box center [540, 447] width 110 height 17
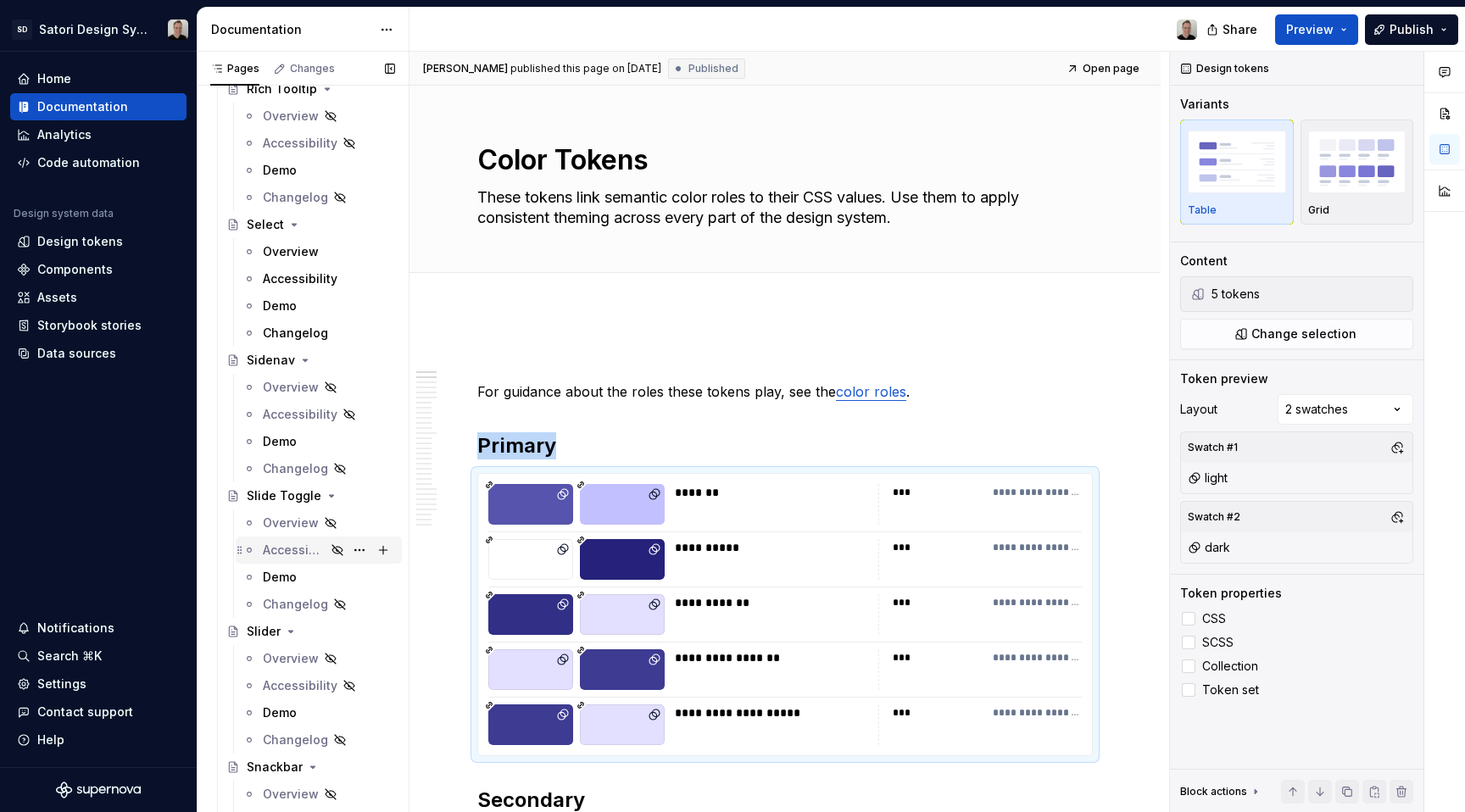
scroll to position [4407, 0]
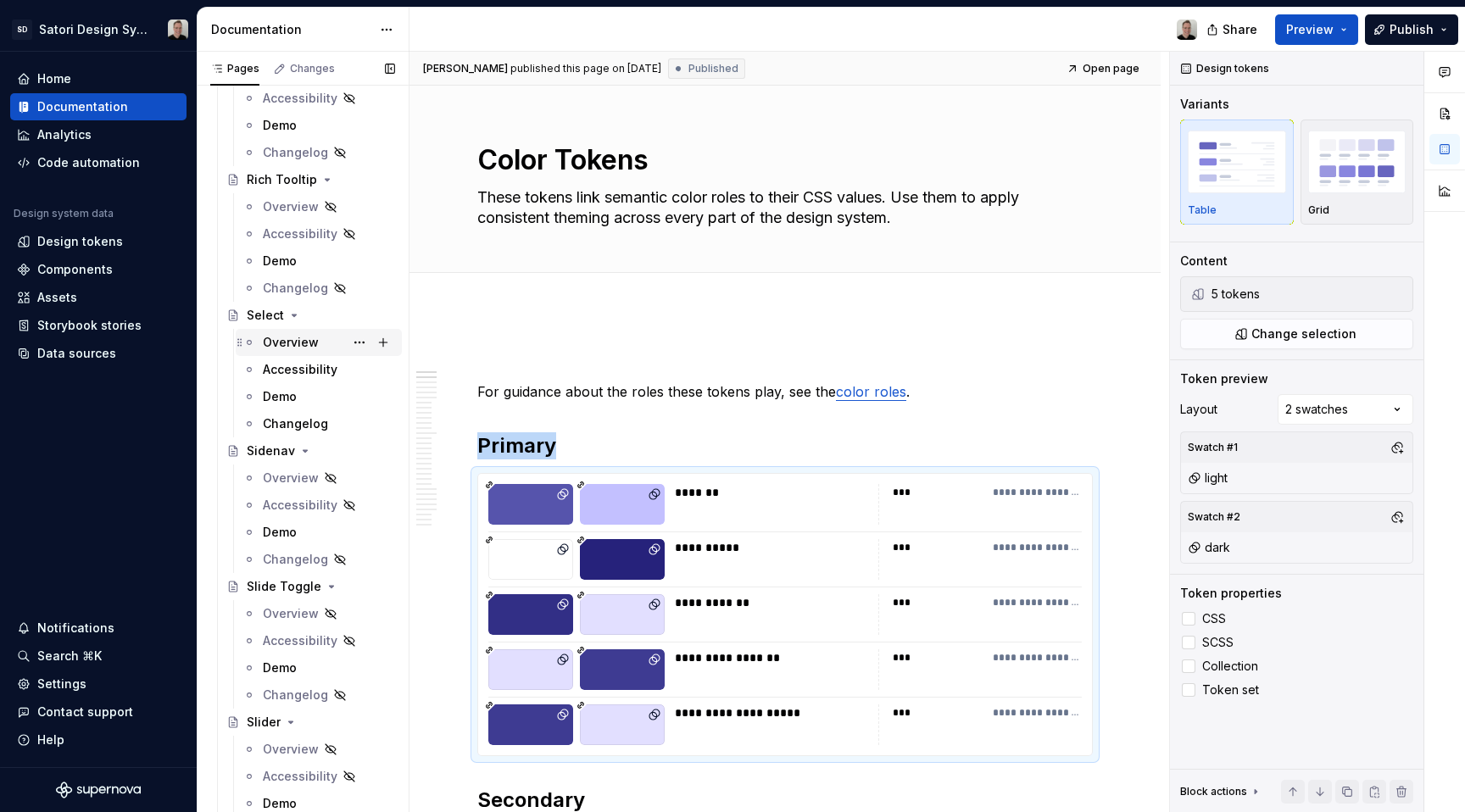
click at [291, 349] on div "Overview" at bounding box center [291, 342] width 56 height 17
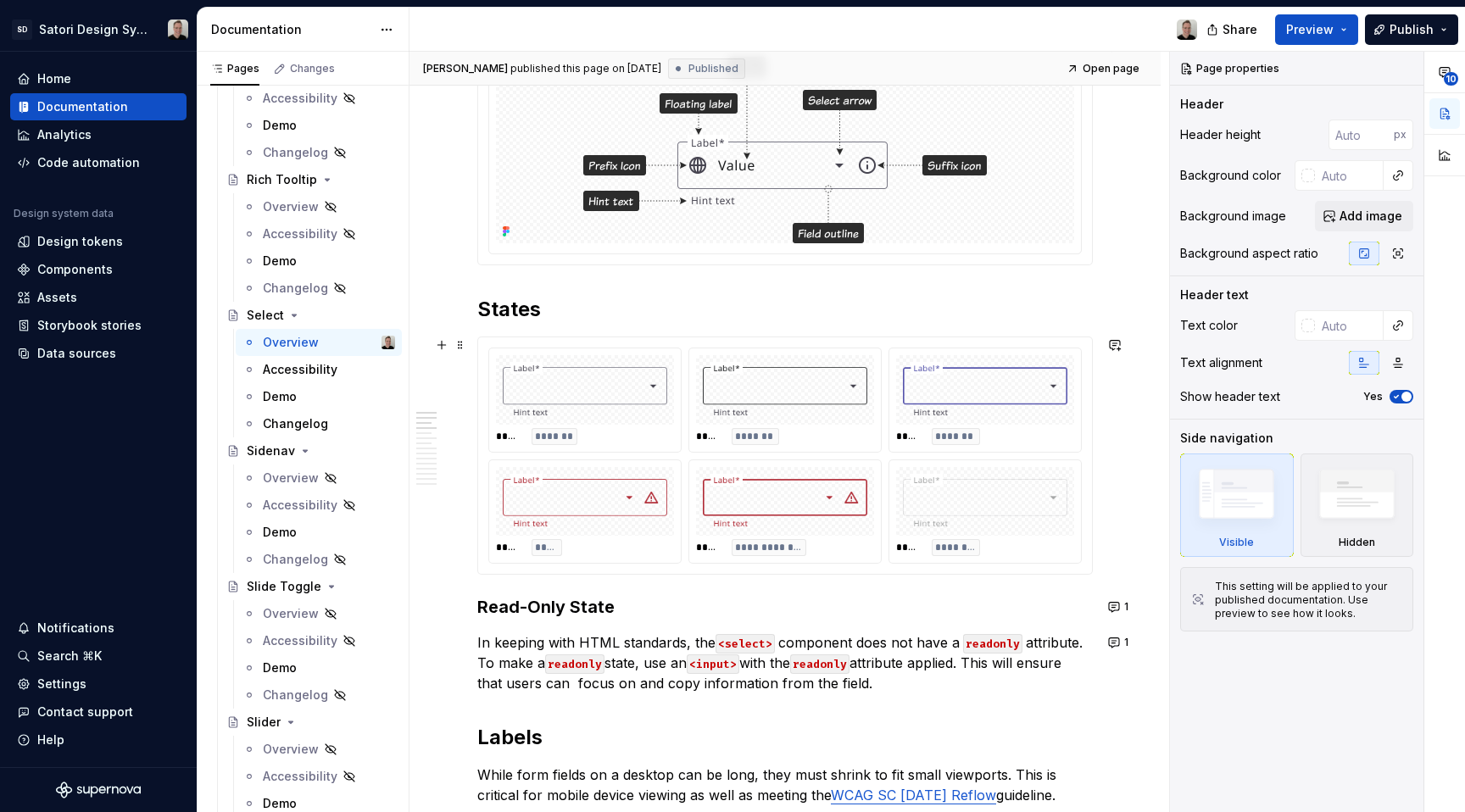
scroll to position [297, 0]
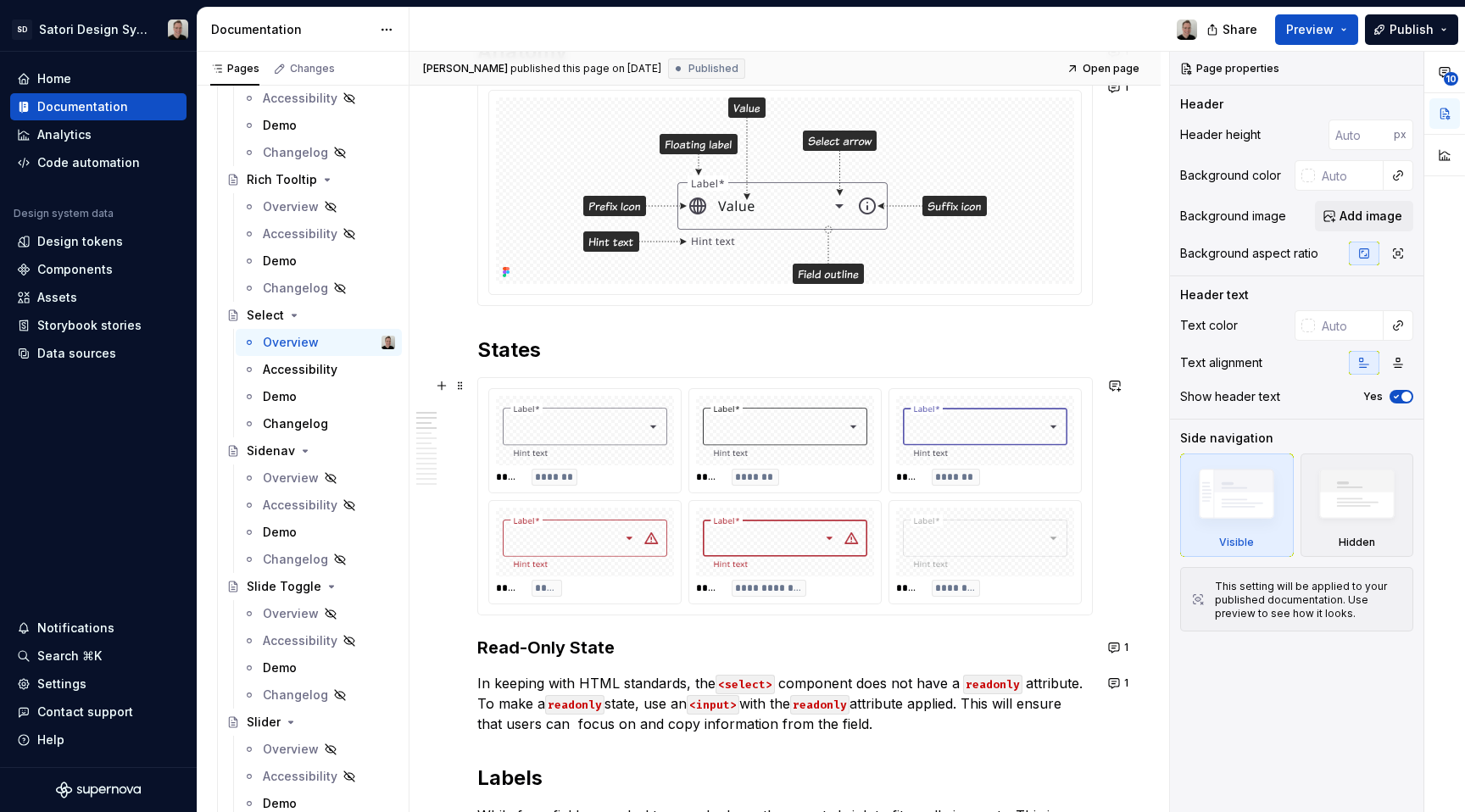
click at [588, 383] on div "**********" at bounding box center [784, 497] width 614 height 236
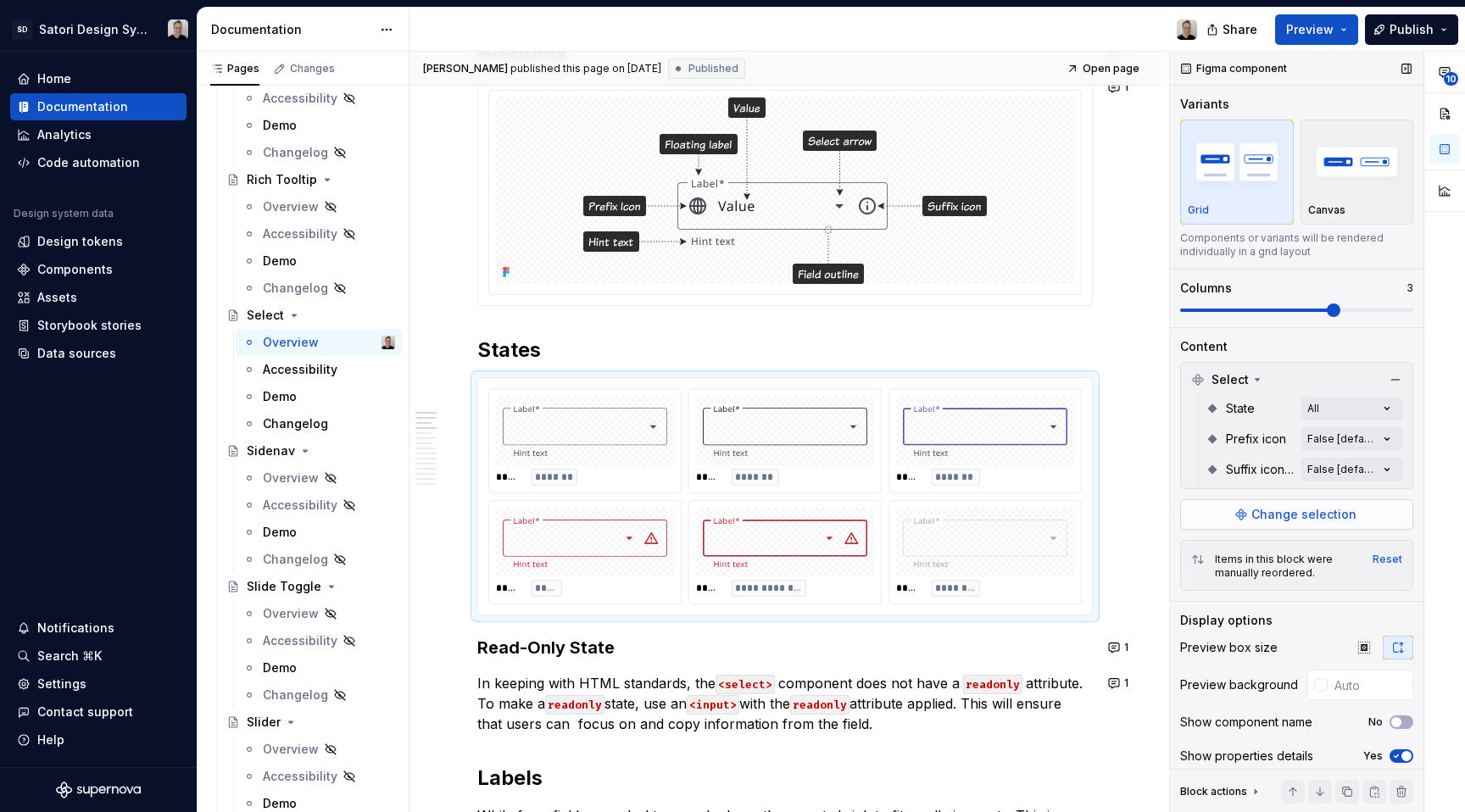
click at [1278, 507] on span "Change selection" at bounding box center [1304, 514] width 105 height 17
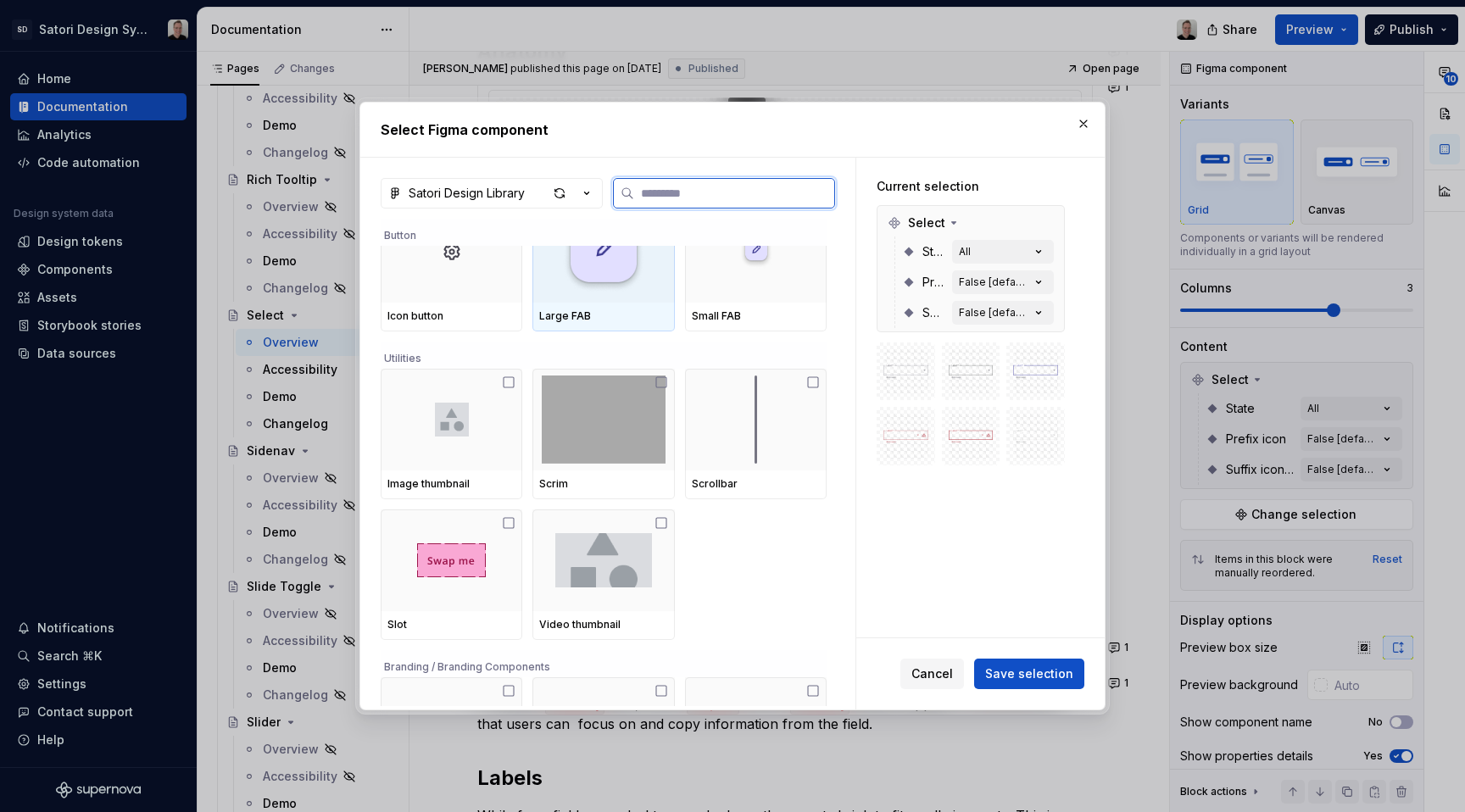
scroll to position [729, 0]
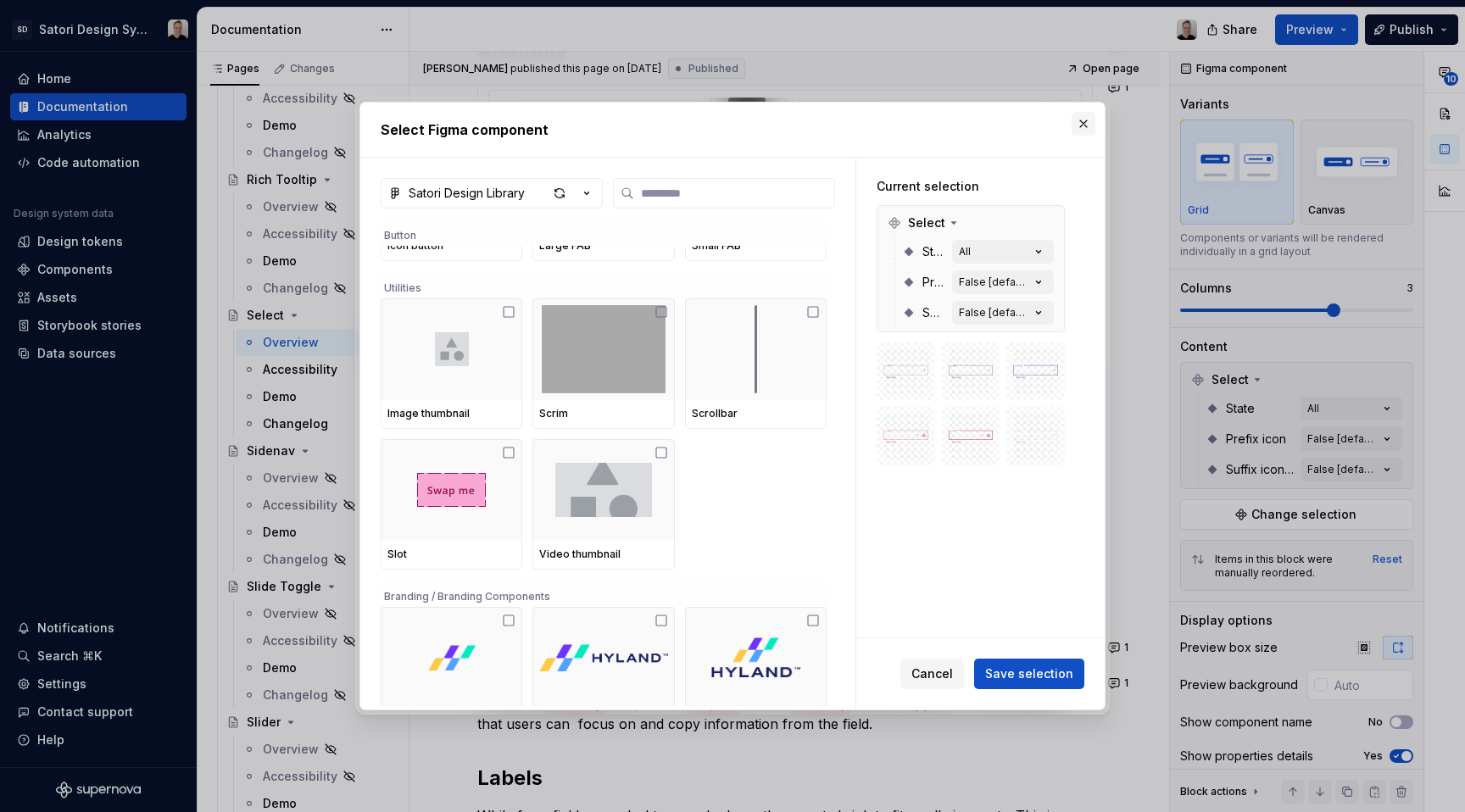
click at [1074, 117] on button "button" at bounding box center [1084, 123] width 24 height 24
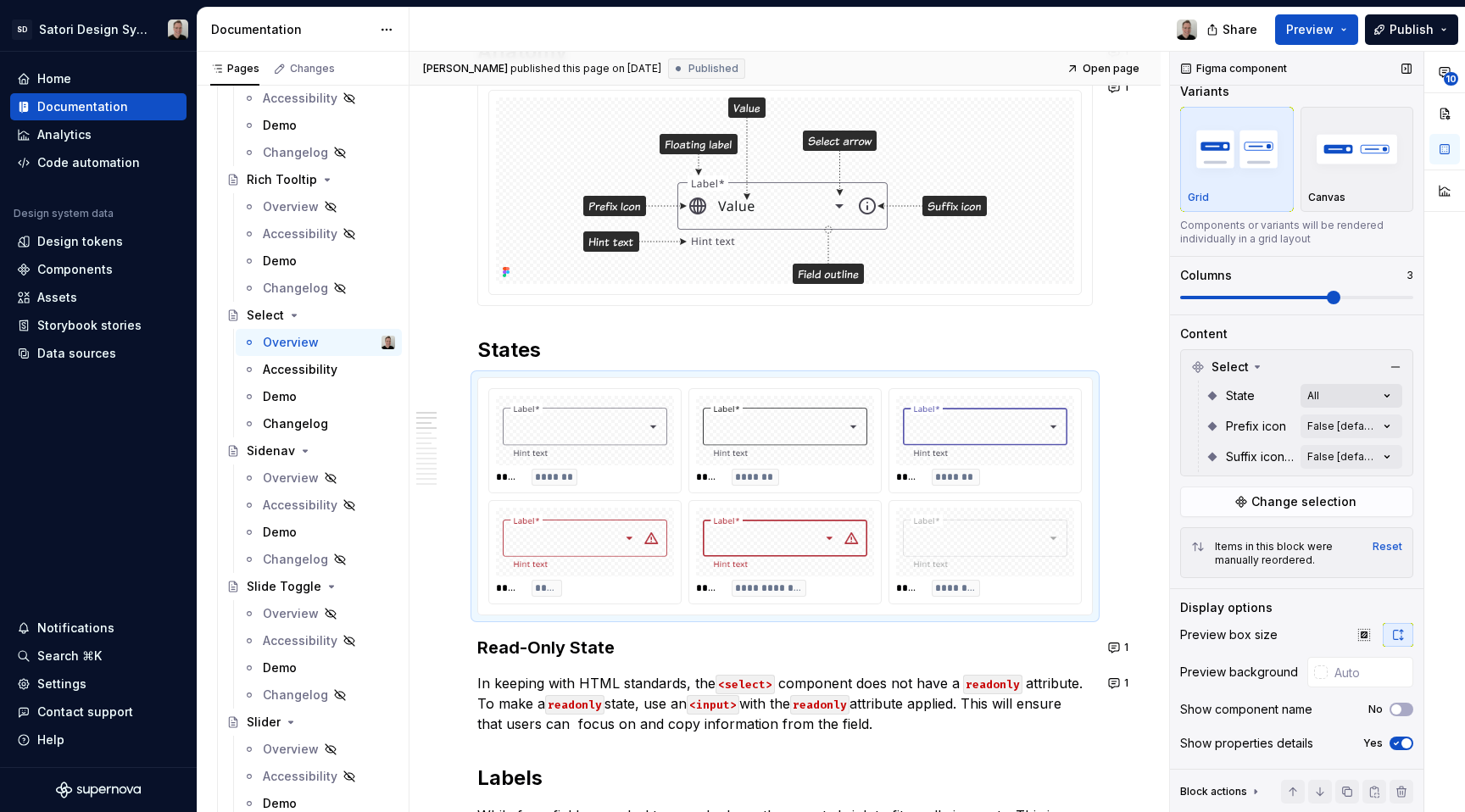
scroll to position [0, 0]
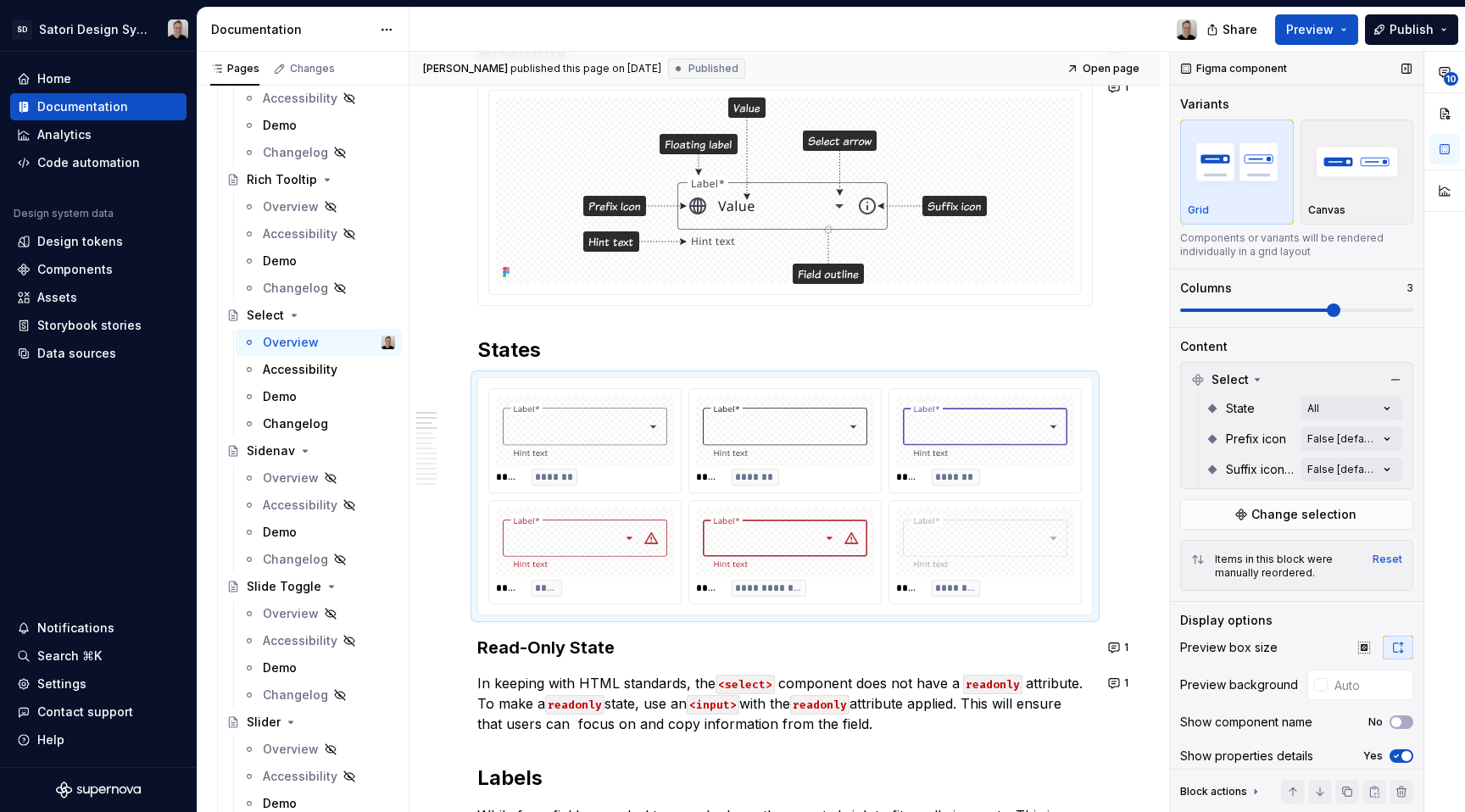
click at [1340, 312] on span at bounding box center [1334, 310] width 13 height 13
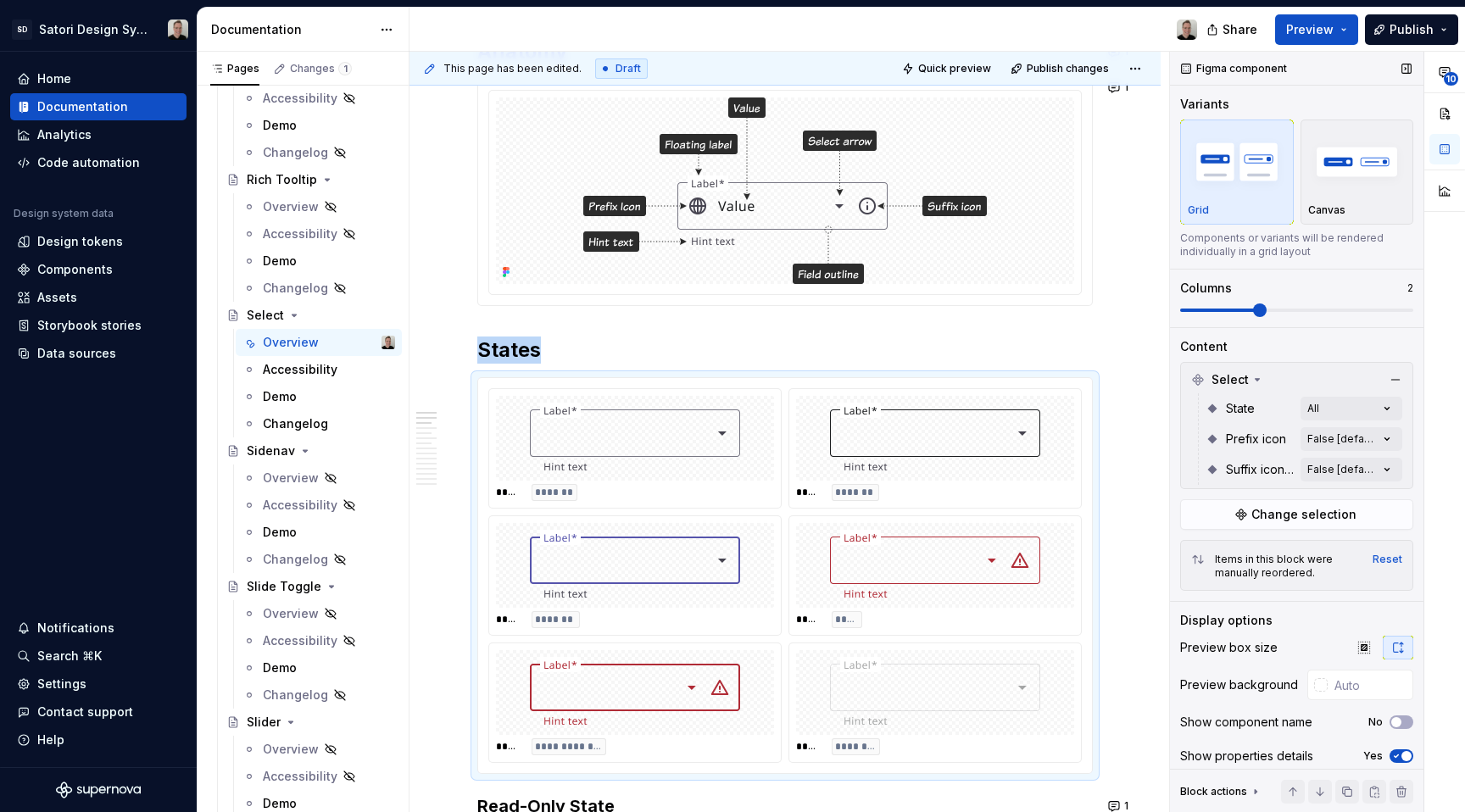
scroll to position [623, 0]
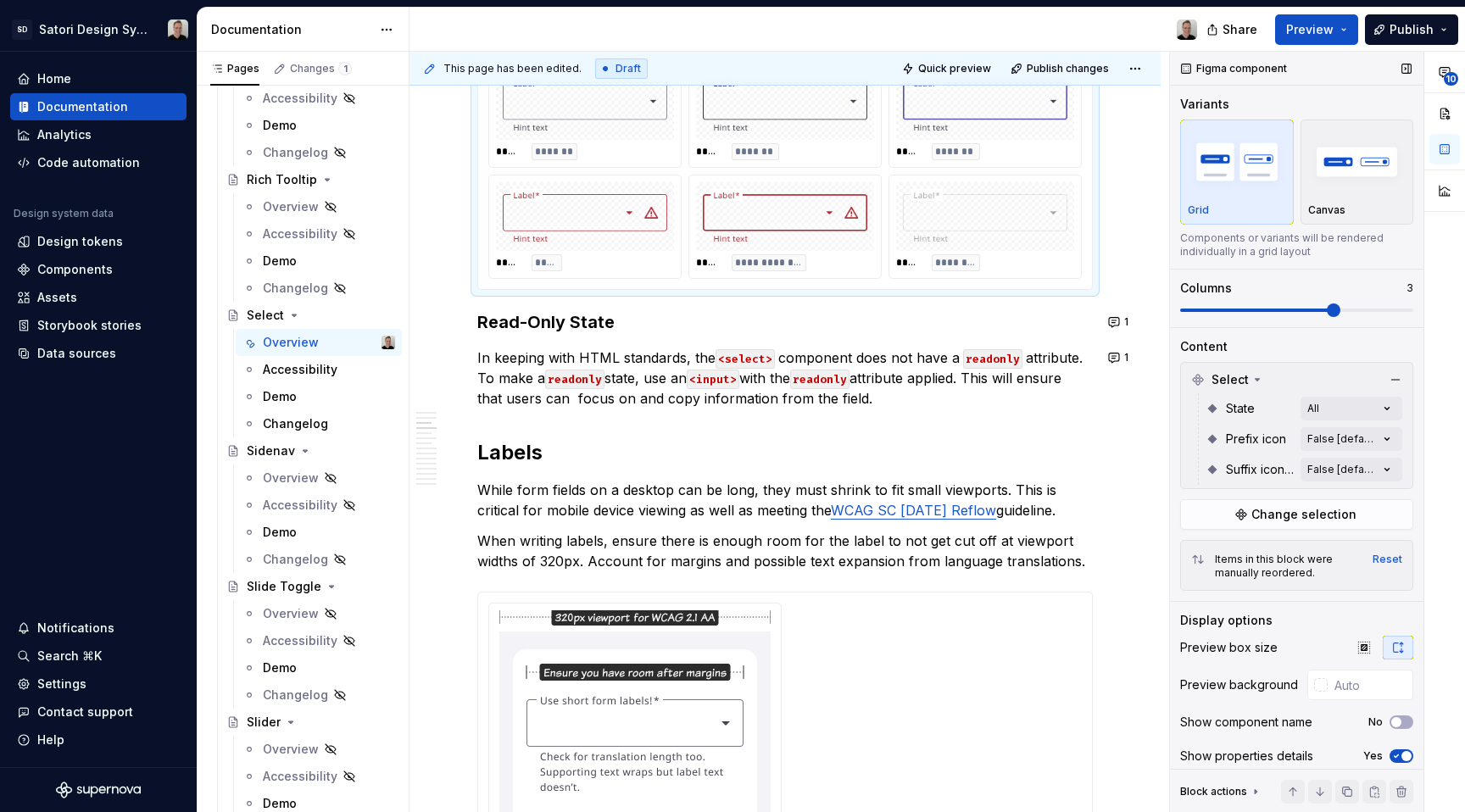
click at [1327, 314] on span at bounding box center [1334, 310] width 13 height 13
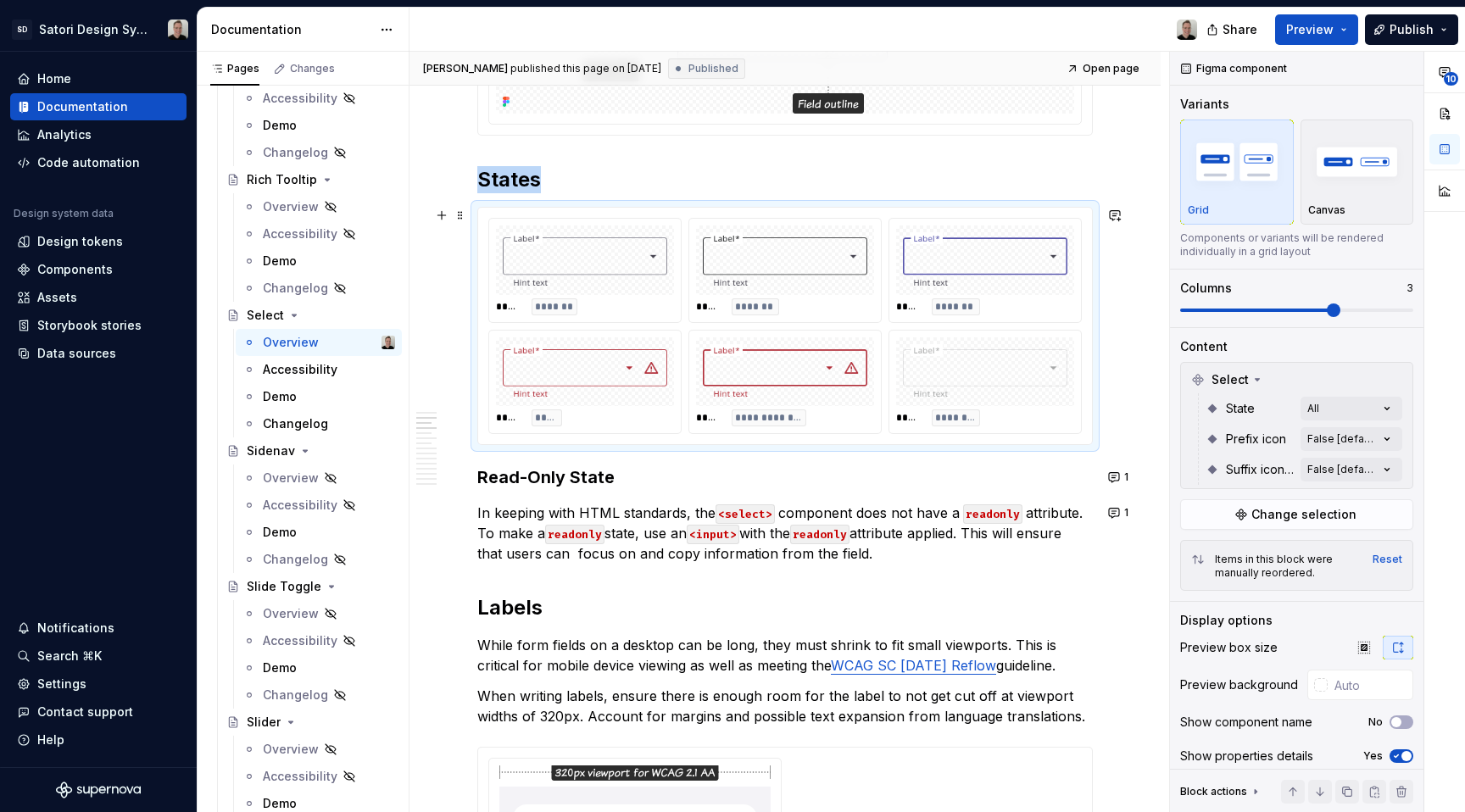
scroll to position [367, 0]
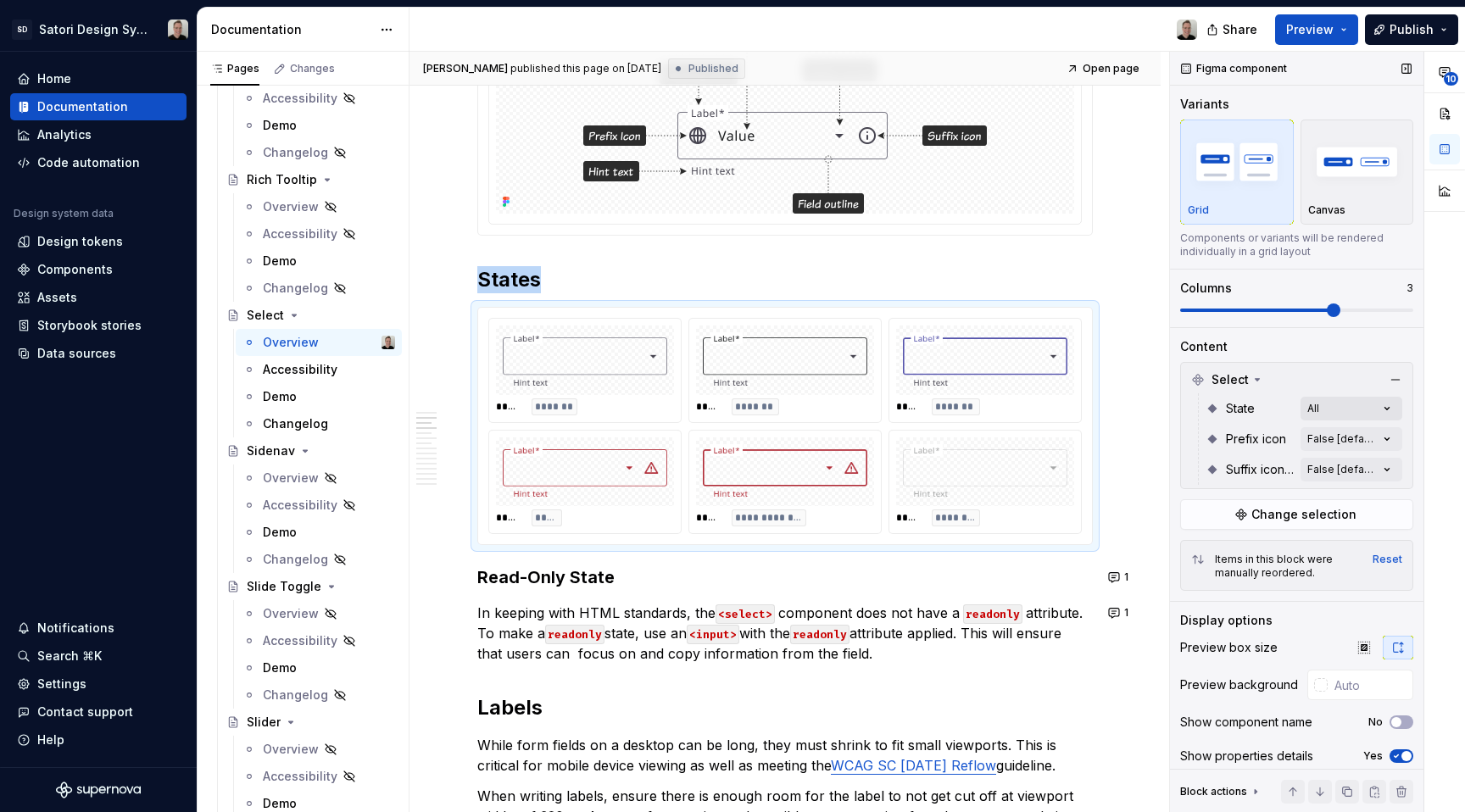
click at [1316, 415] on div "**********" at bounding box center [1318, 432] width 295 height 761
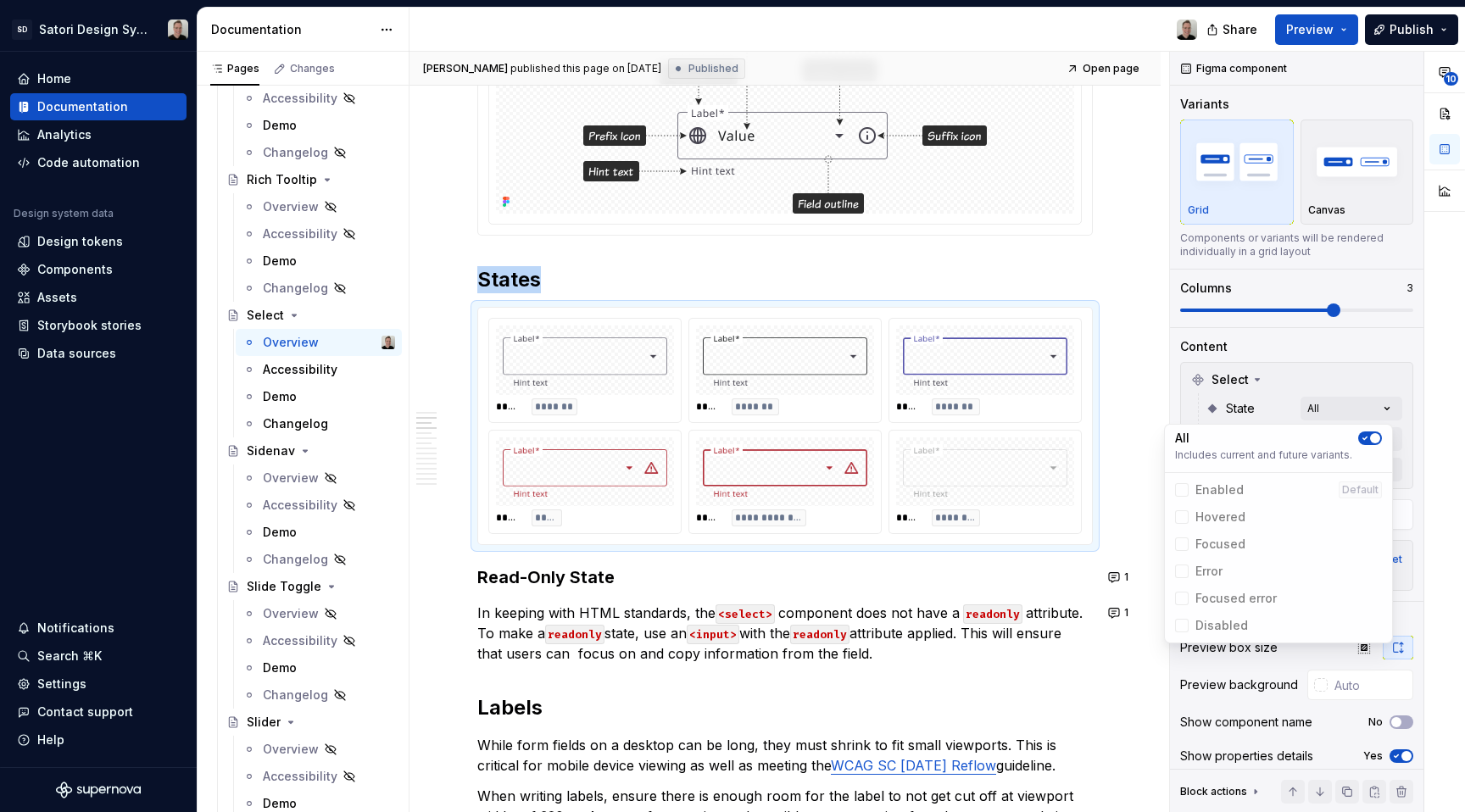
click at [1425, 384] on div "10" at bounding box center [1445, 432] width 41 height 761
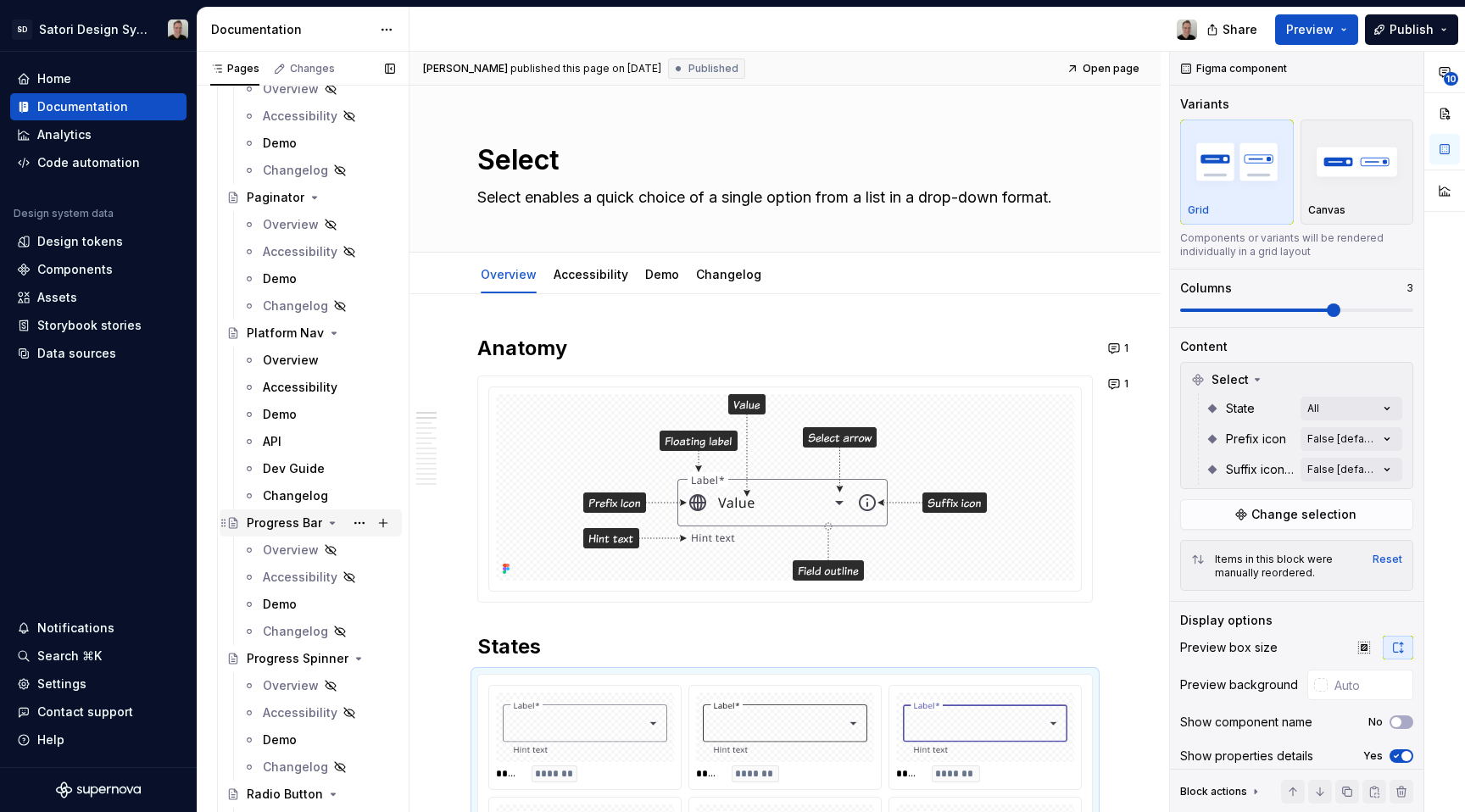
scroll to position [3654, 0]
click at [88, 103] on div "Documentation" at bounding box center [83, 107] width 91 height 17
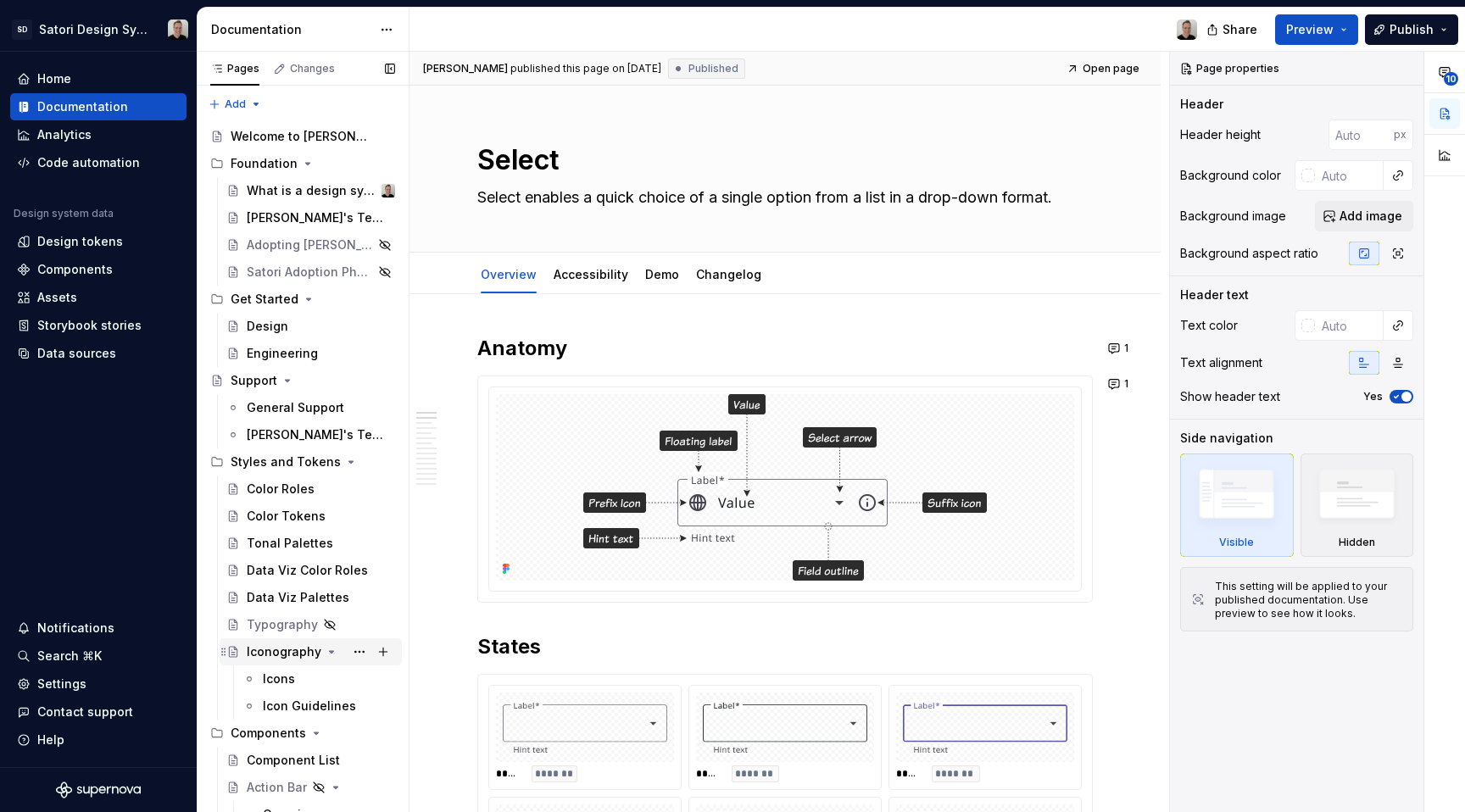
click at [327, 654] on icon "Page tree" at bounding box center [331, 651] width 13 height 13
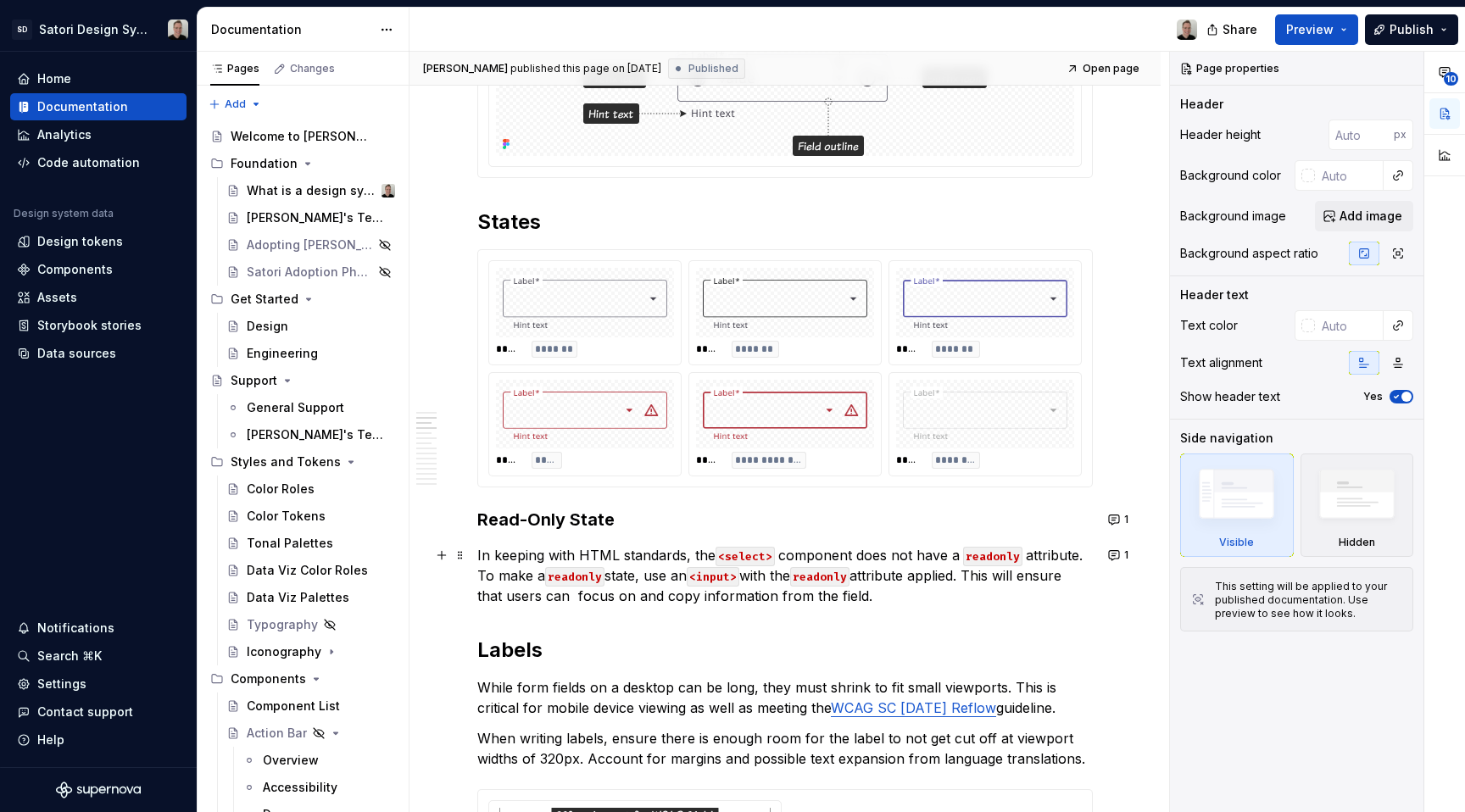
scroll to position [689, 0]
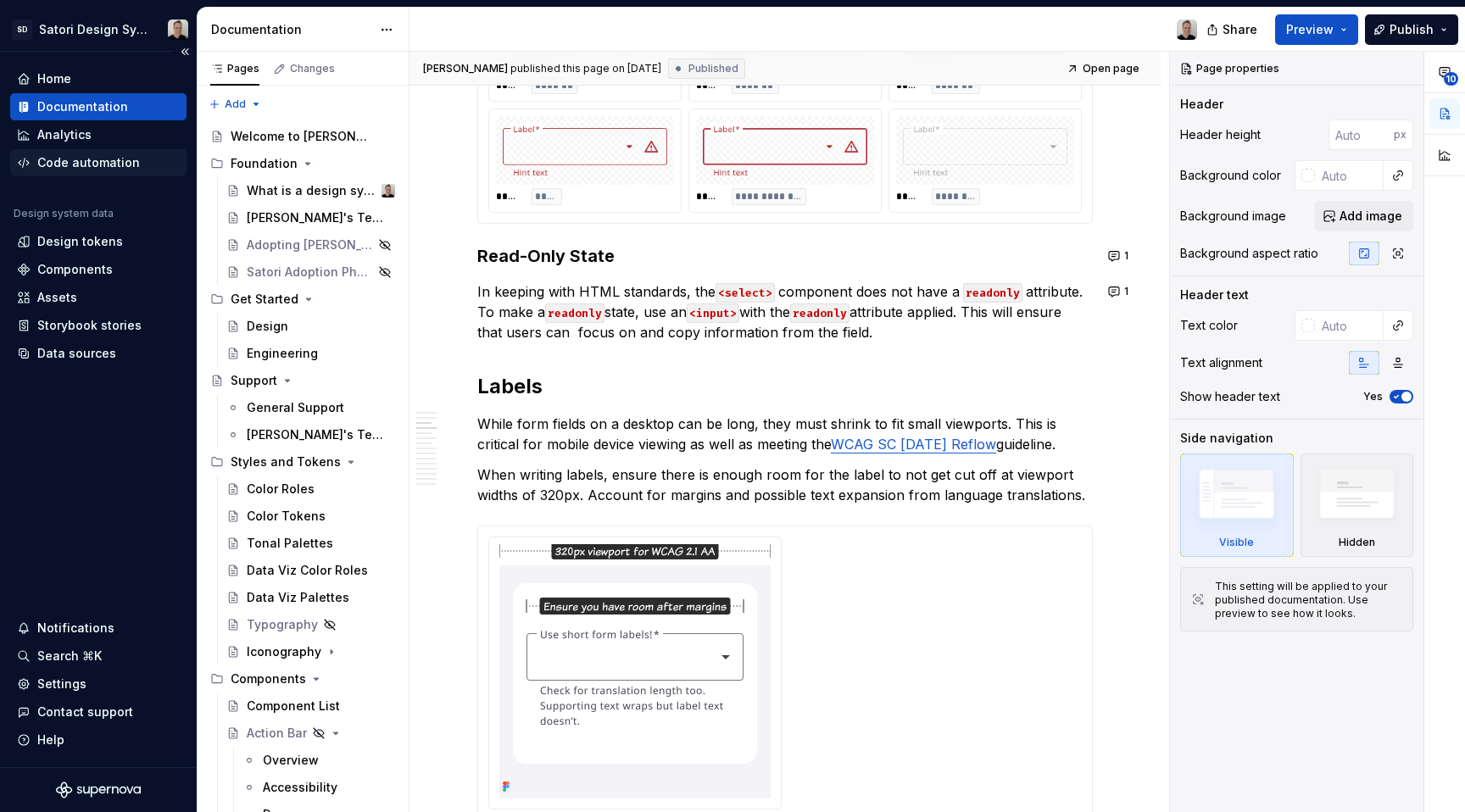
click at [76, 165] on div "Code automation" at bounding box center [89, 163] width 103 height 17
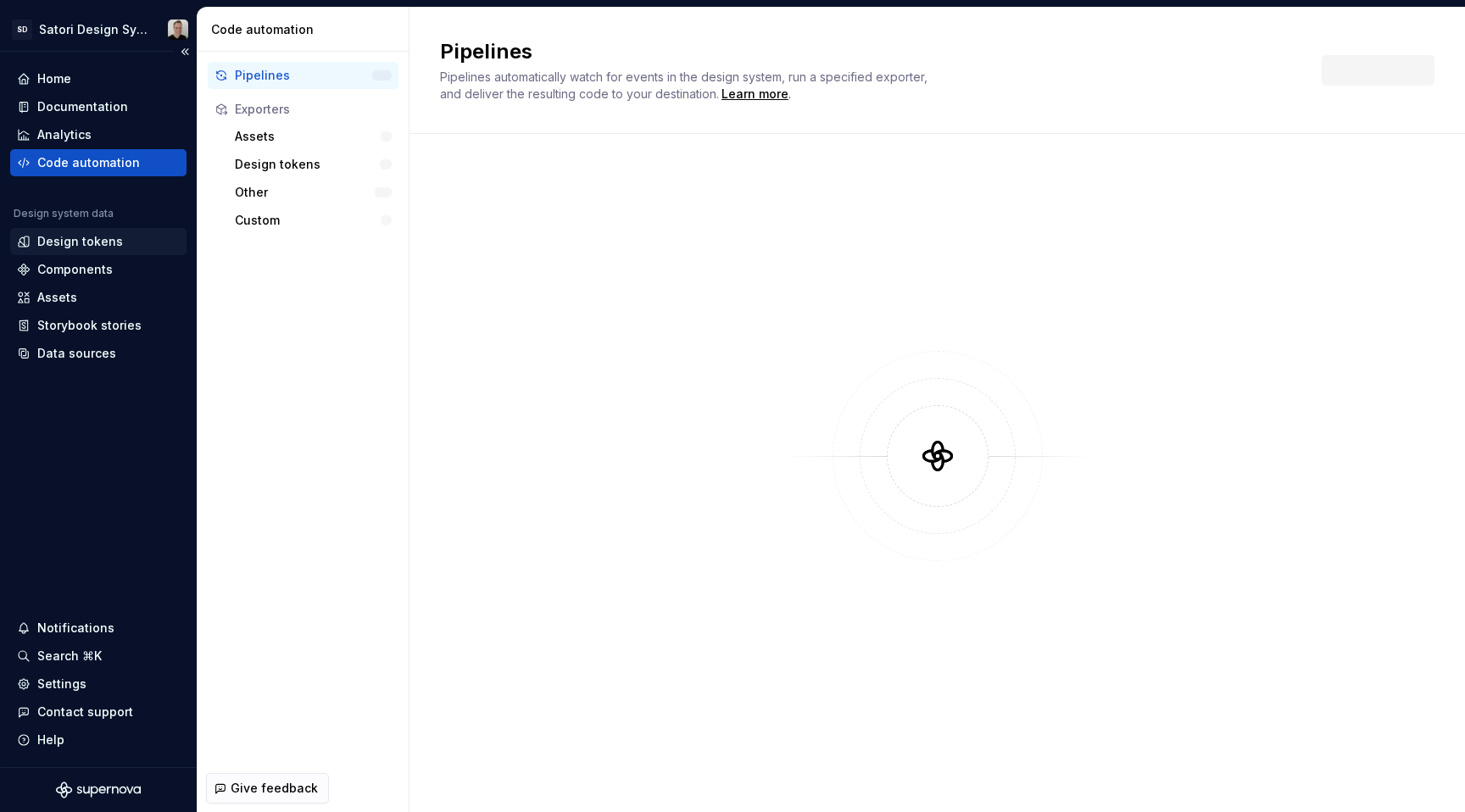
click at [89, 241] on div "Design tokens" at bounding box center [80, 242] width 85 height 17
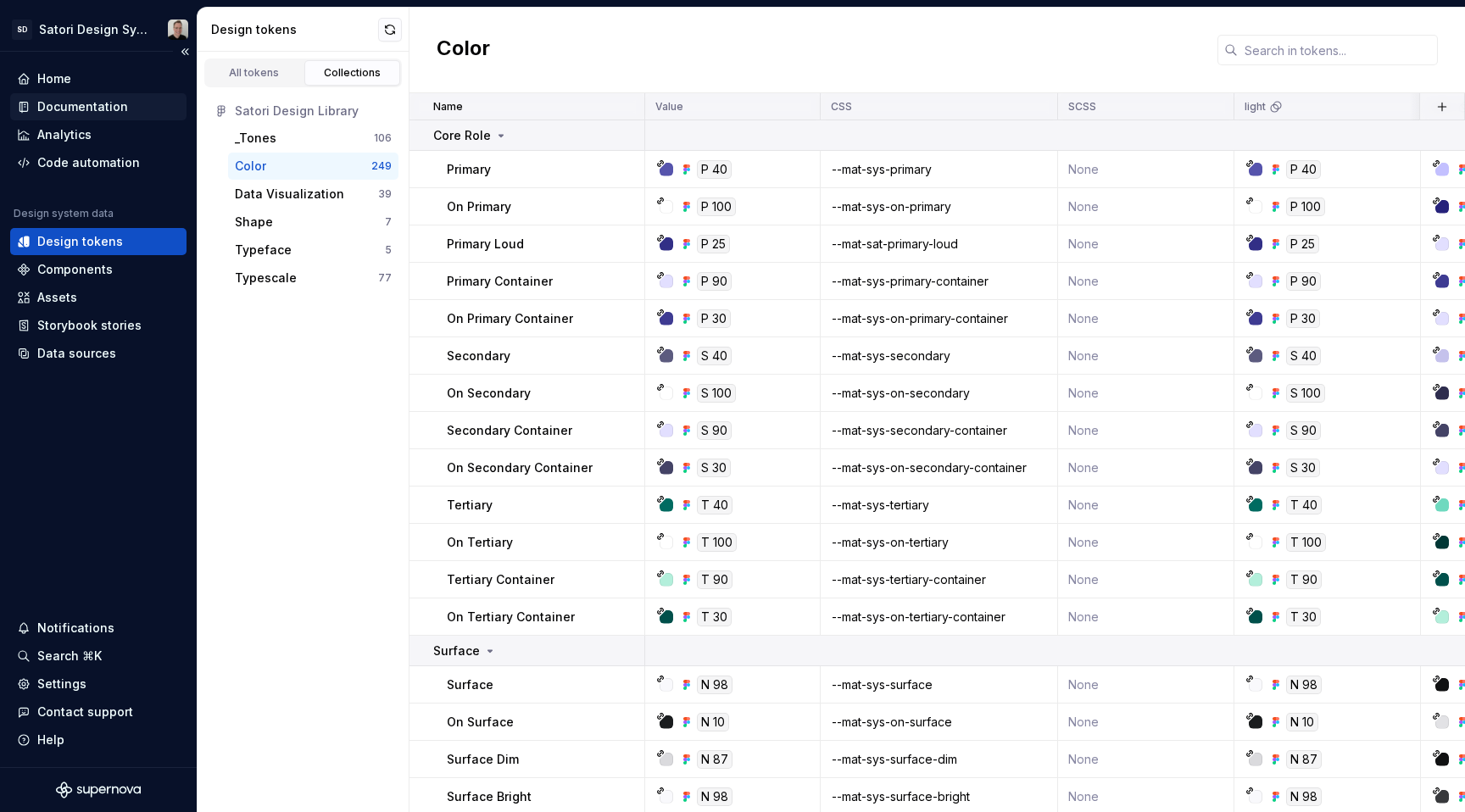
click at [81, 107] on div "Documentation" at bounding box center [83, 107] width 91 height 17
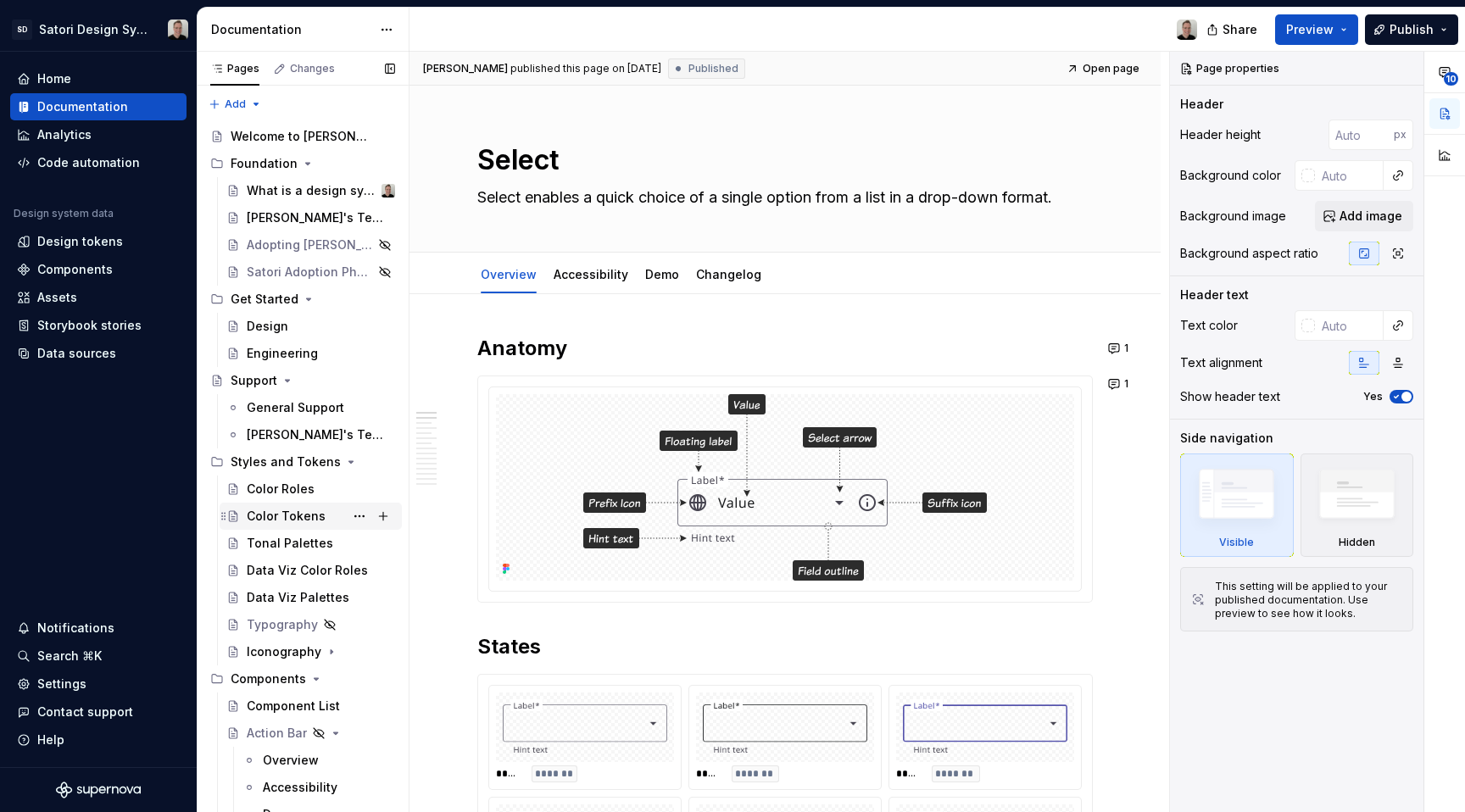
click at [284, 521] on div "Color Tokens" at bounding box center [286, 516] width 79 height 17
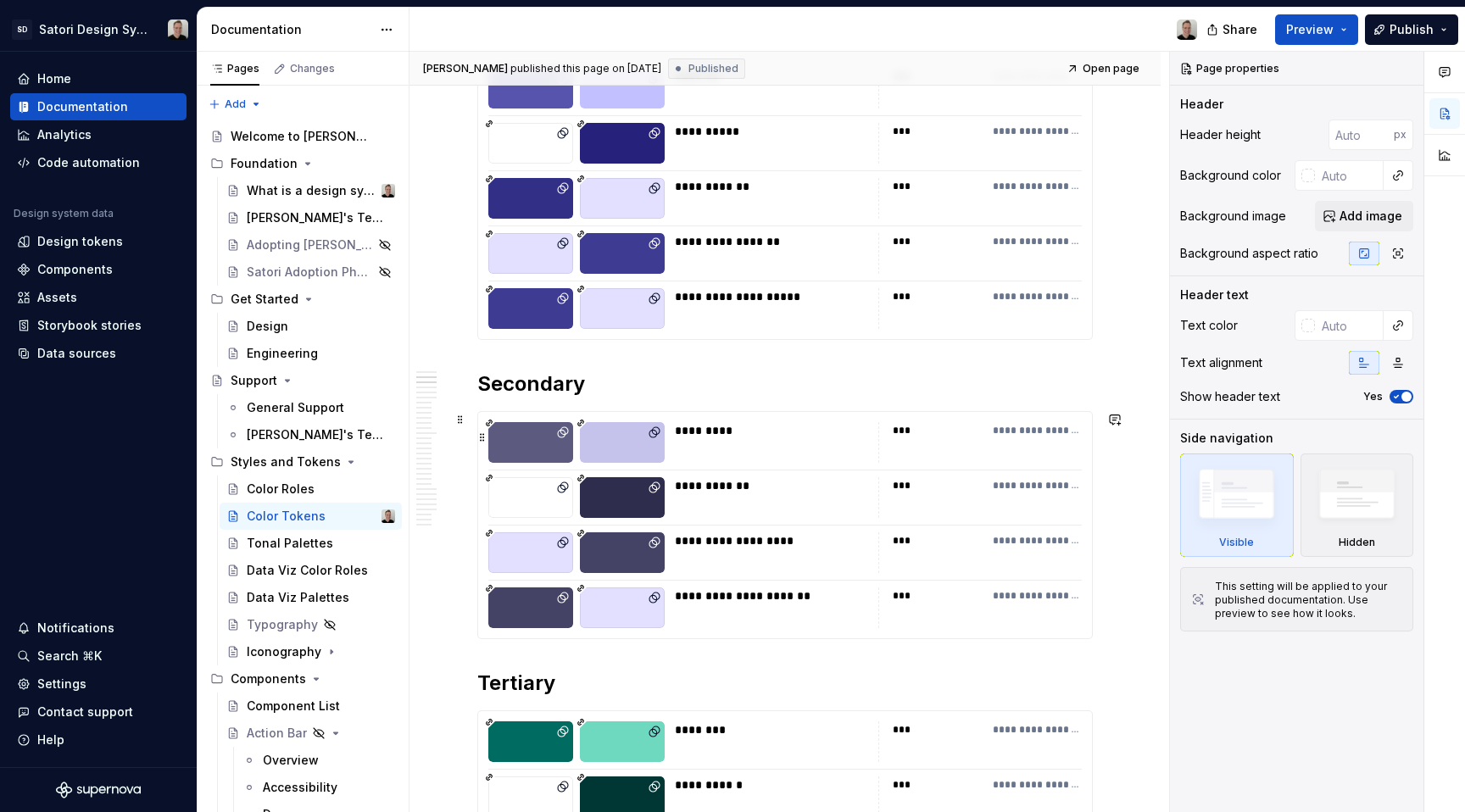
scroll to position [363, 0]
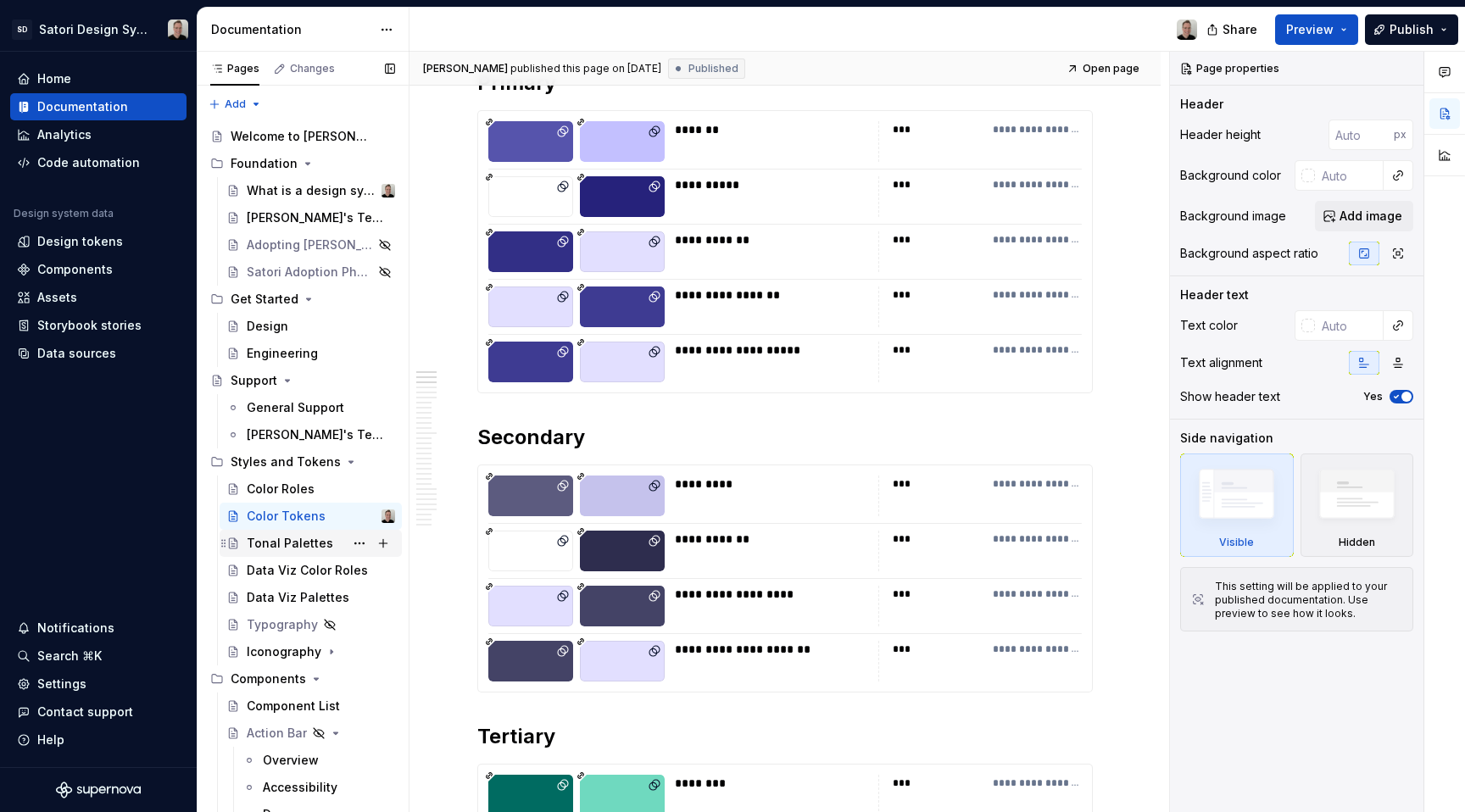
click at [295, 543] on div "Tonal Palettes" at bounding box center [290, 543] width 86 height 17
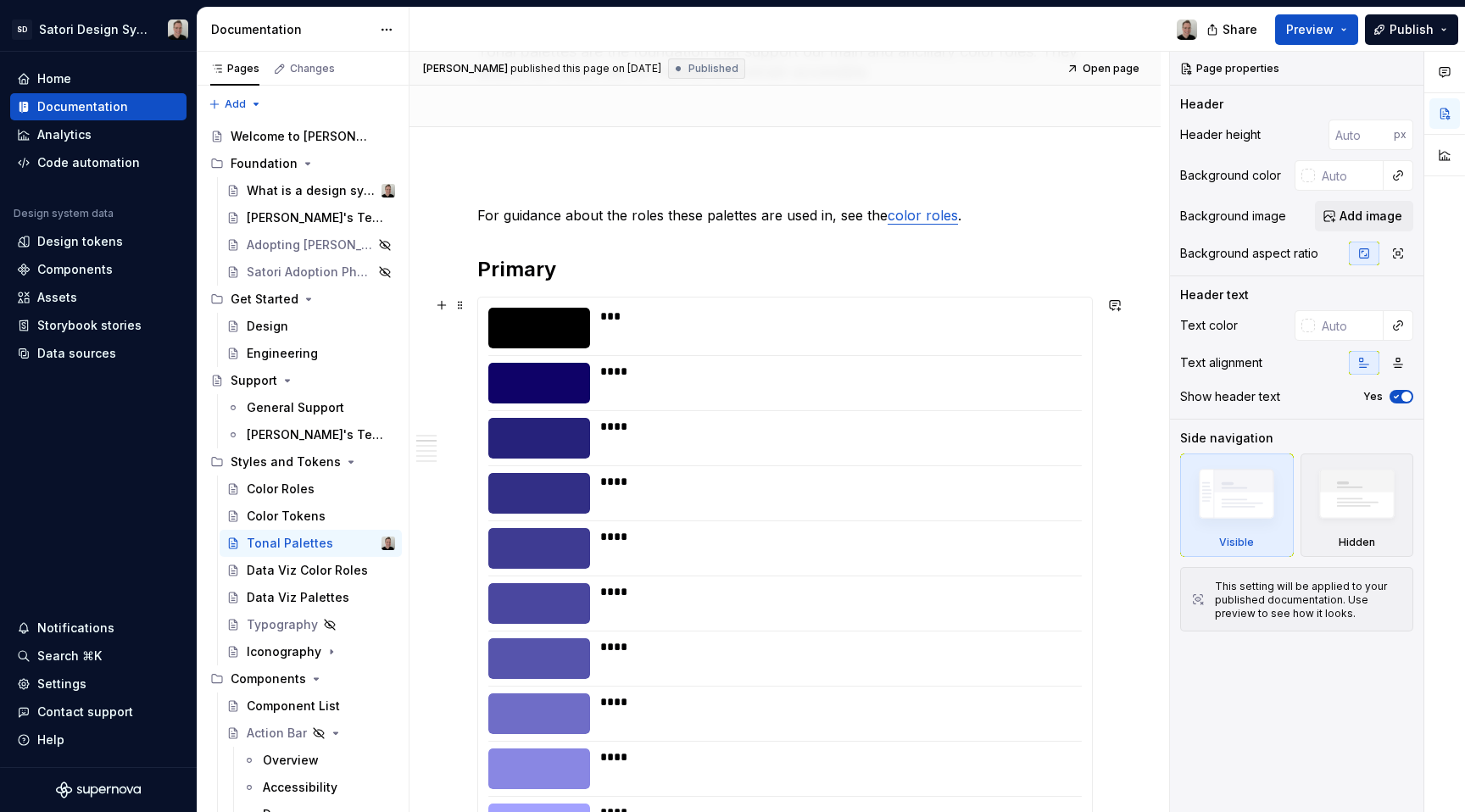
scroll to position [141, 0]
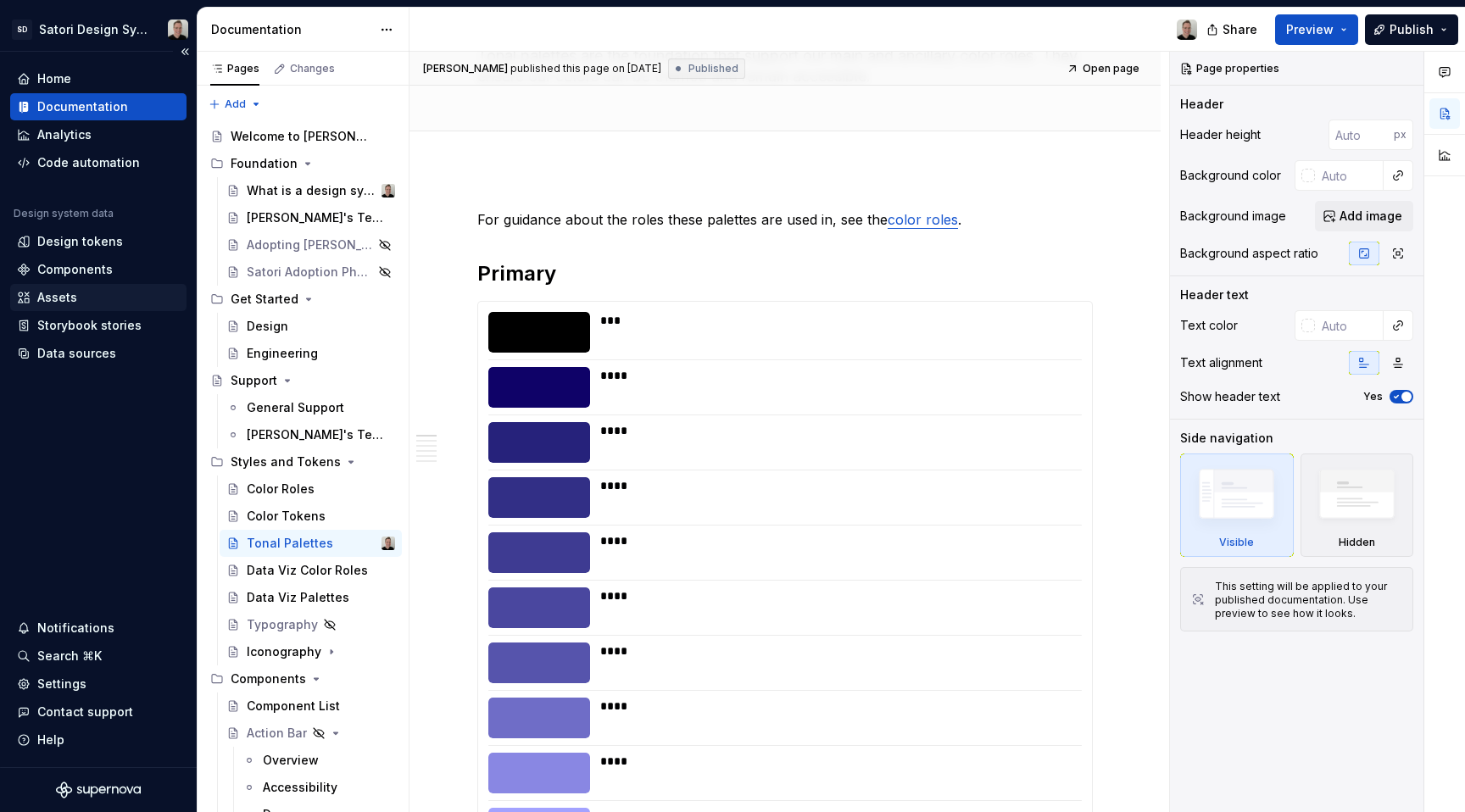
click at [81, 303] on div "Assets" at bounding box center [98, 298] width 163 height 17
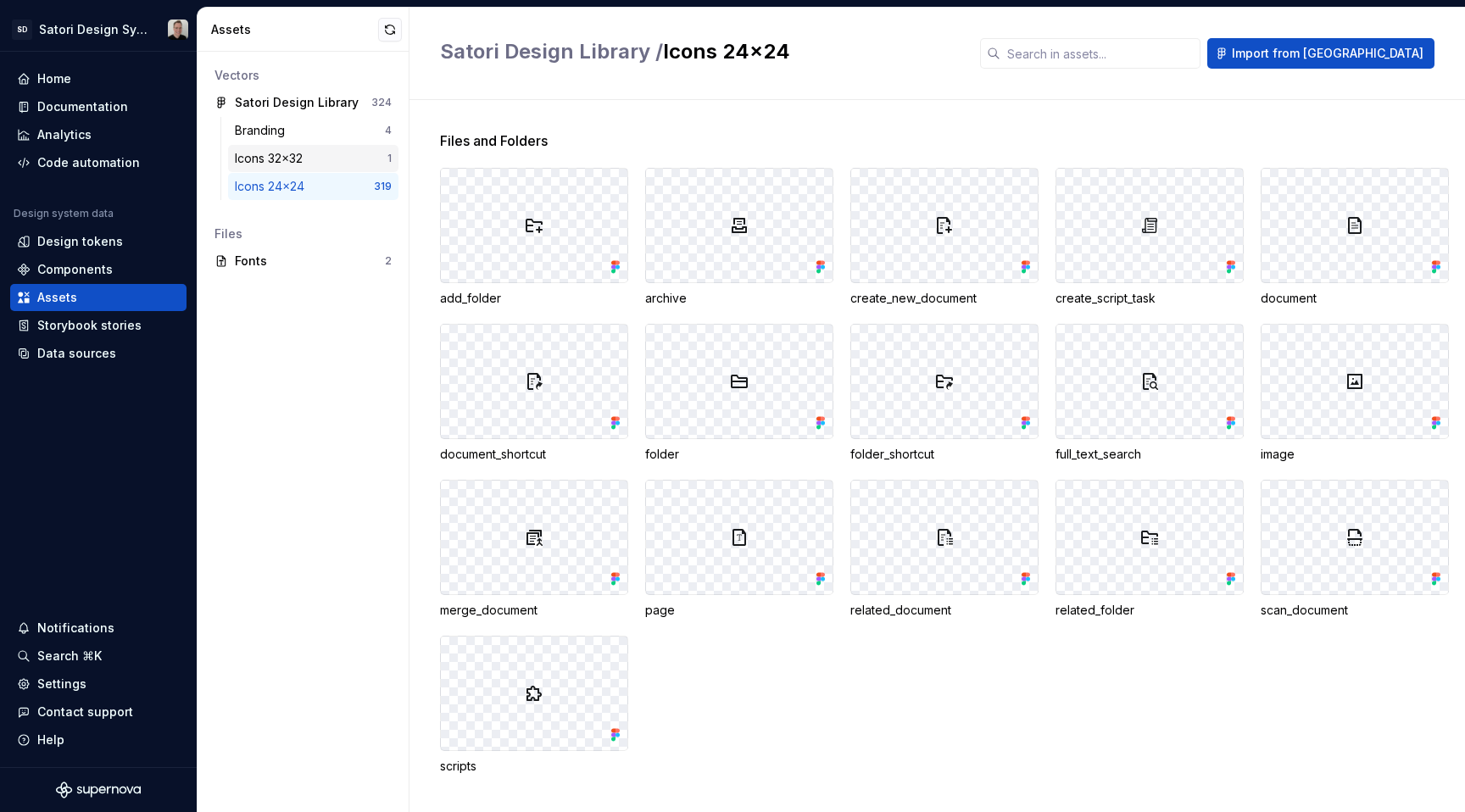
click at [278, 164] on div "Icons 32x32" at bounding box center [272, 158] width 75 height 17
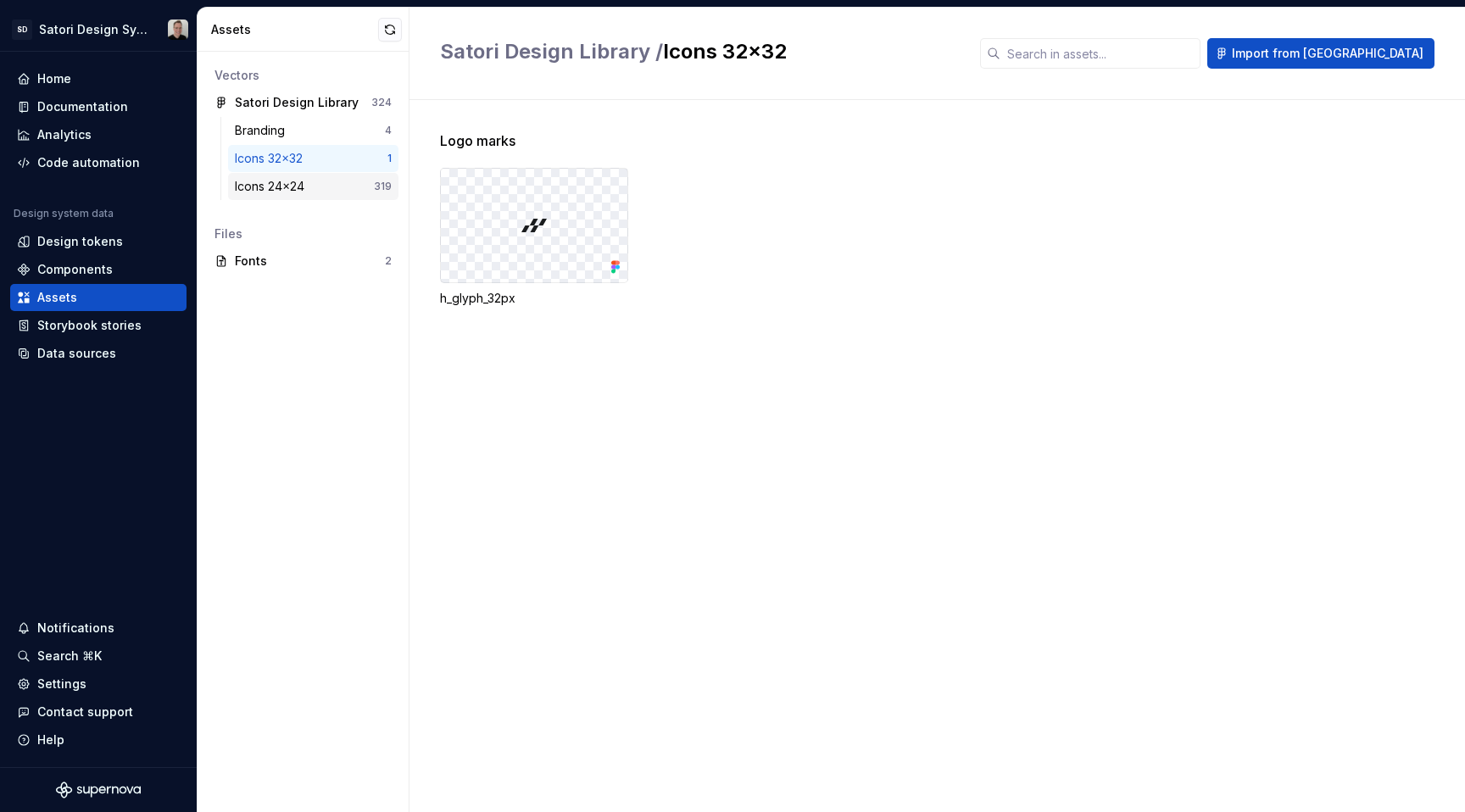
click at [281, 184] on div "Icons 24x24" at bounding box center [273, 186] width 76 height 17
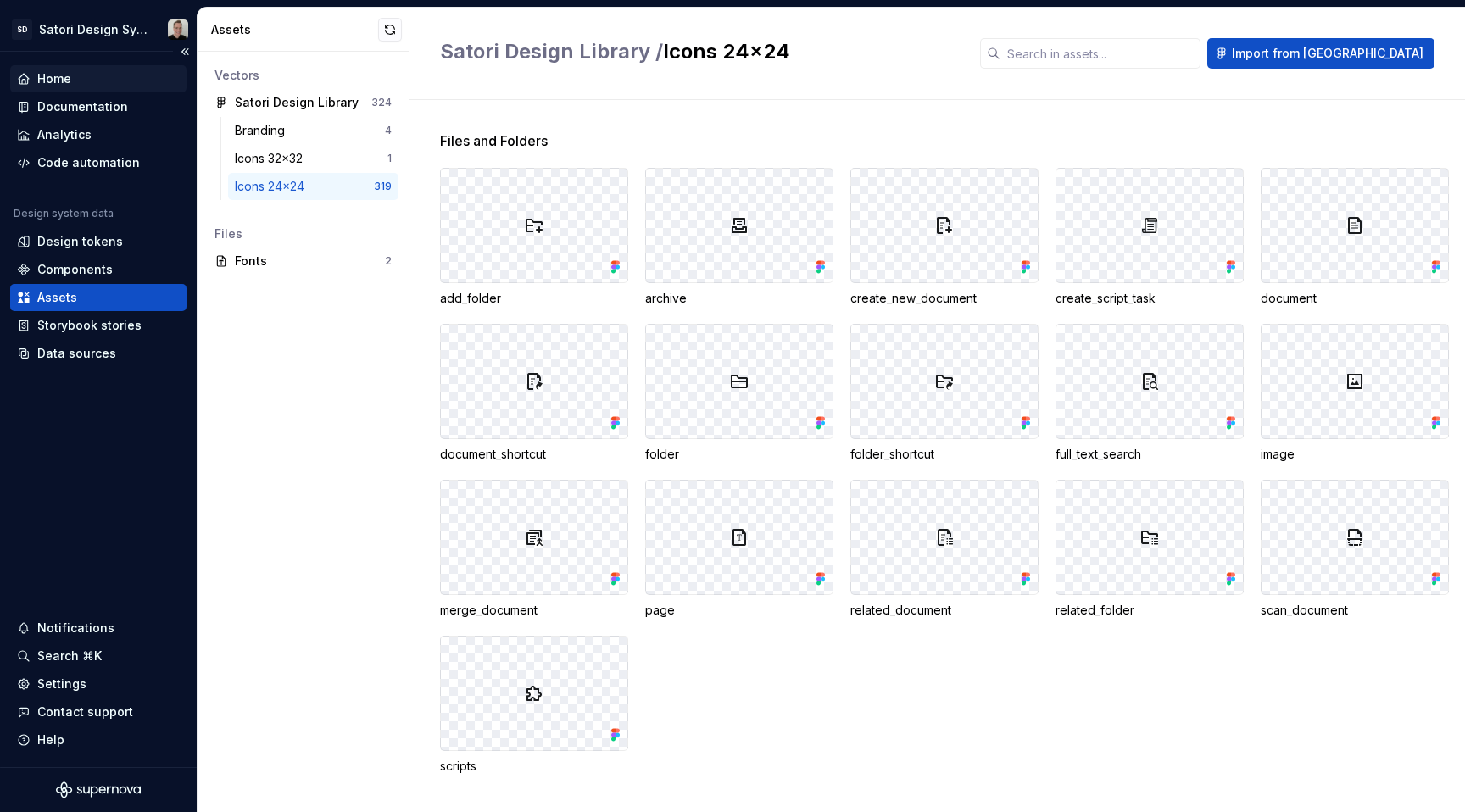
click at [51, 75] on div "Home" at bounding box center [54, 78] width 34 height 17
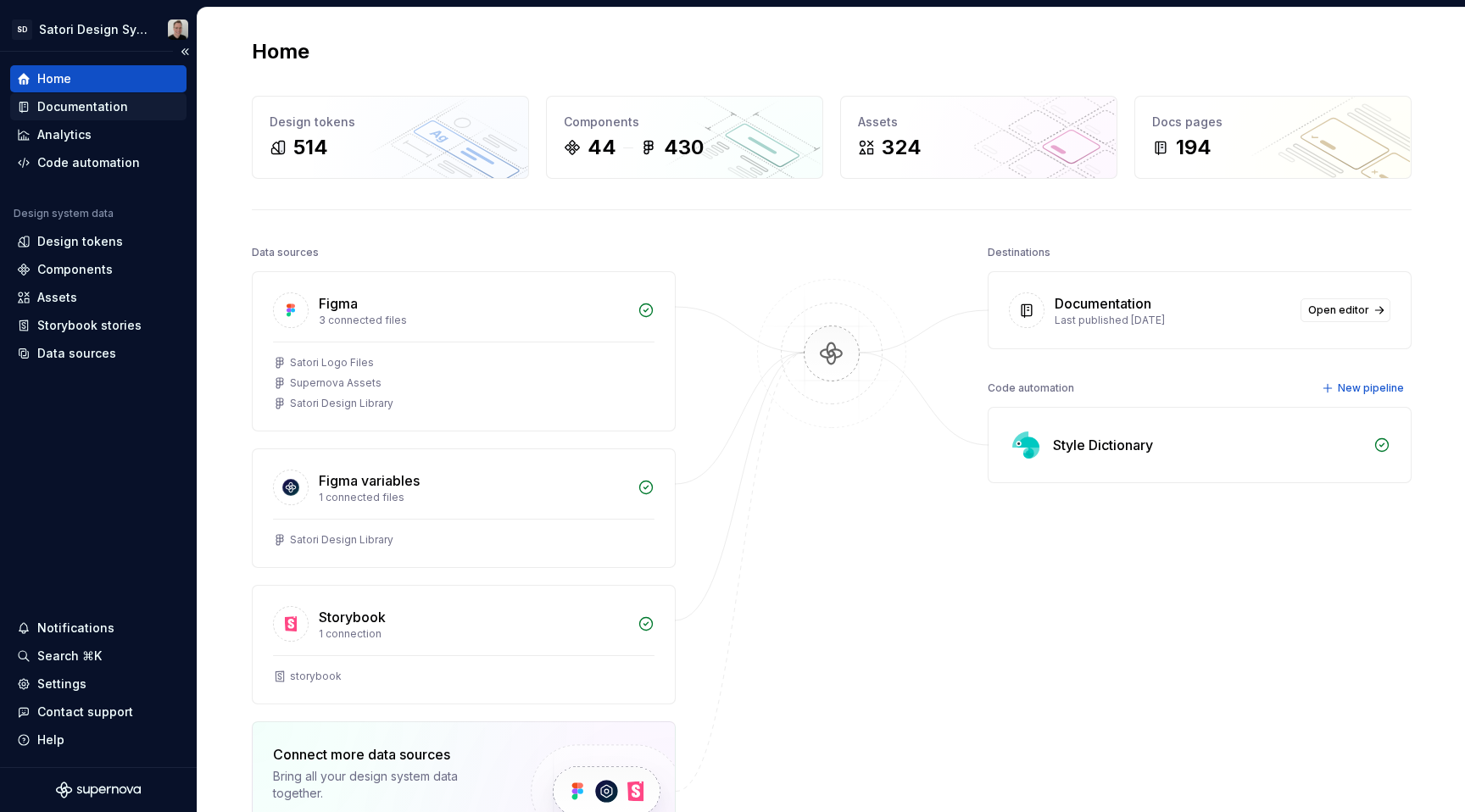
click at [91, 115] on div "Documentation" at bounding box center [83, 107] width 91 height 17
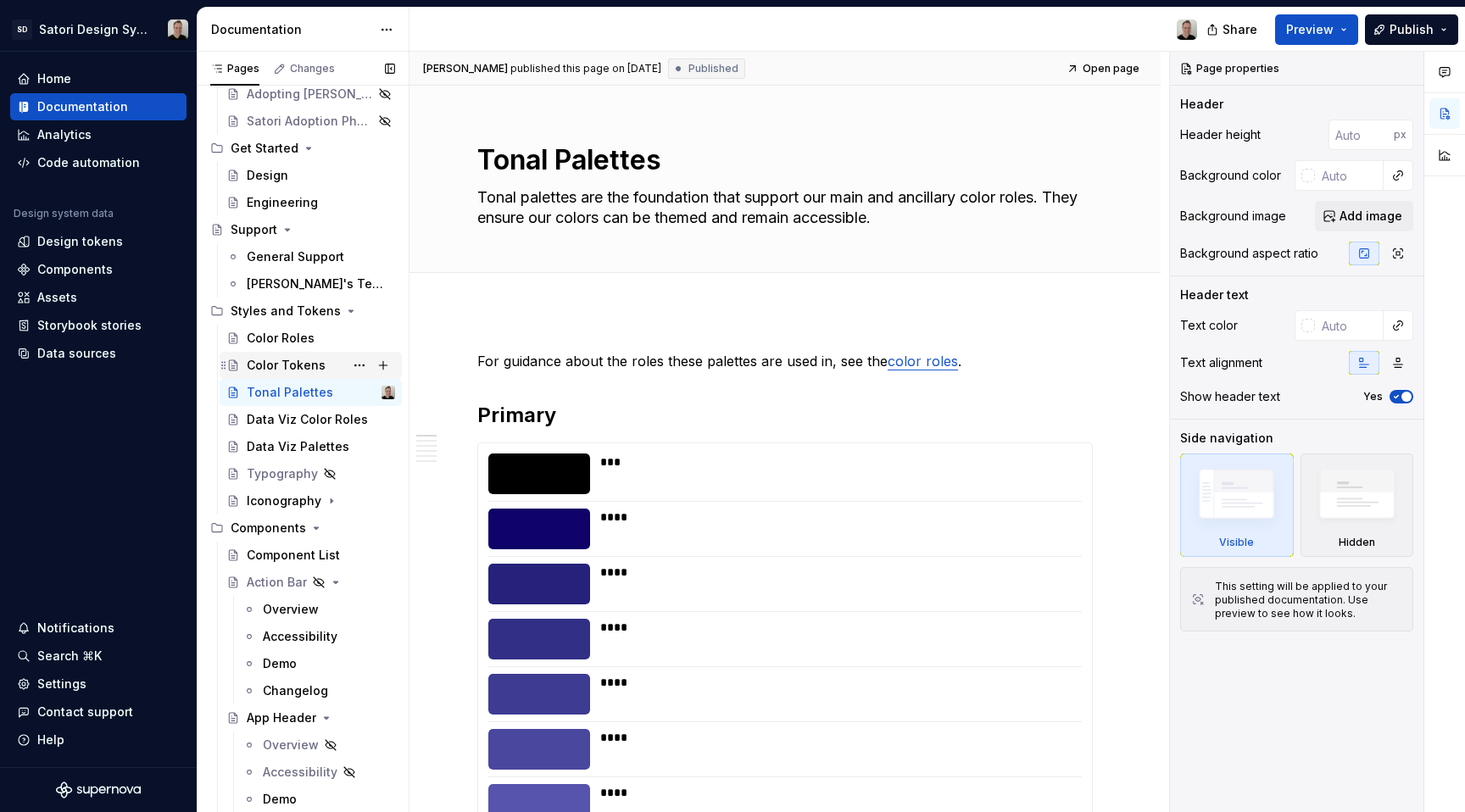
scroll to position [222, 0]
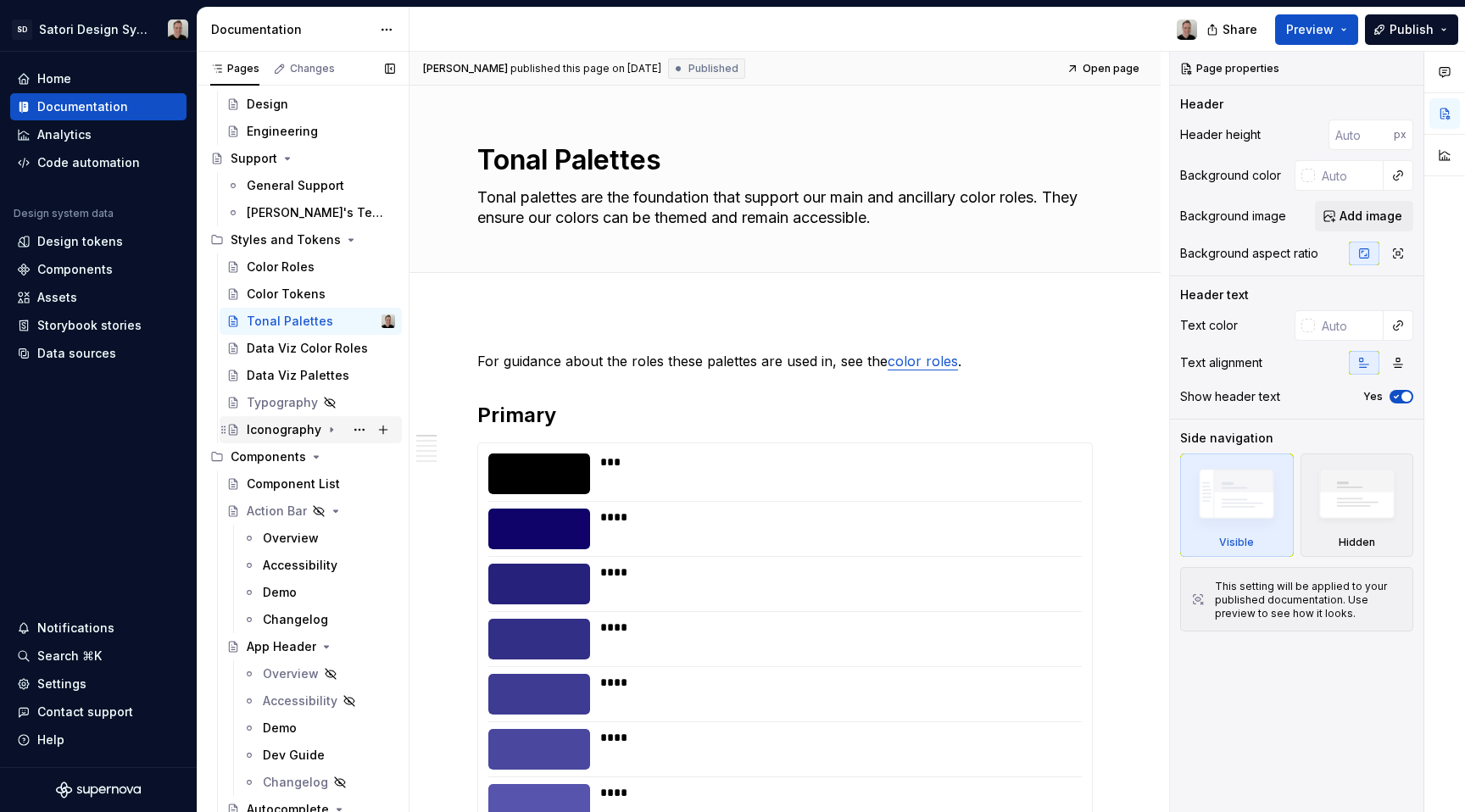
click at [276, 426] on div "Iconography" at bounding box center [284, 429] width 75 height 17
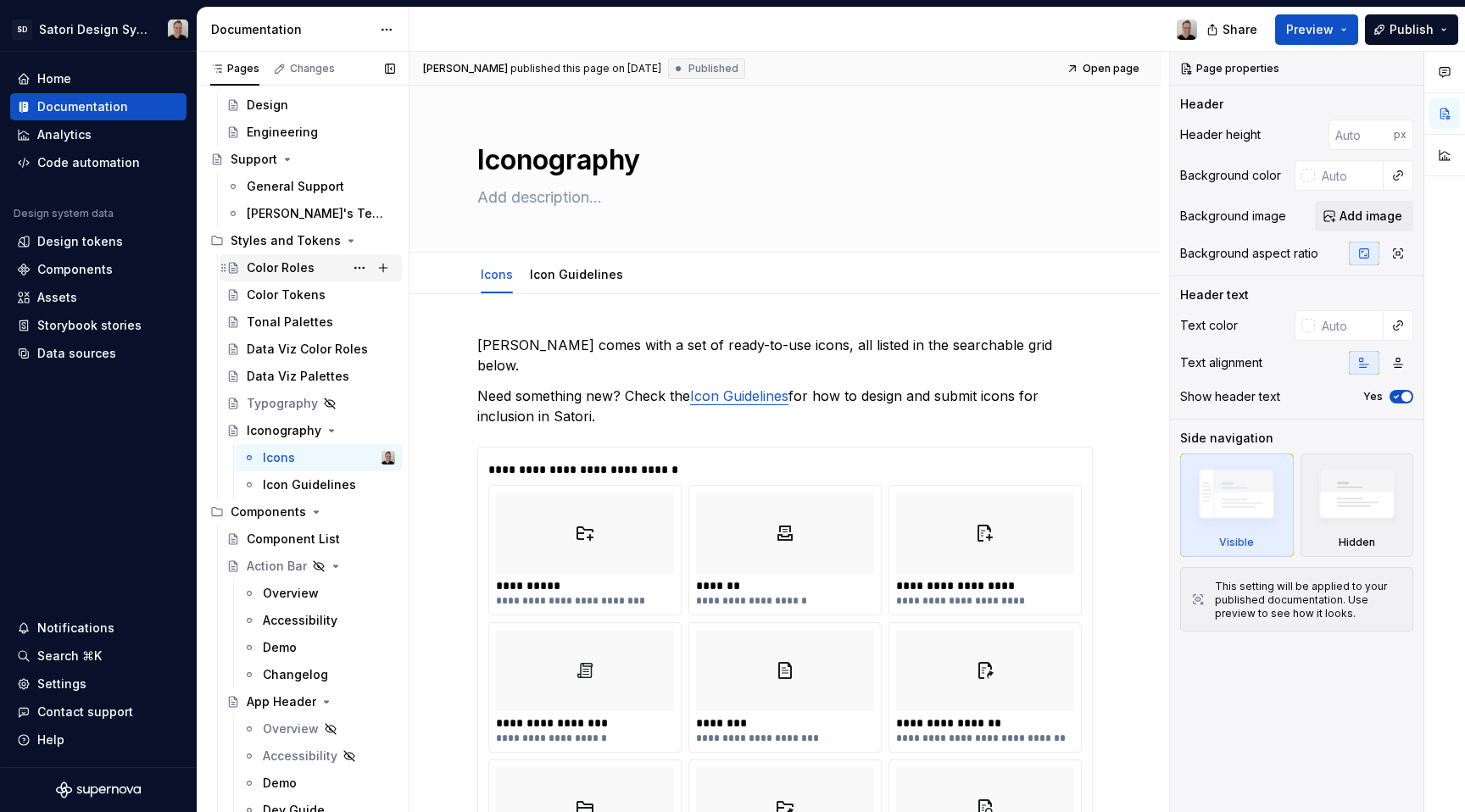
scroll to position [283, 0]
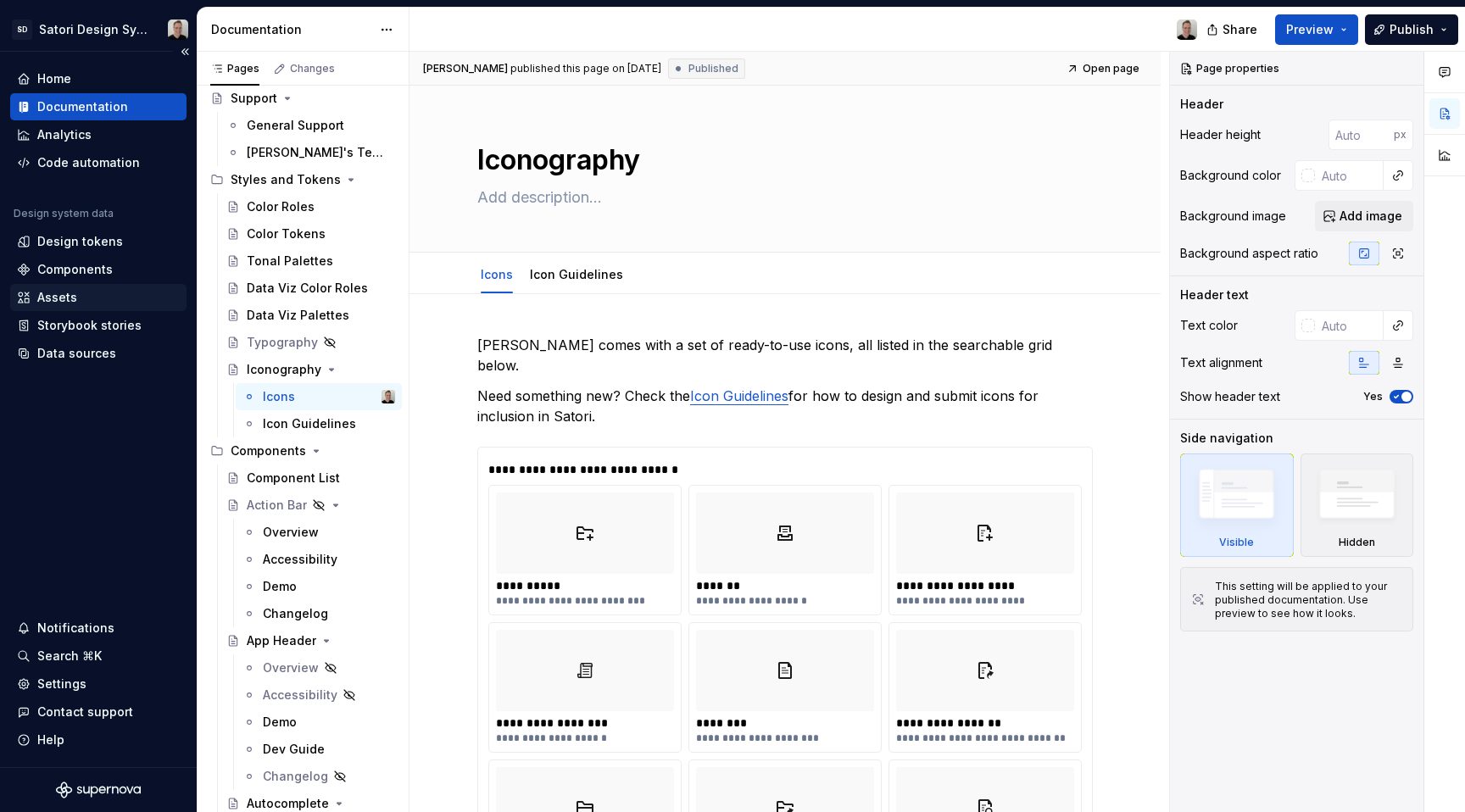
click at [45, 297] on div "Assets" at bounding box center [57, 298] width 40 height 17
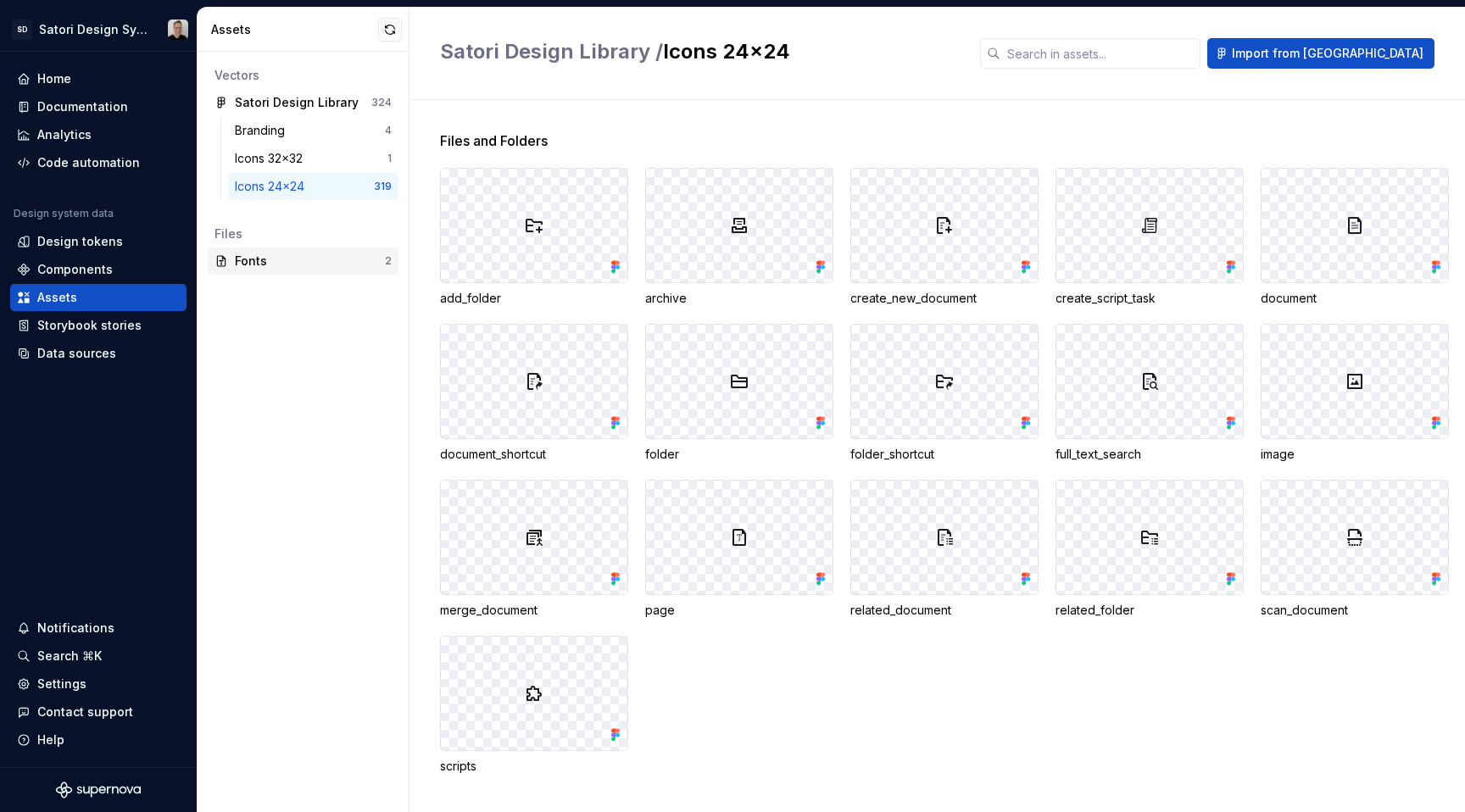
click at [274, 260] on div "Fonts" at bounding box center [309, 260] width 150 height 17
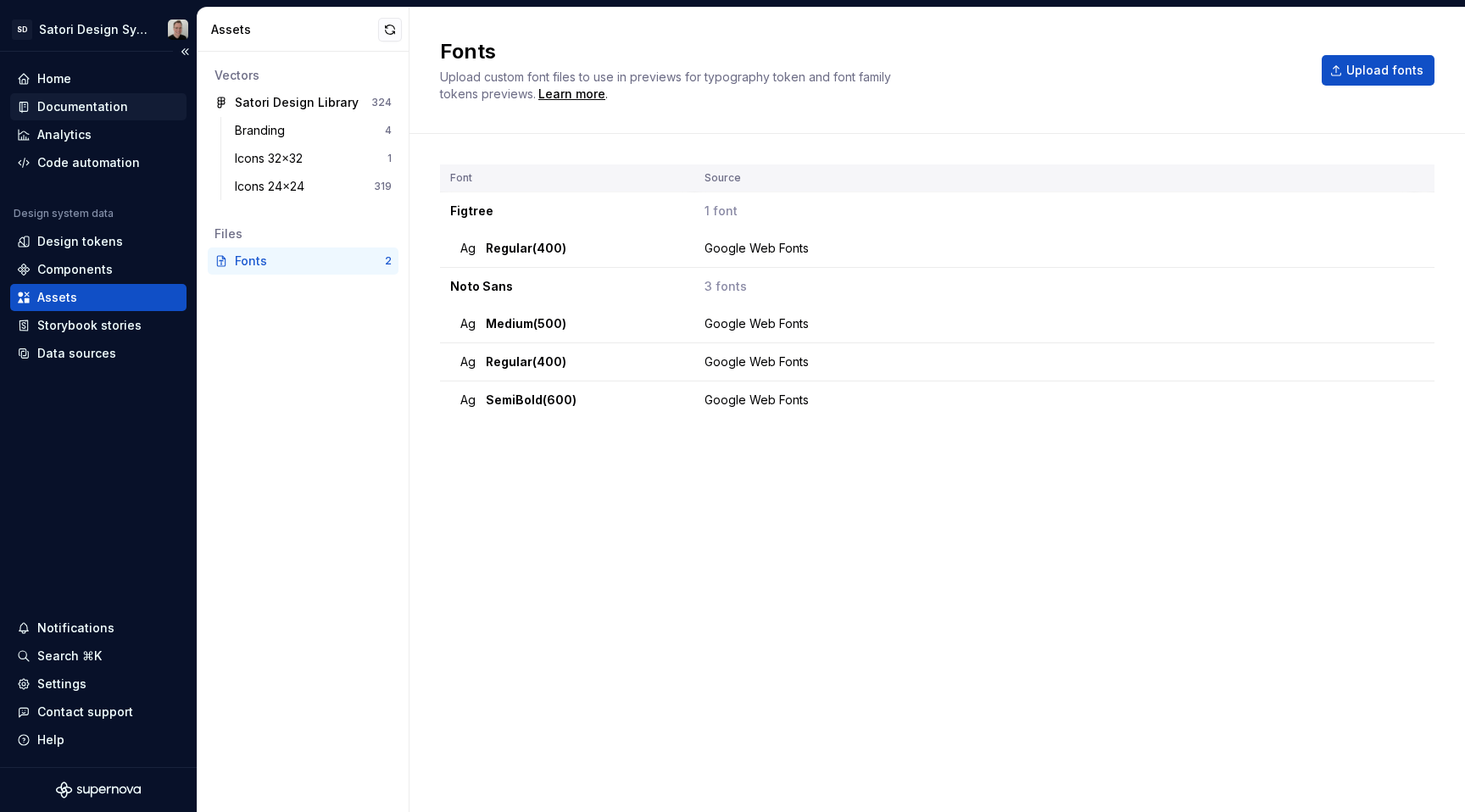
click at [110, 114] on div "Documentation" at bounding box center [83, 107] width 91 height 17
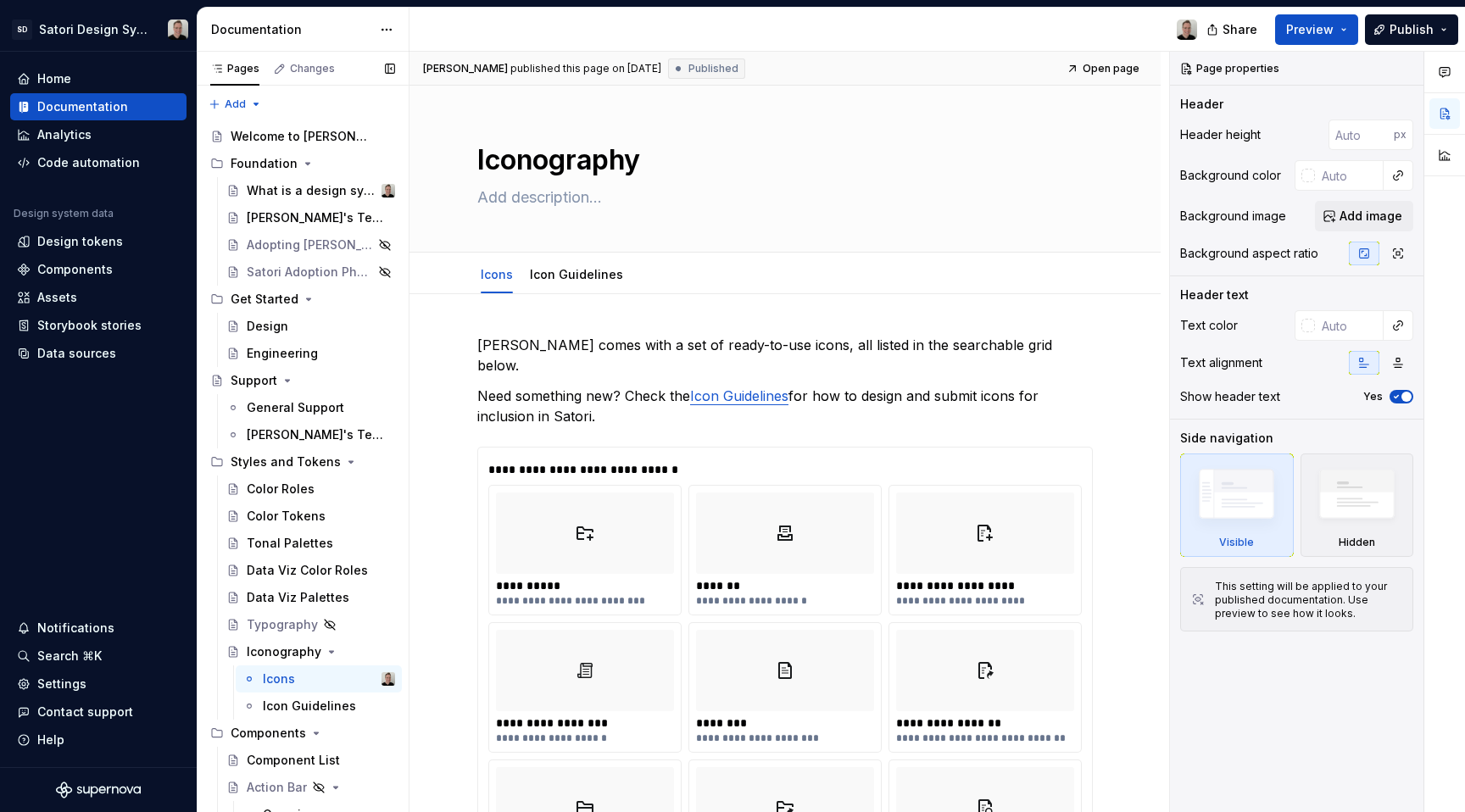
click at [0, 0] on button "Page tree" at bounding box center [0, 0] width 0 height 0
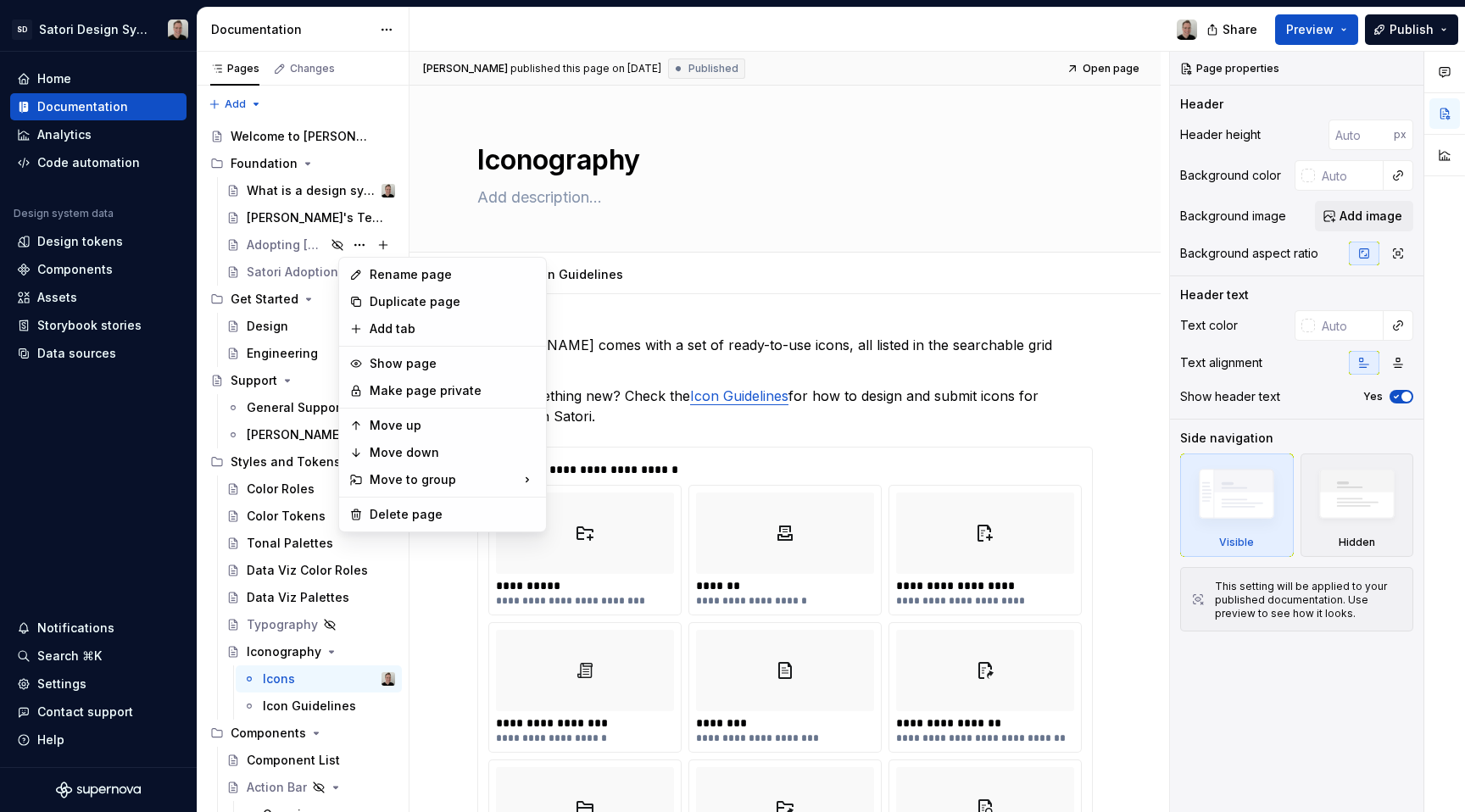
click at [754, 283] on html "SD Satori Design System Home Documentation Analytics Code automation Design sys…" at bounding box center [732, 406] width 1465 height 812
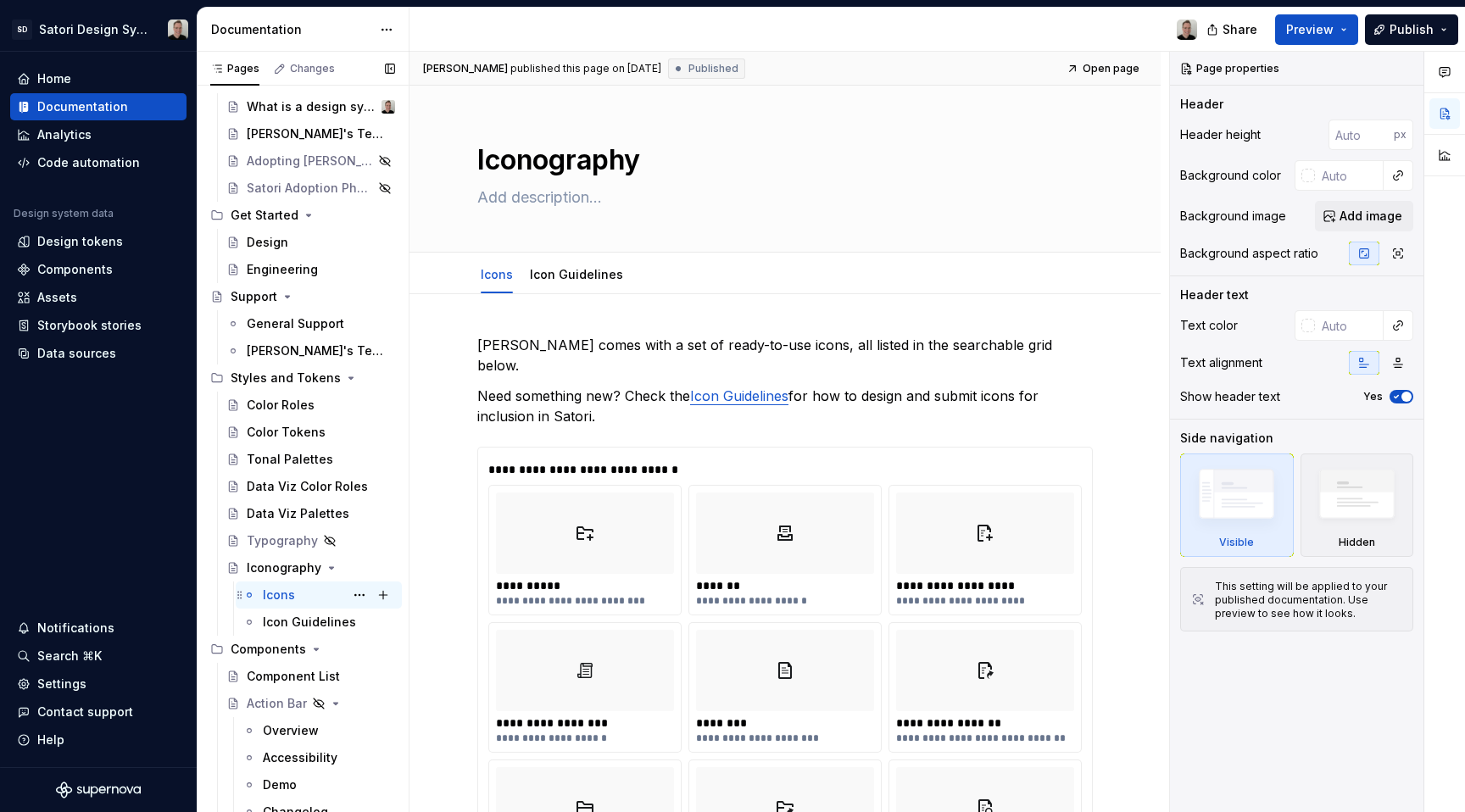
scroll to position [108, 0]
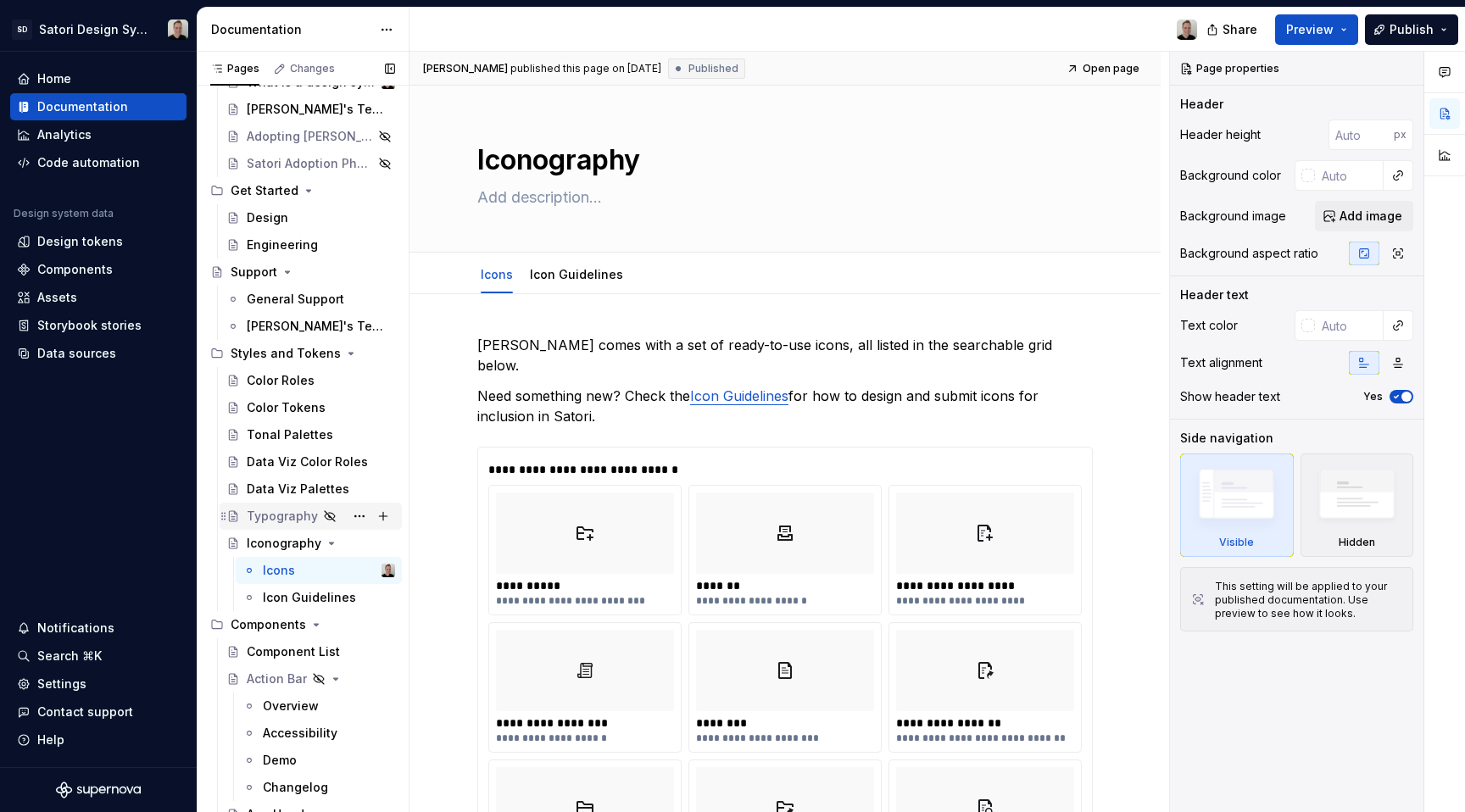
click at [285, 521] on div "Typography" at bounding box center [283, 516] width 71 height 17
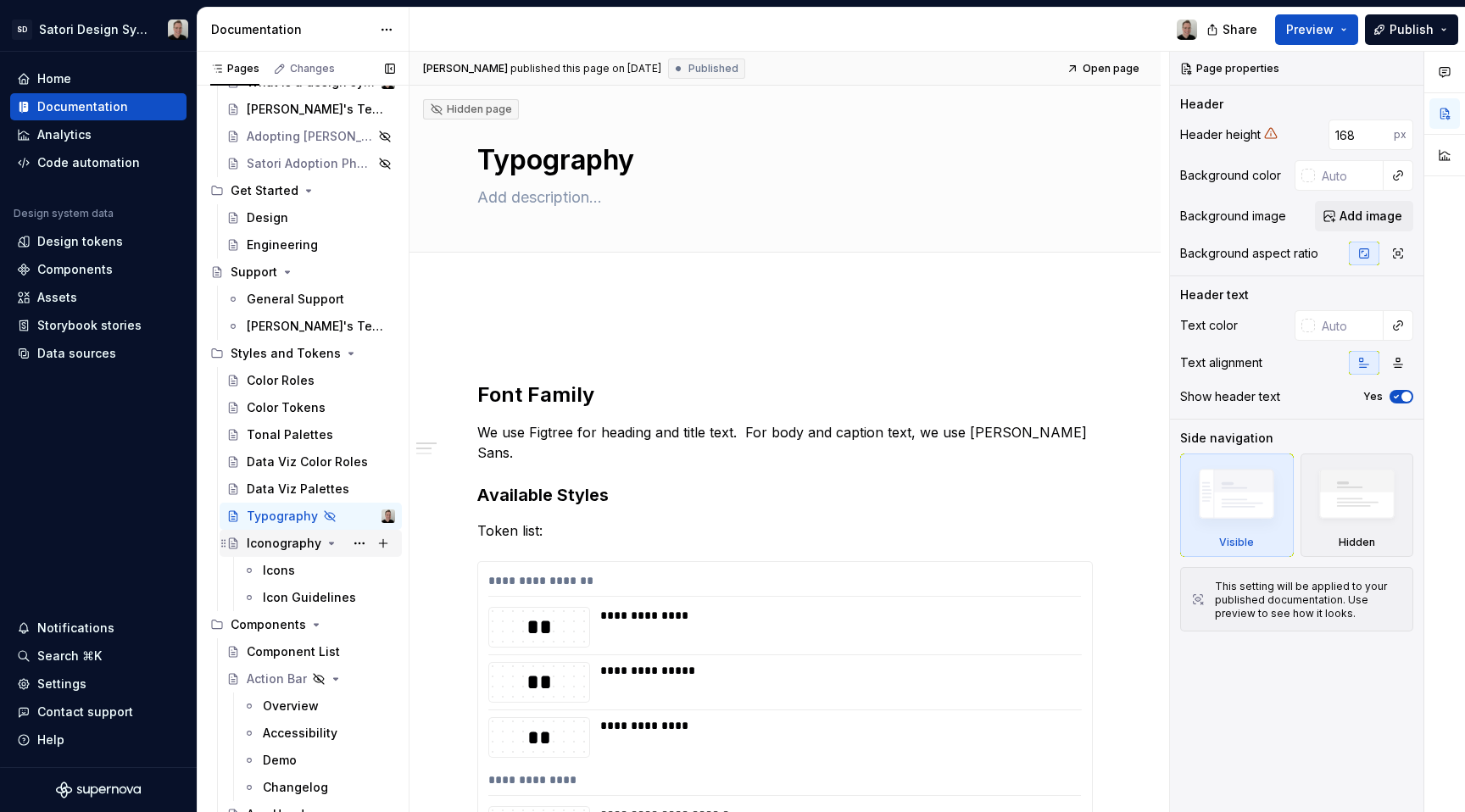
scroll to position [112, 0]
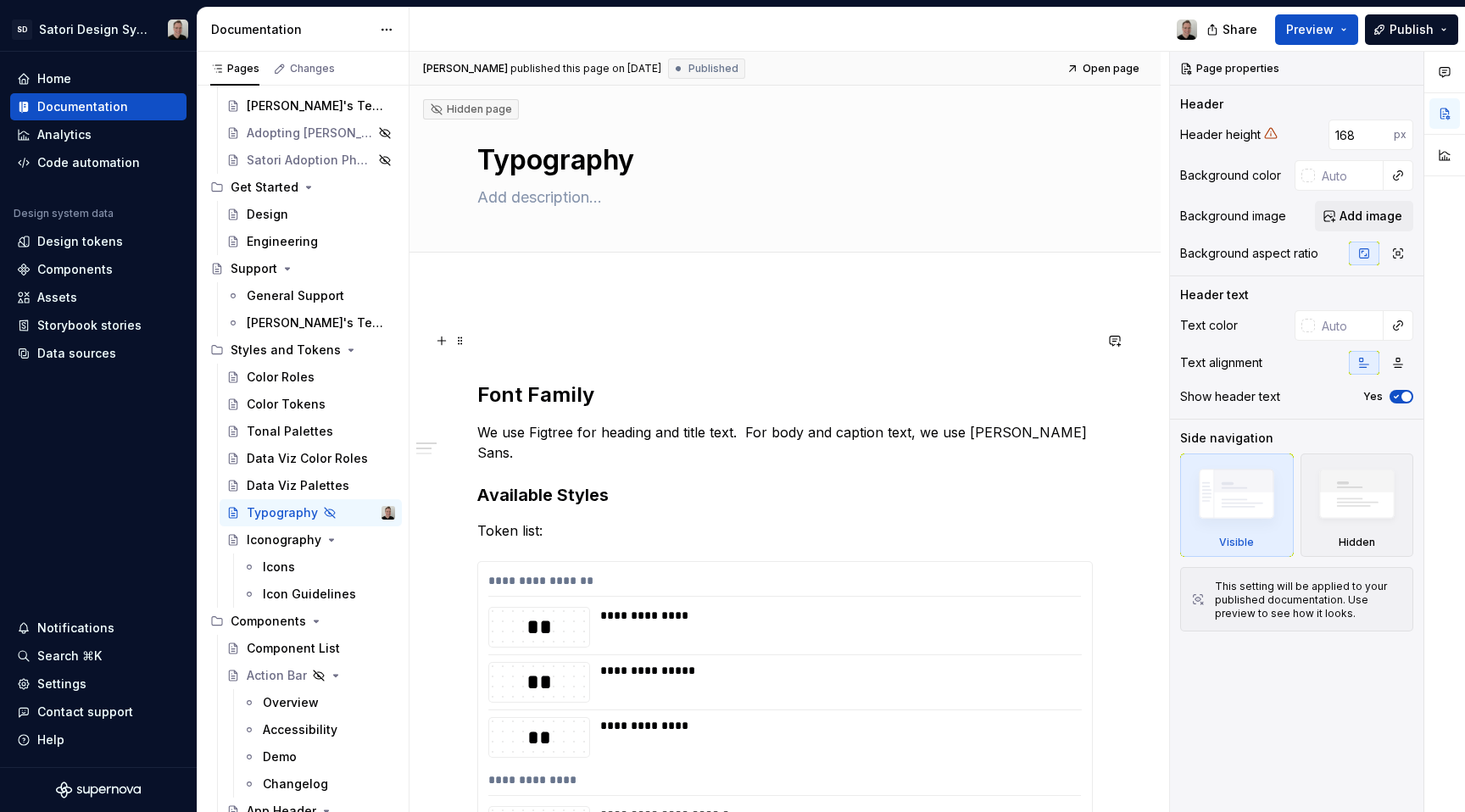
type textarea "*"
